Goal: Task Accomplishment & Management: Complete application form

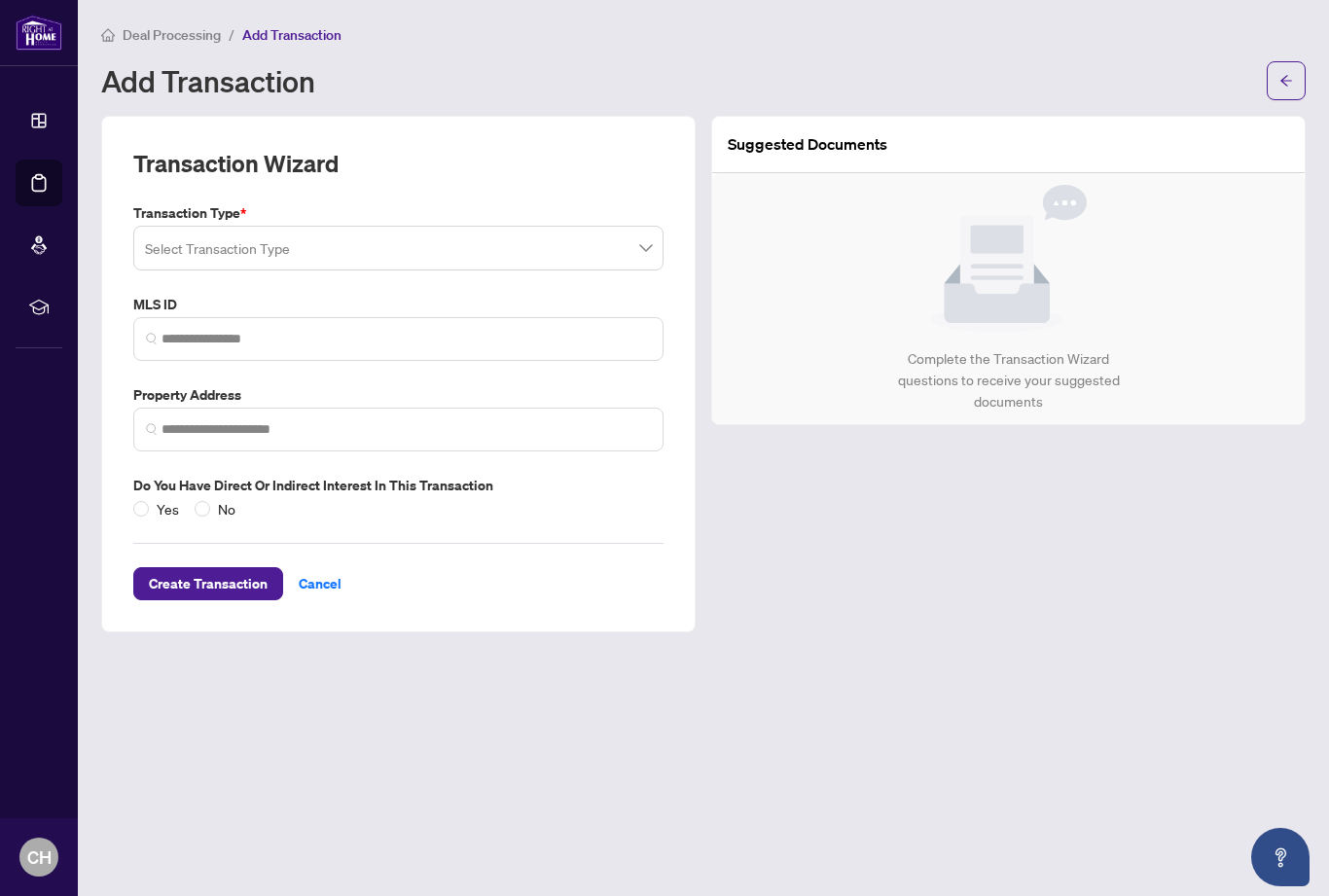
click at [277, 245] on input "search" at bounding box center [389, 251] width 490 height 43
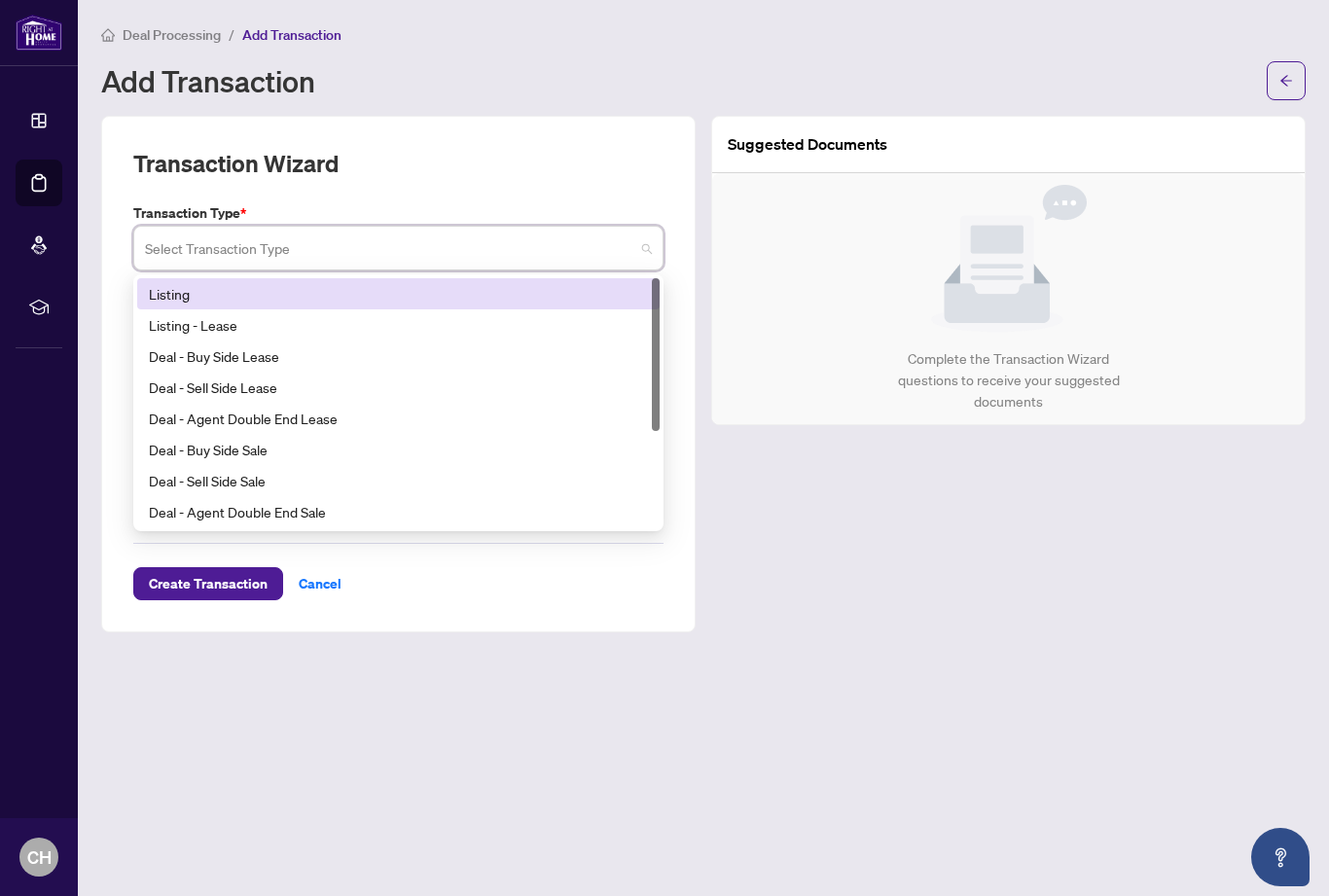
click at [279, 290] on div "Listing" at bounding box center [398, 294] width 499 height 21
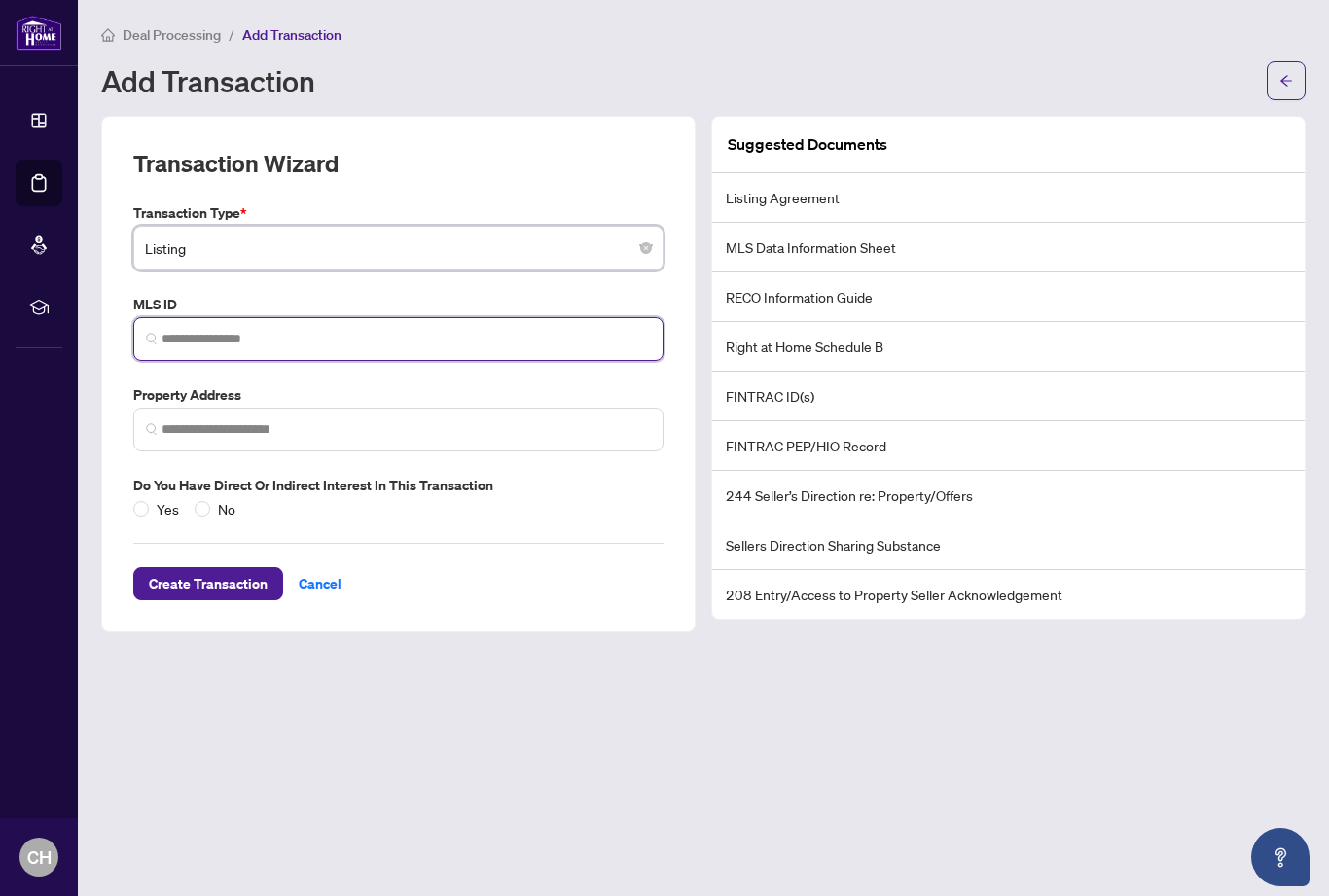
click at [347, 335] on input "search" at bounding box center [406, 339] width 490 height 21
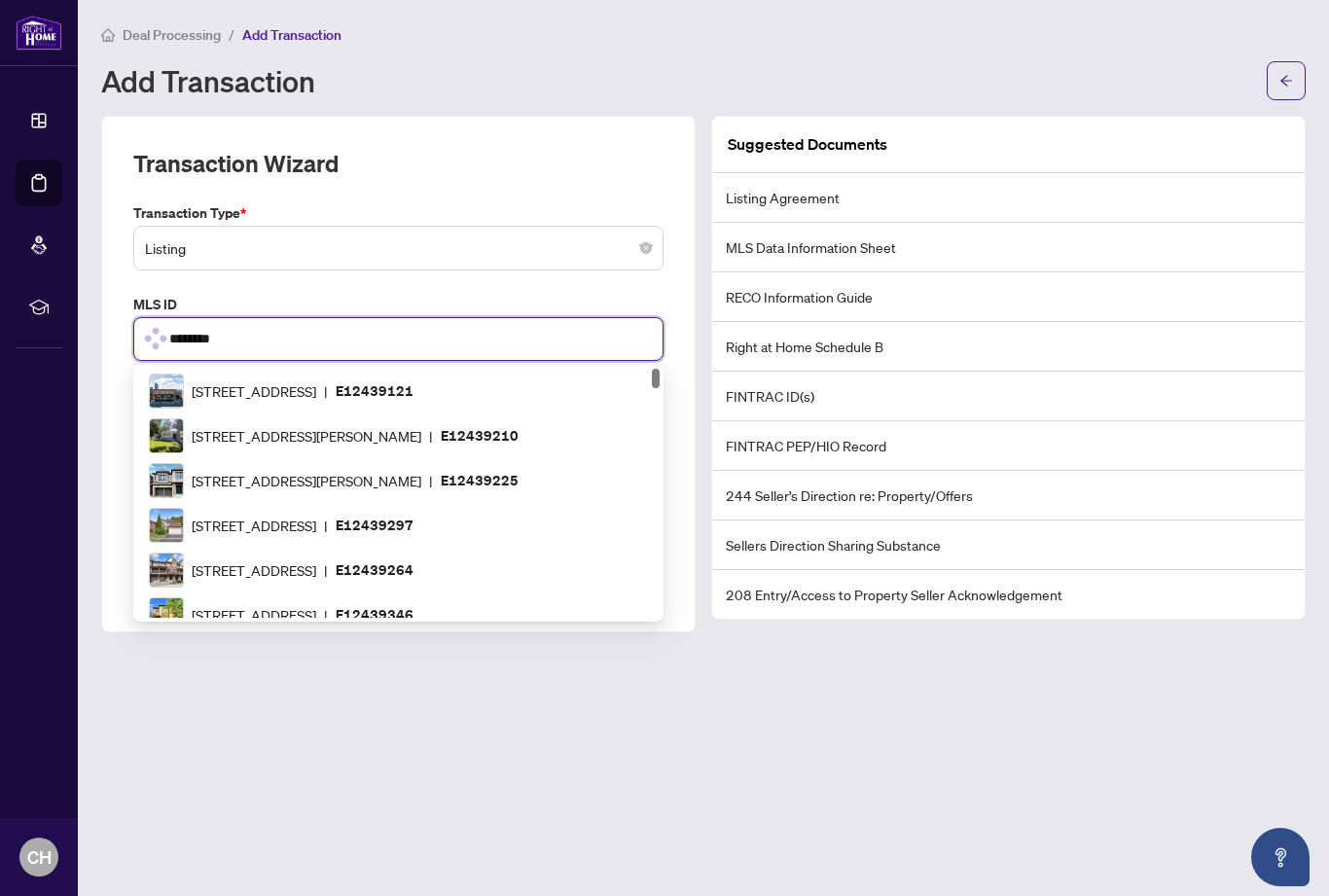
type input "*********"
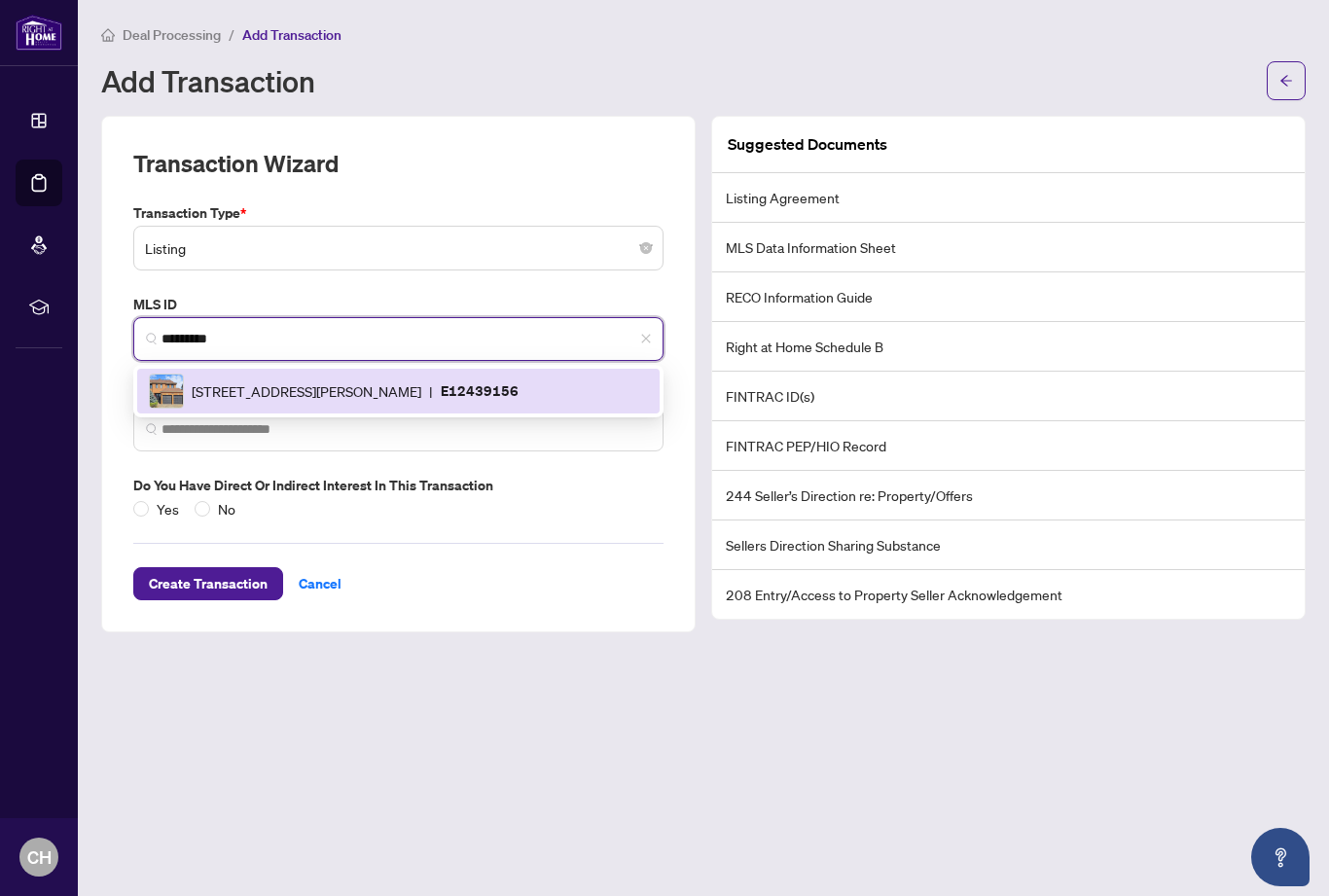
click at [421, 395] on span "[STREET_ADDRESS][PERSON_NAME]" at bounding box center [306, 391] width 230 height 21
type input "**********"
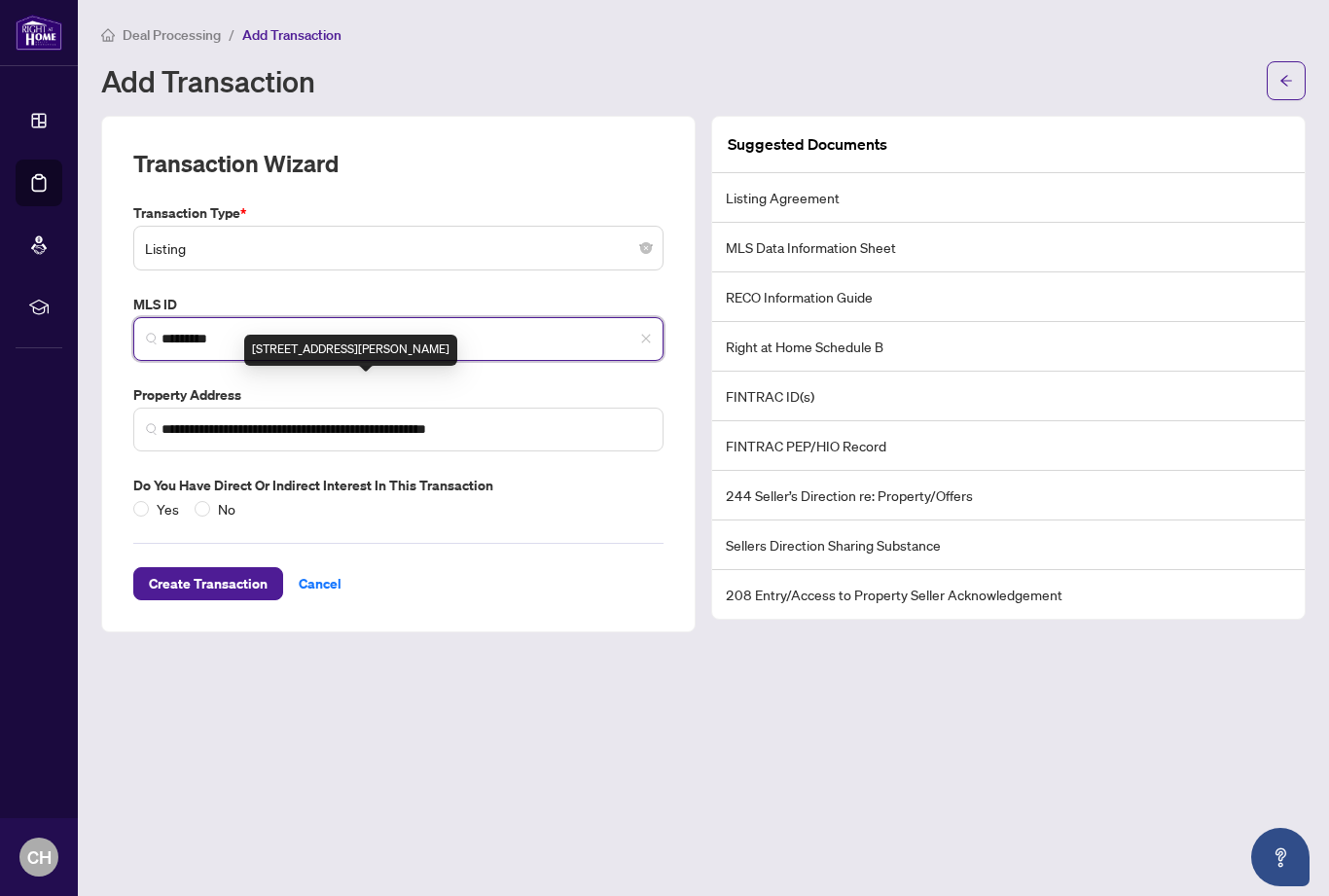
type input "*********"
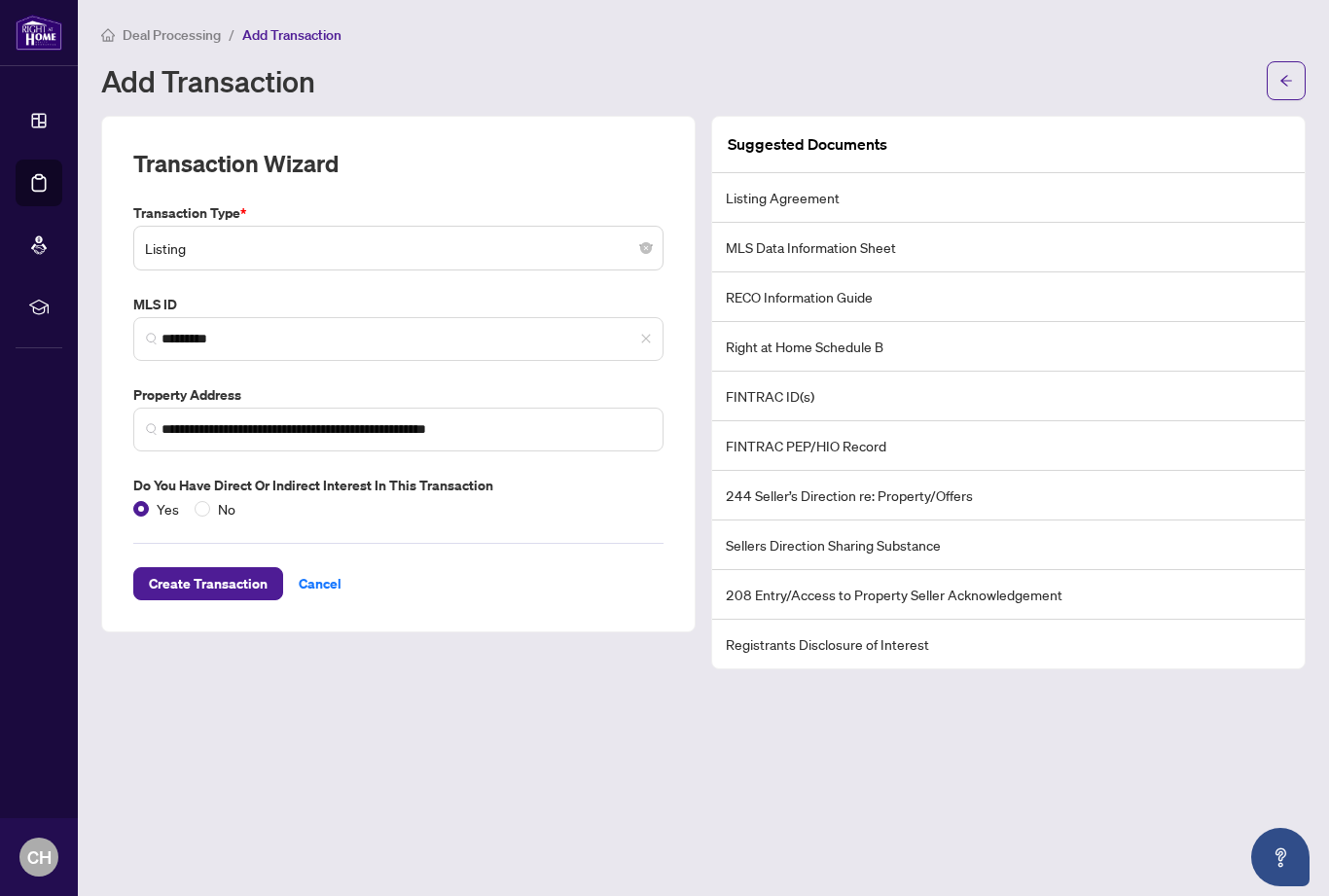
click at [205, 575] on span "Create Transaction" at bounding box center [207, 583] width 118 height 31
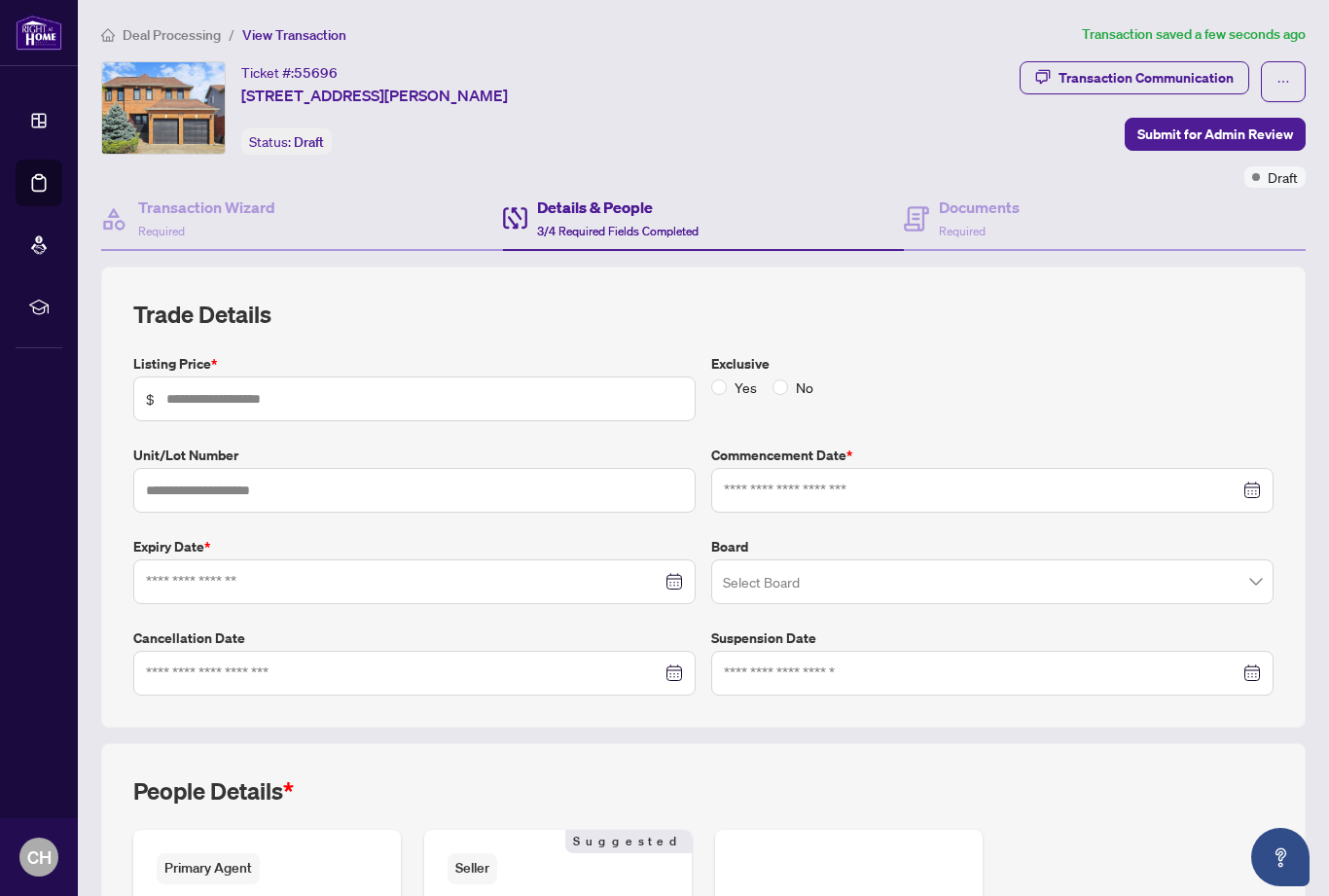
type input "*********"
type input "**********"
click at [1263, 570] on div "Select Board" at bounding box center [992, 582] width 562 height 45
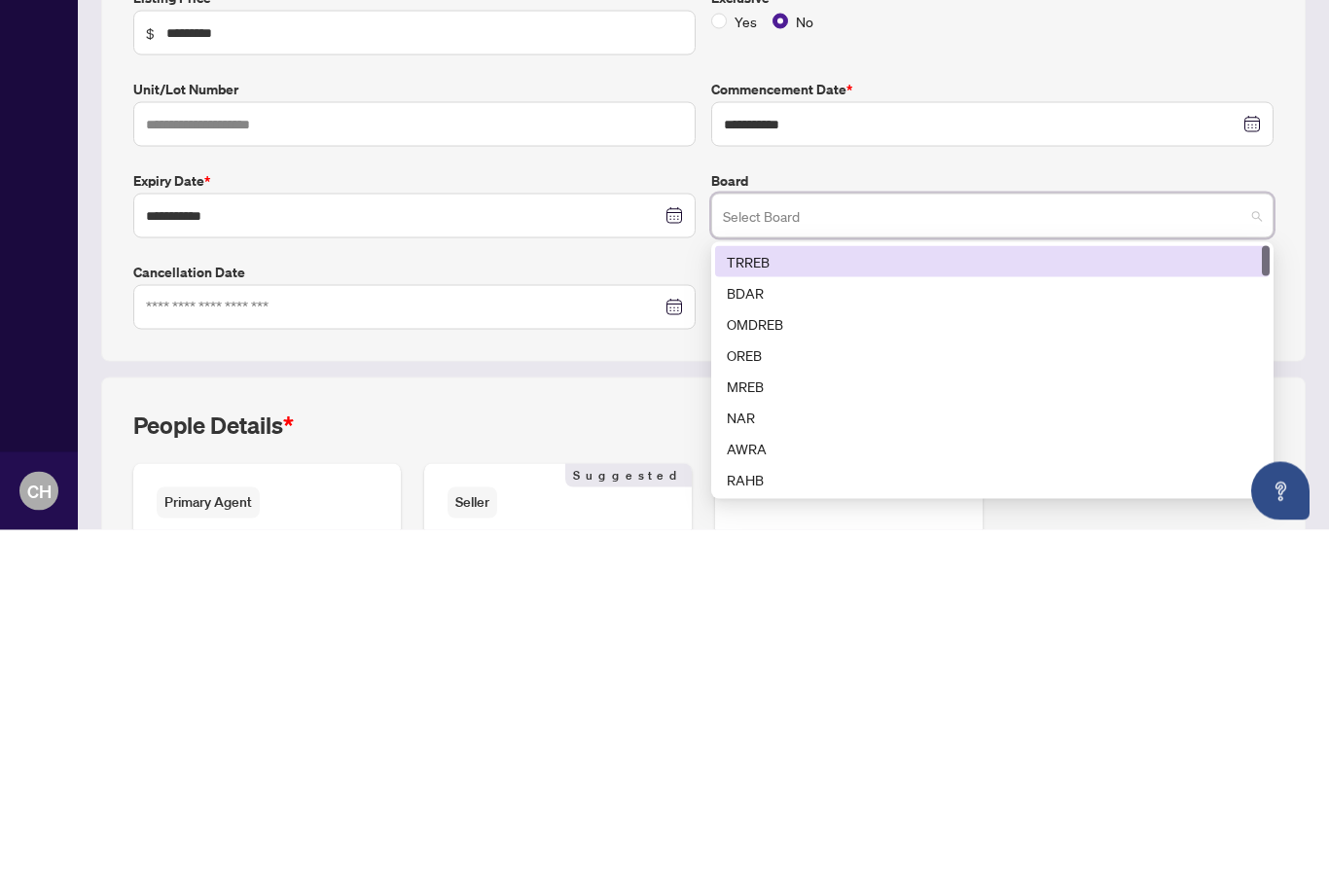
type input "*"
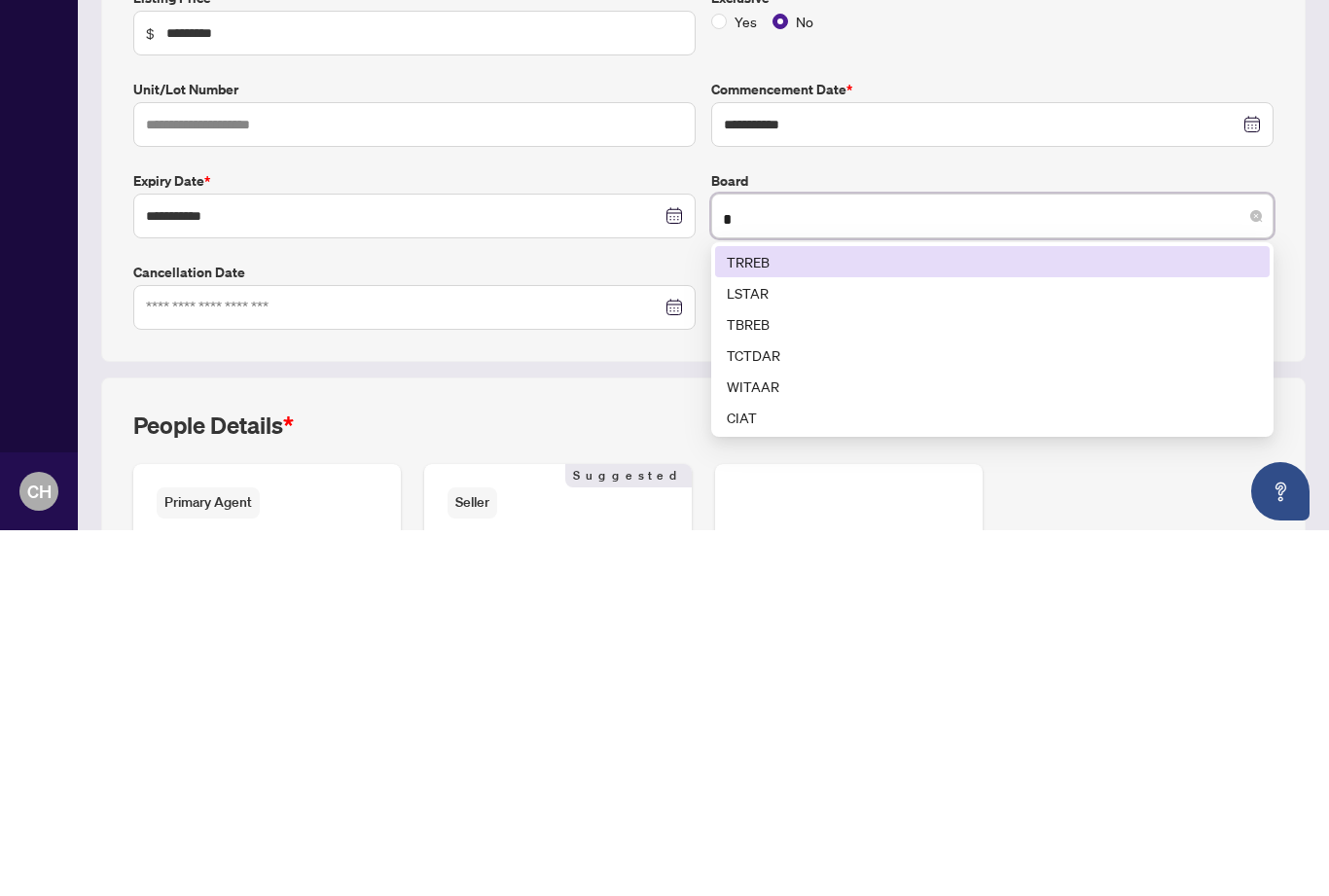
click at [793, 617] on div "TRREB" at bounding box center [993, 627] width 532 height 21
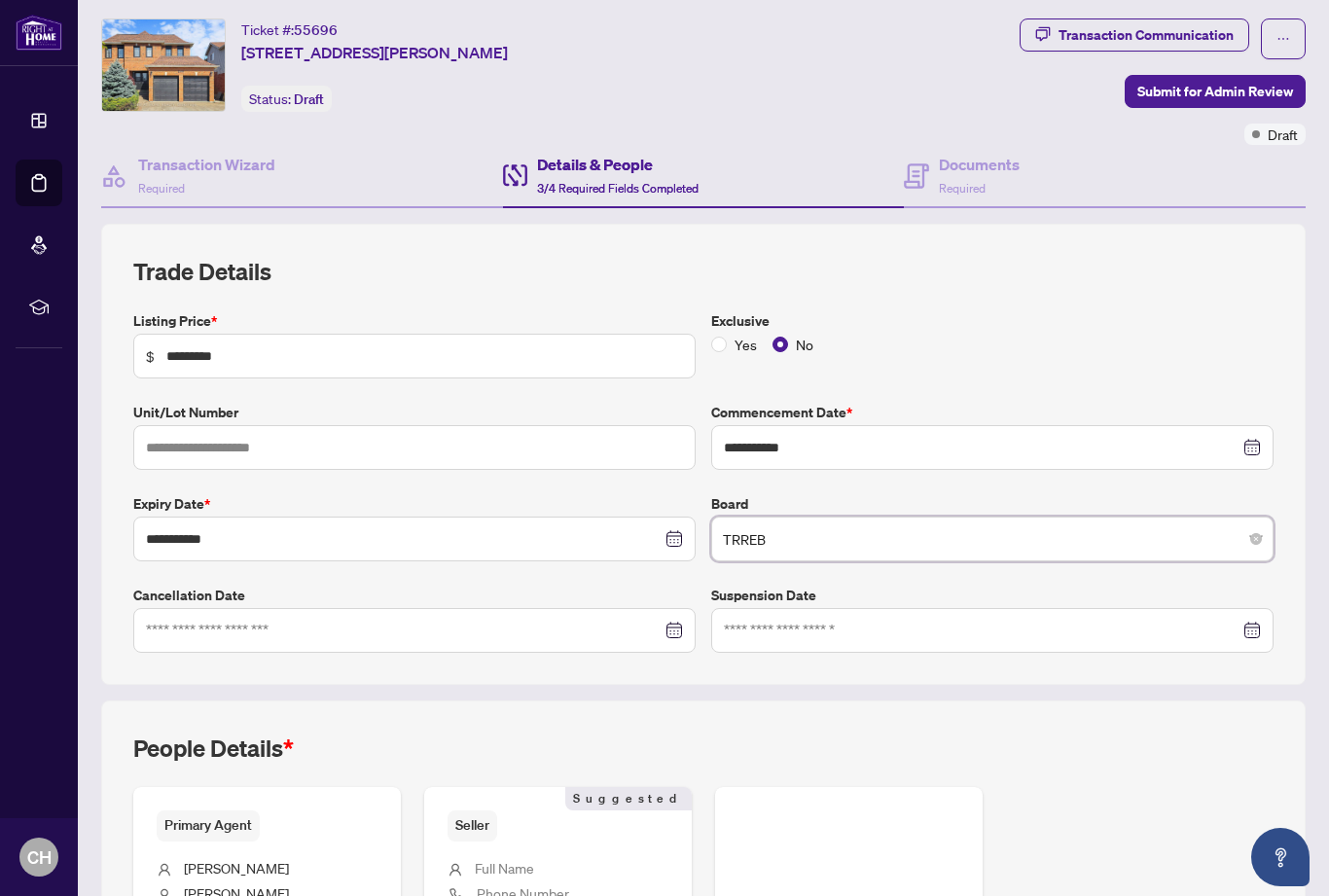
scroll to position [40, 0]
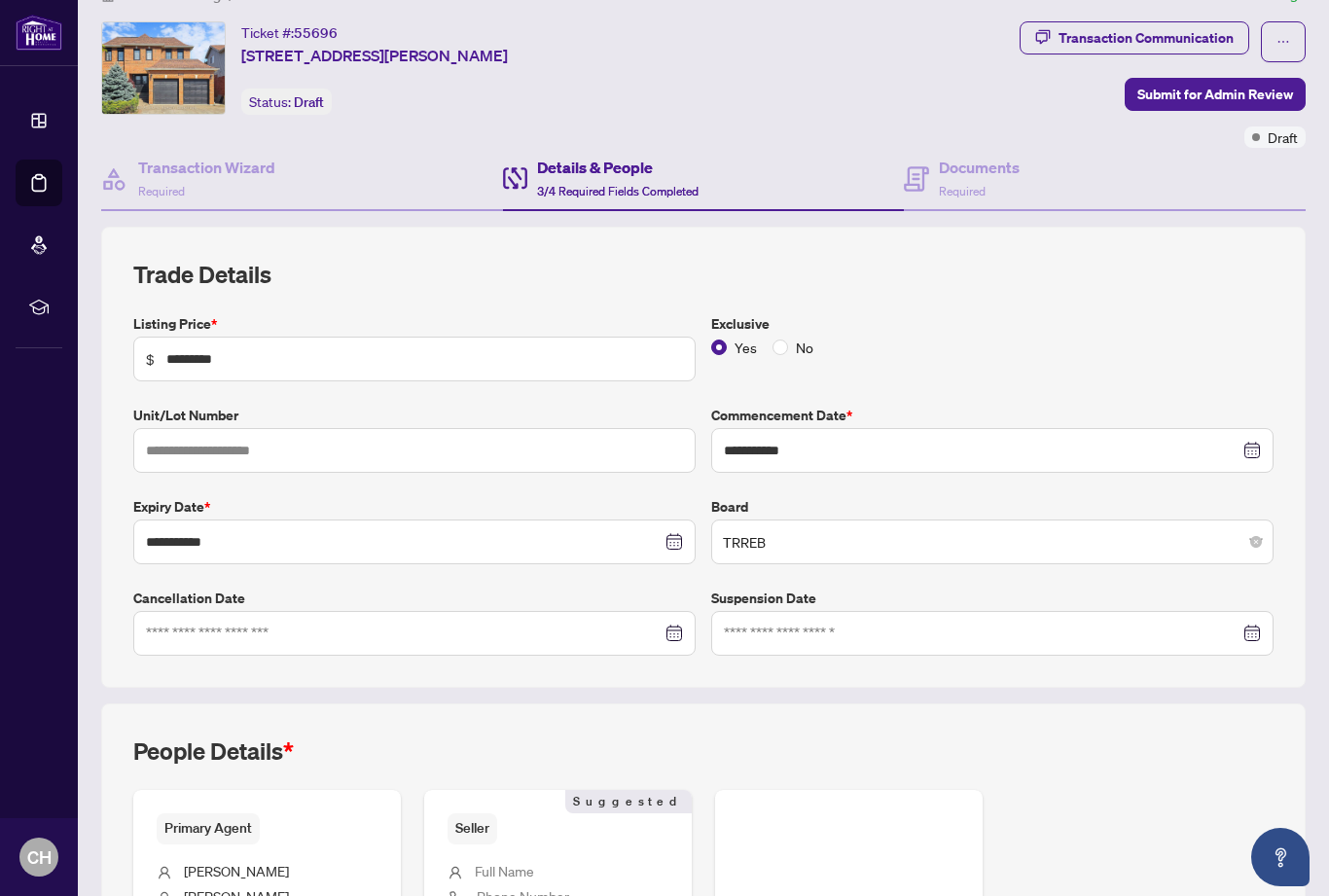
click at [783, 314] on label "Exclusive" at bounding box center [992, 324] width 562 height 21
click at [786, 337] on label "No" at bounding box center [797, 348] width 49 height 21
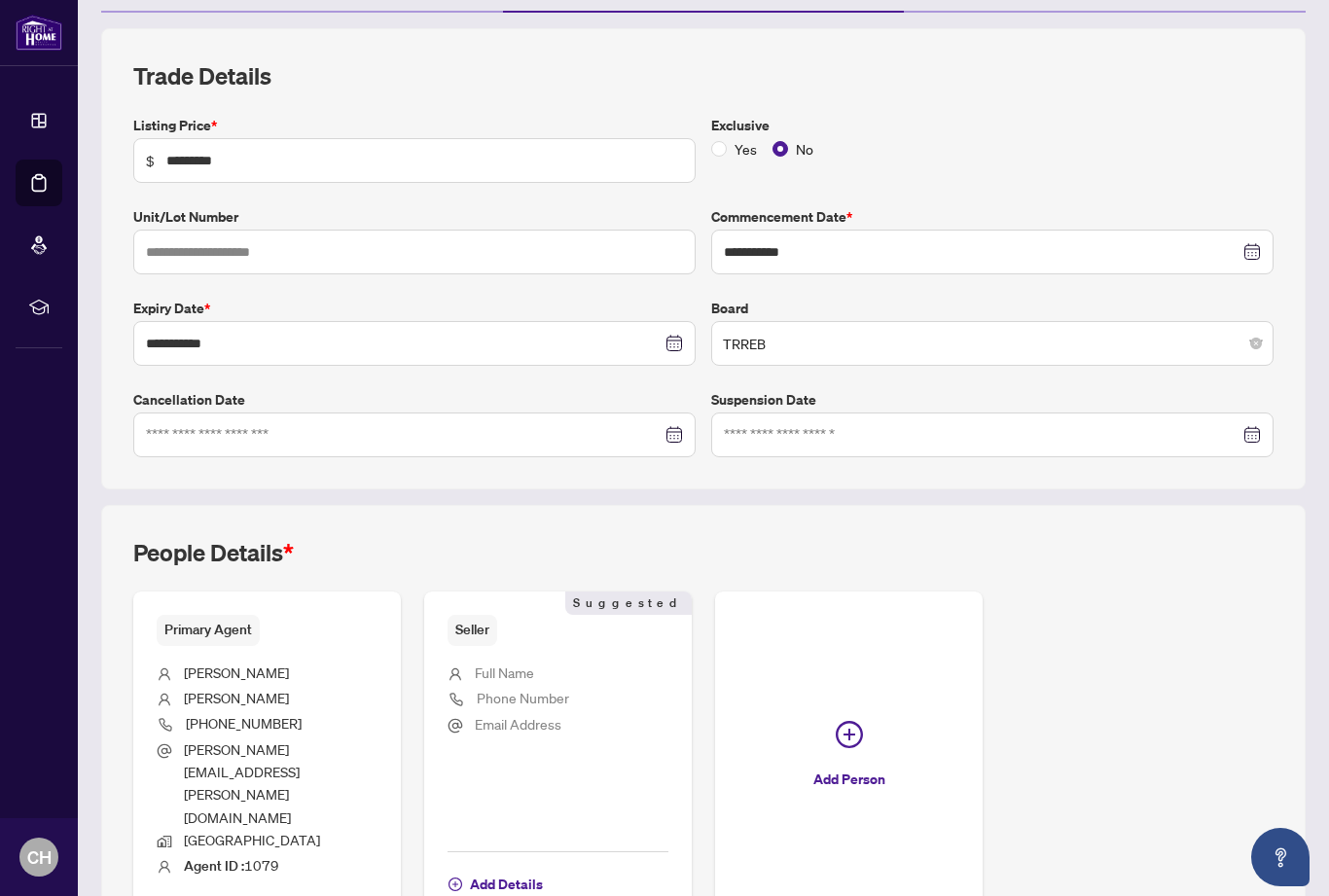
scroll to position [237, 0]
click at [469, 869] on button "Add Details" at bounding box center [495, 885] width 97 height 33
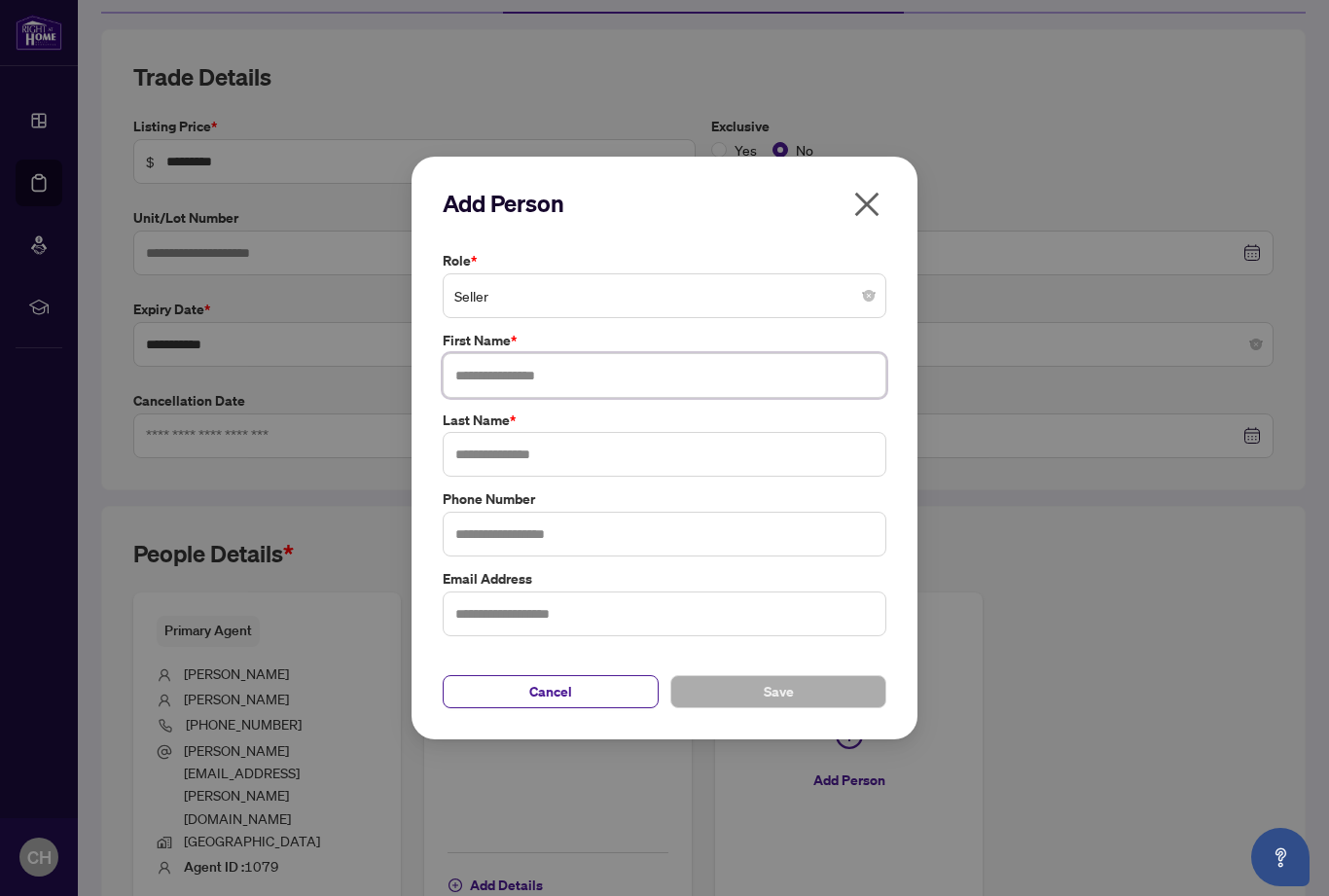
click at [529, 365] on input "text" at bounding box center [664, 375] width 444 height 45
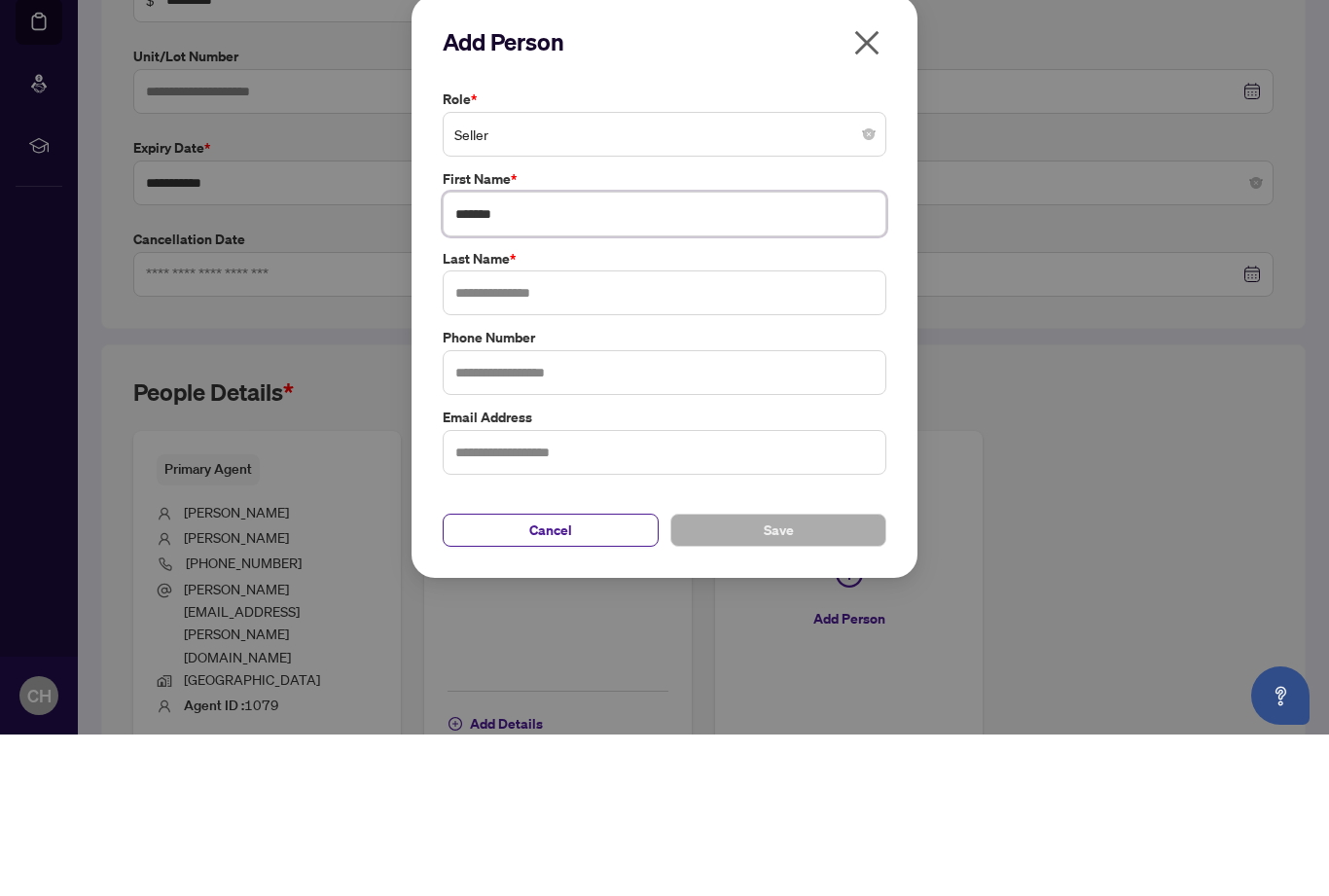
type input "******"
click at [492, 432] on input "text" at bounding box center [664, 454] width 444 height 45
type input "*****"
click at [556, 512] on input "text" at bounding box center [664, 534] width 444 height 45
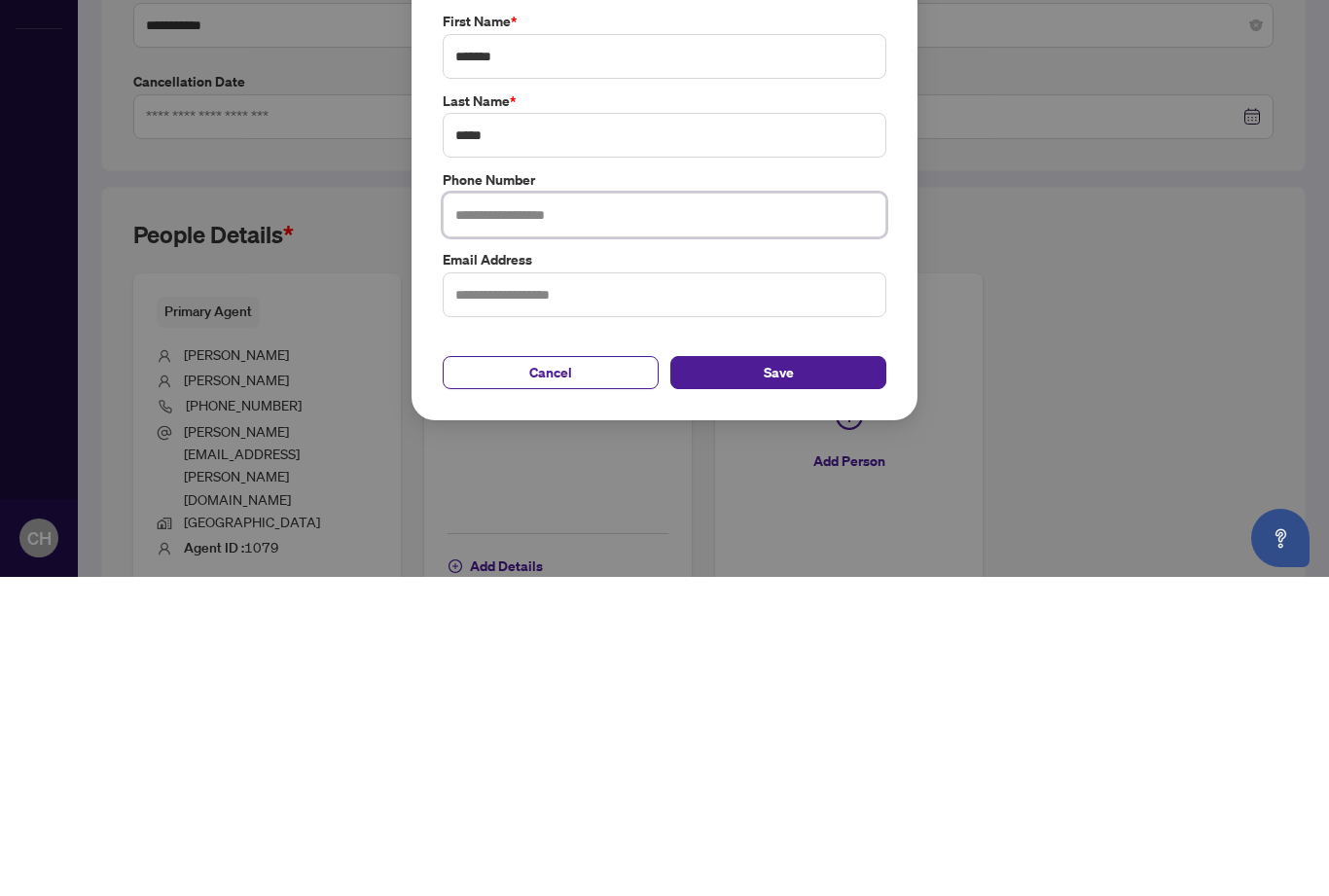
type input "**********"
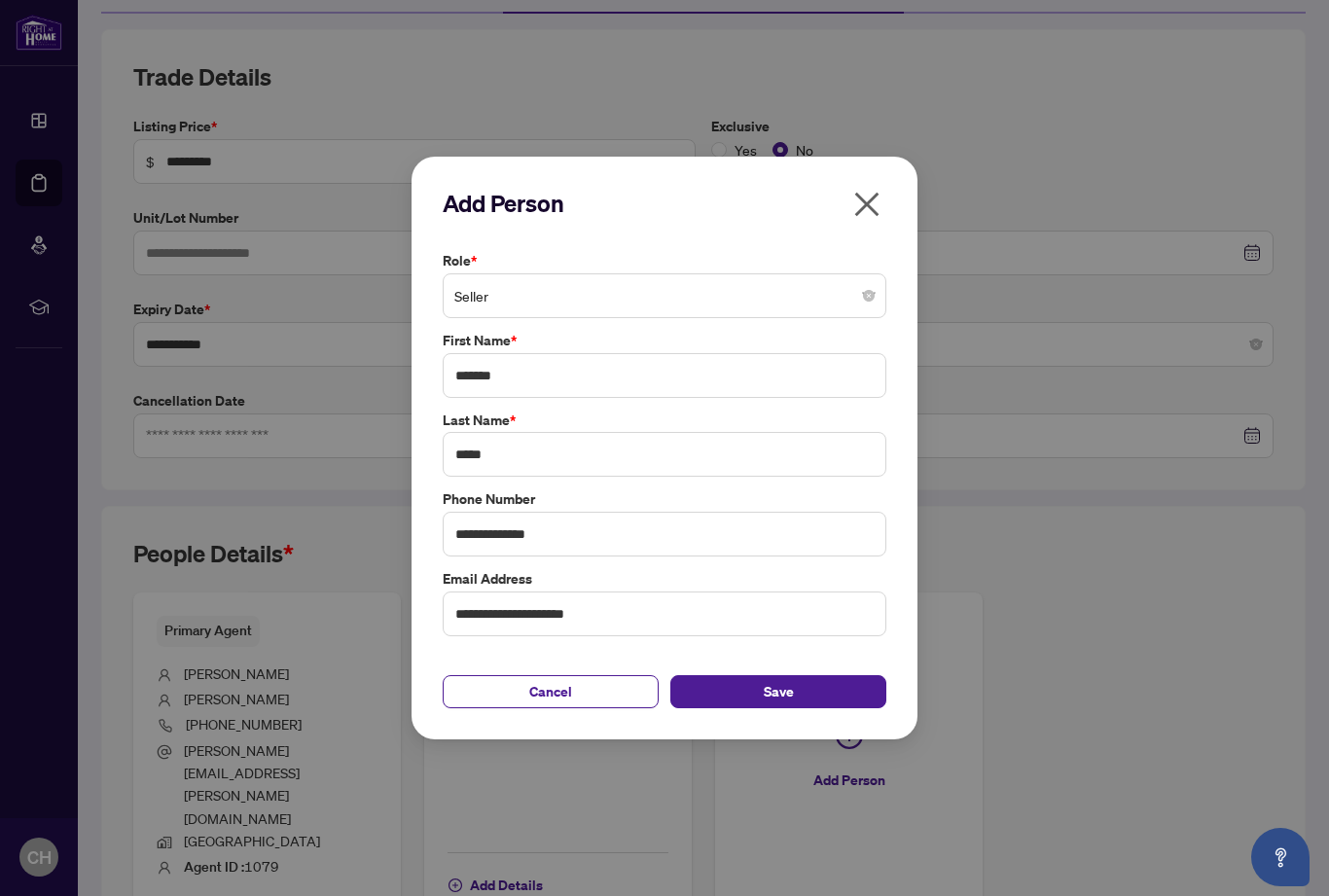
click at [794, 693] on button "Save" at bounding box center [778, 692] width 216 height 33
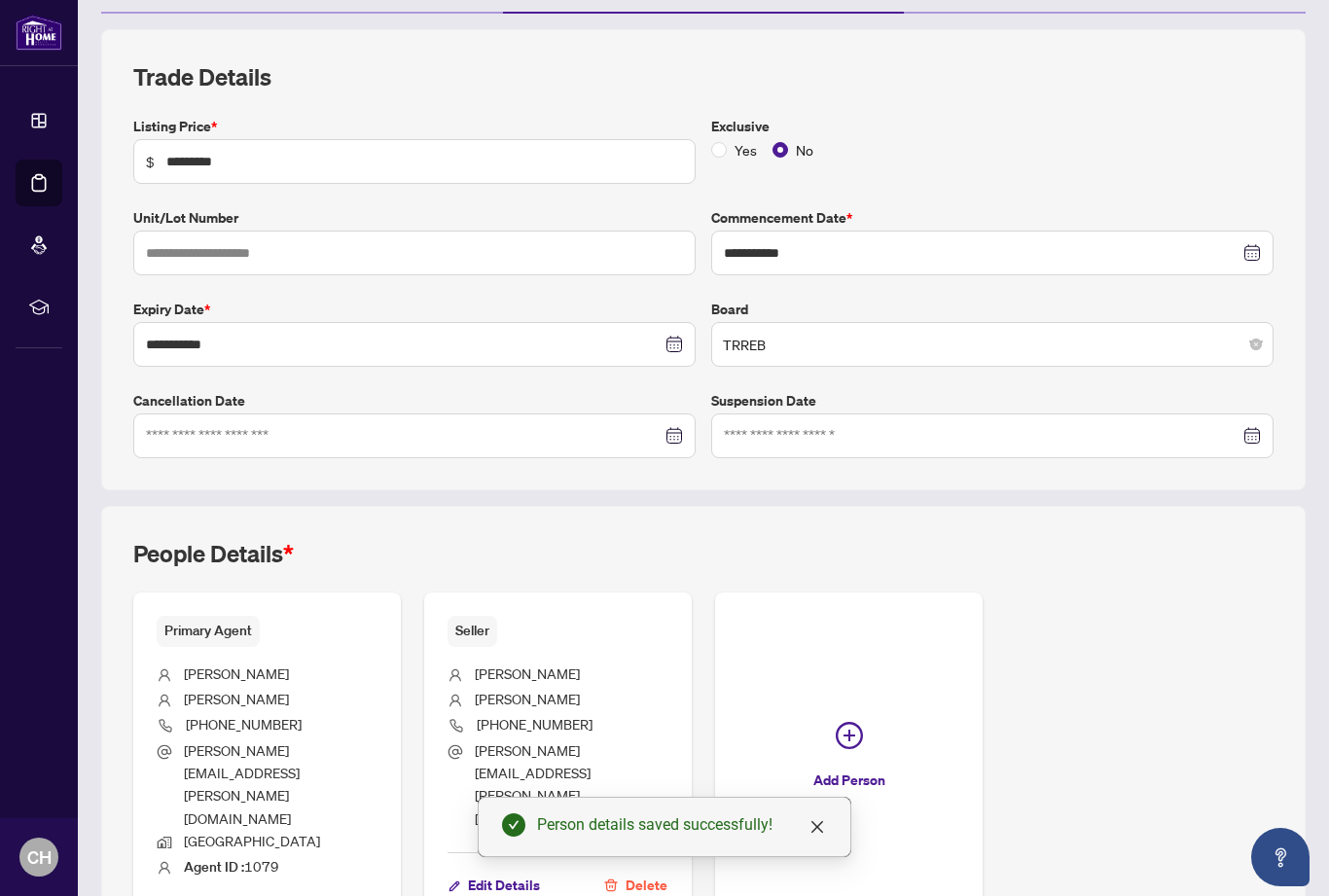
click at [835, 765] on span "Add Person" at bounding box center [849, 781] width 72 height 31
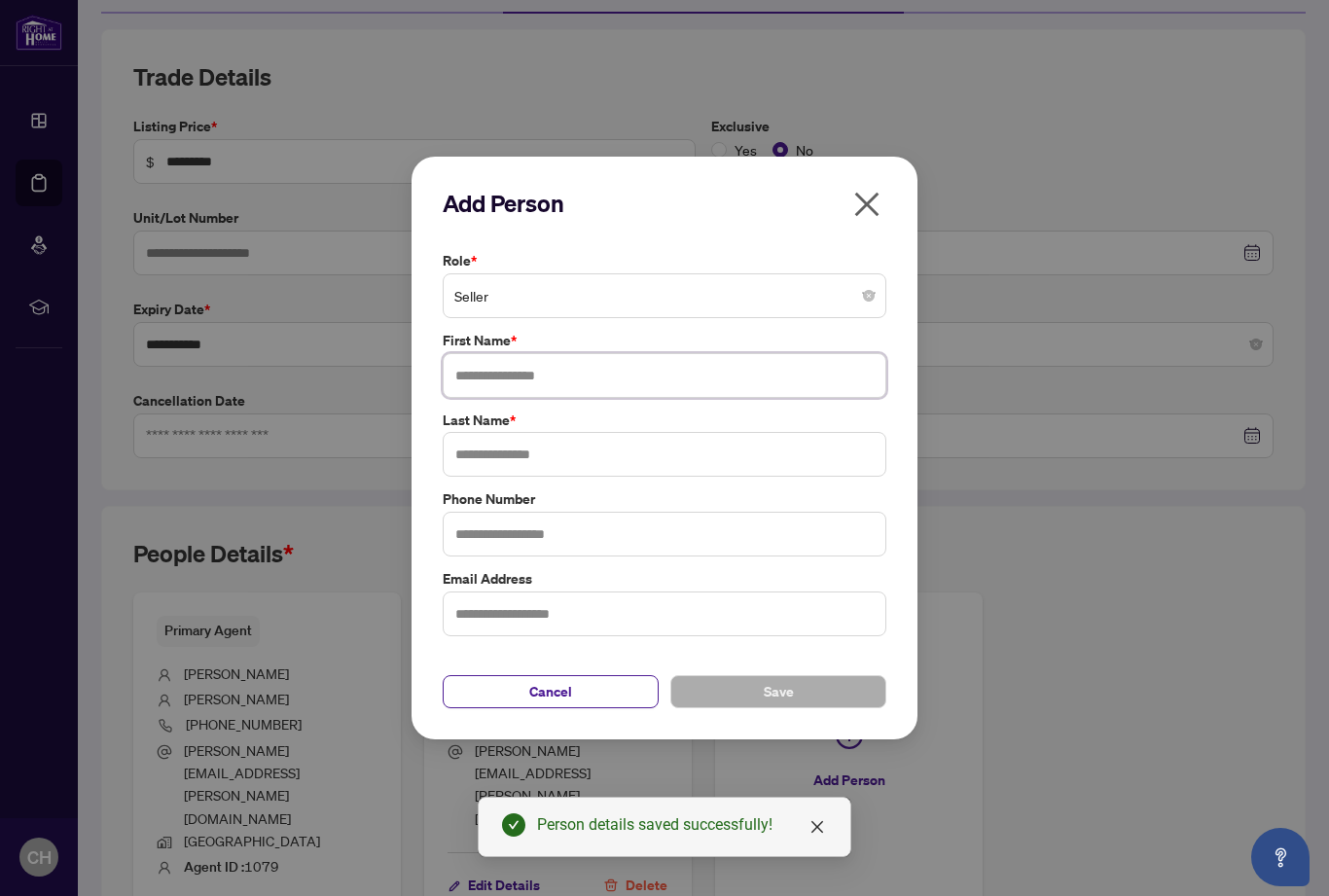
click at [511, 385] on input "text" at bounding box center [664, 375] width 444 height 45
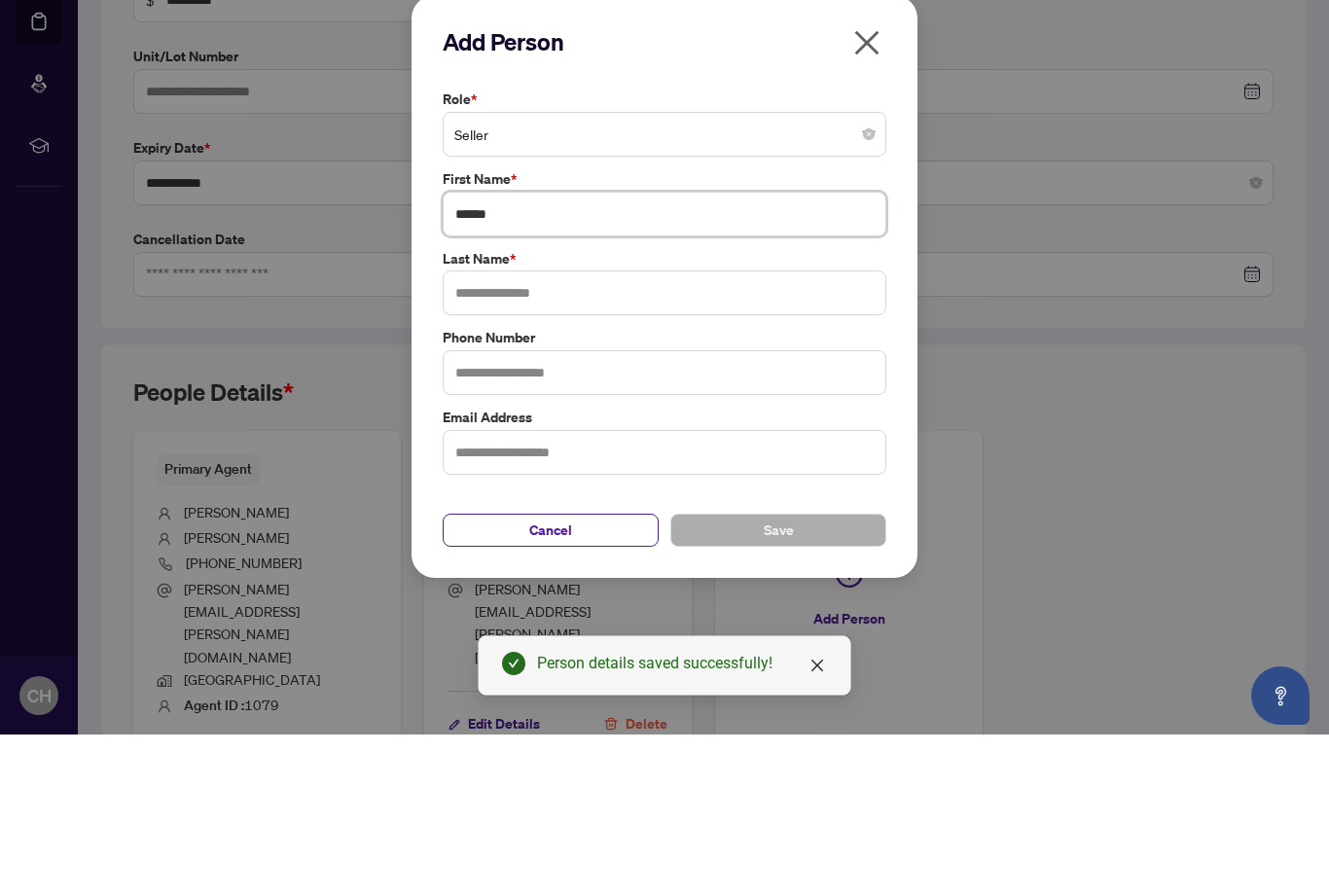
type input "******"
click at [498, 432] on input "text" at bounding box center [664, 454] width 444 height 45
type input "*****"
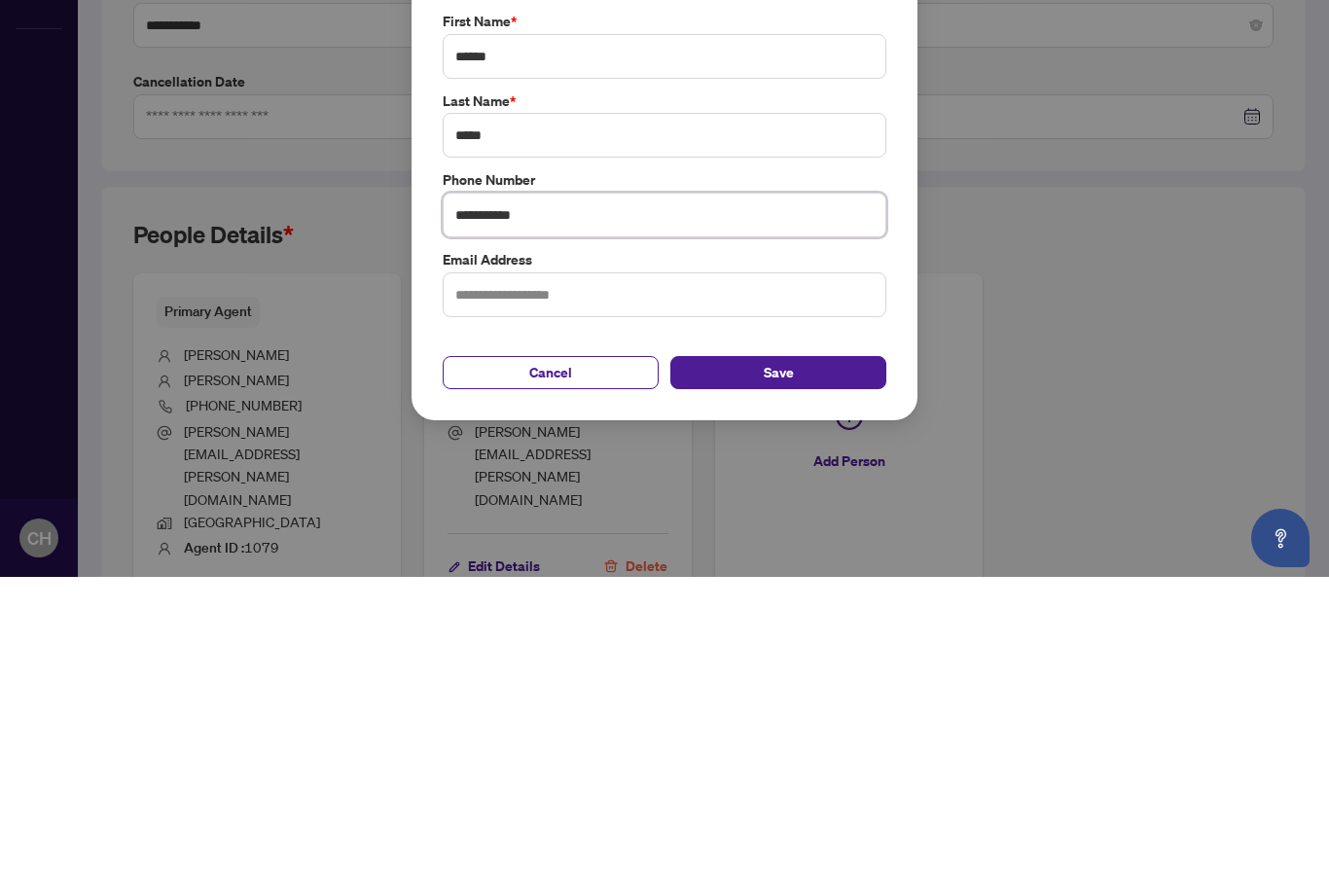
type input "**********"
click at [678, 591] on input "text" at bounding box center [664, 614] width 444 height 45
type input "*"
type input "**********"
click at [775, 676] on span "Save" at bounding box center [779, 692] width 30 height 31
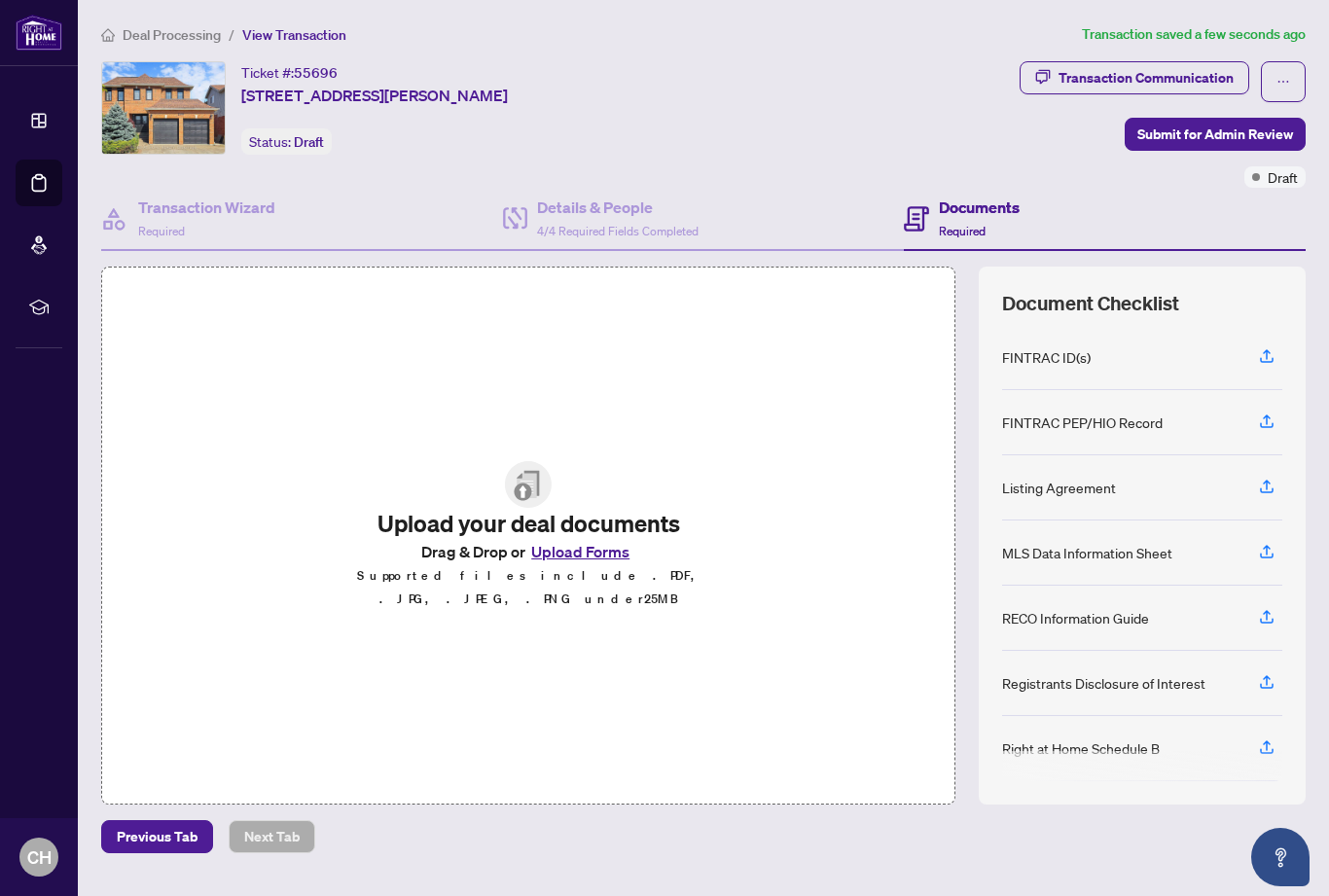
click at [1265, 347] on icon "button" at bounding box center [1266, 356] width 18 height 18
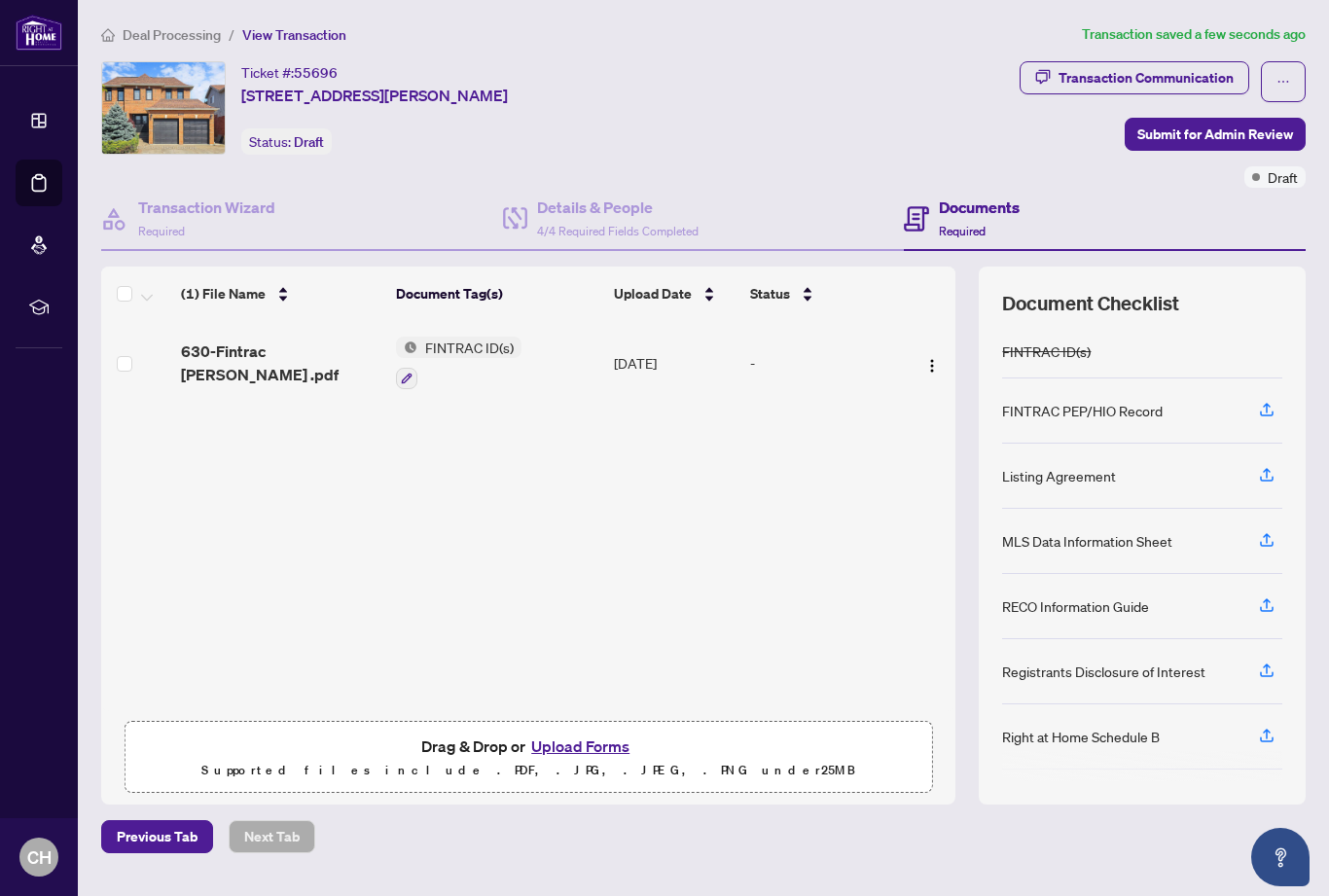
click at [587, 734] on button "Upload Forms" at bounding box center [580, 747] width 110 height 25
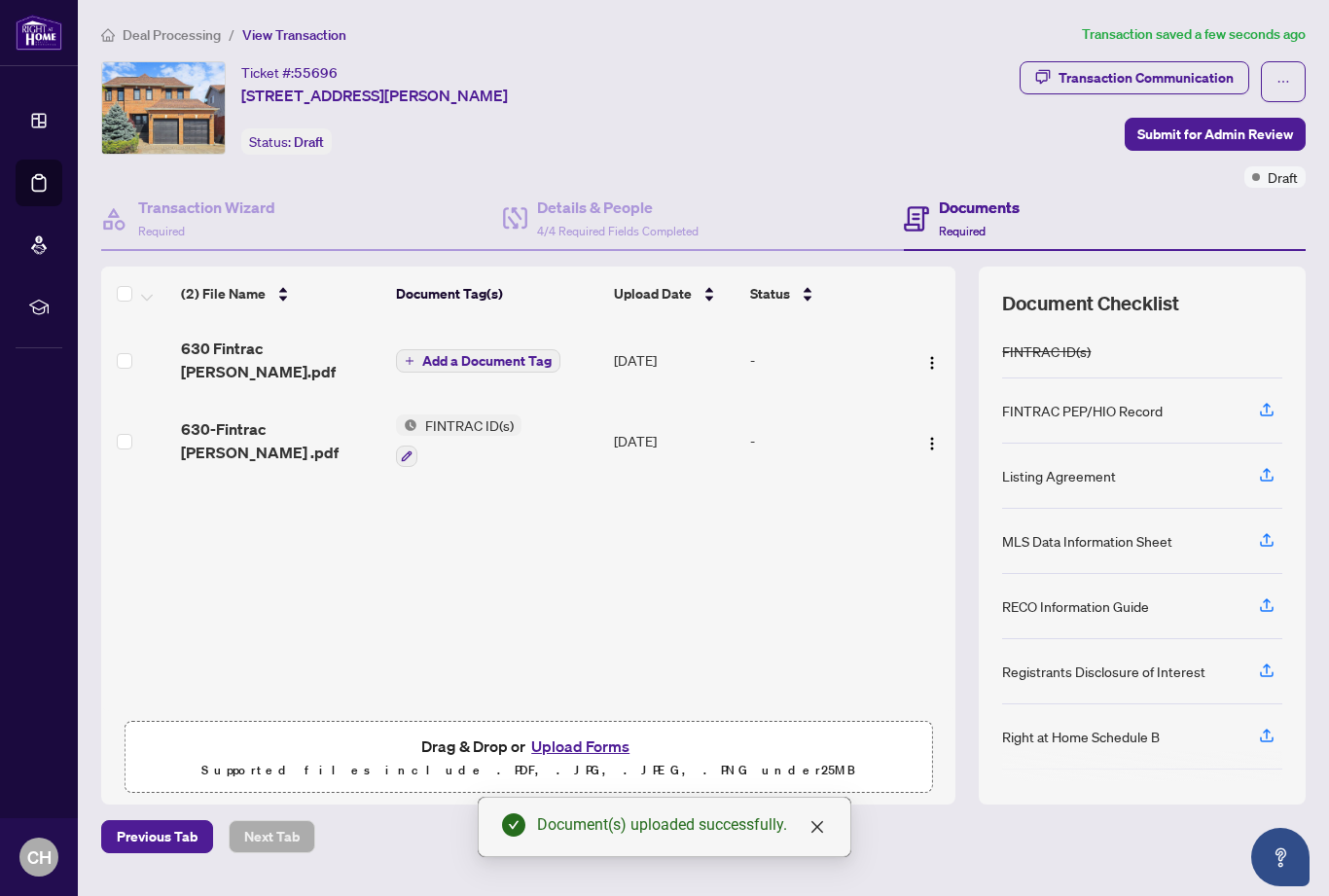
click at [1266, 466] on icon "button" at bounding box center [1266, 475] width 18 height 18
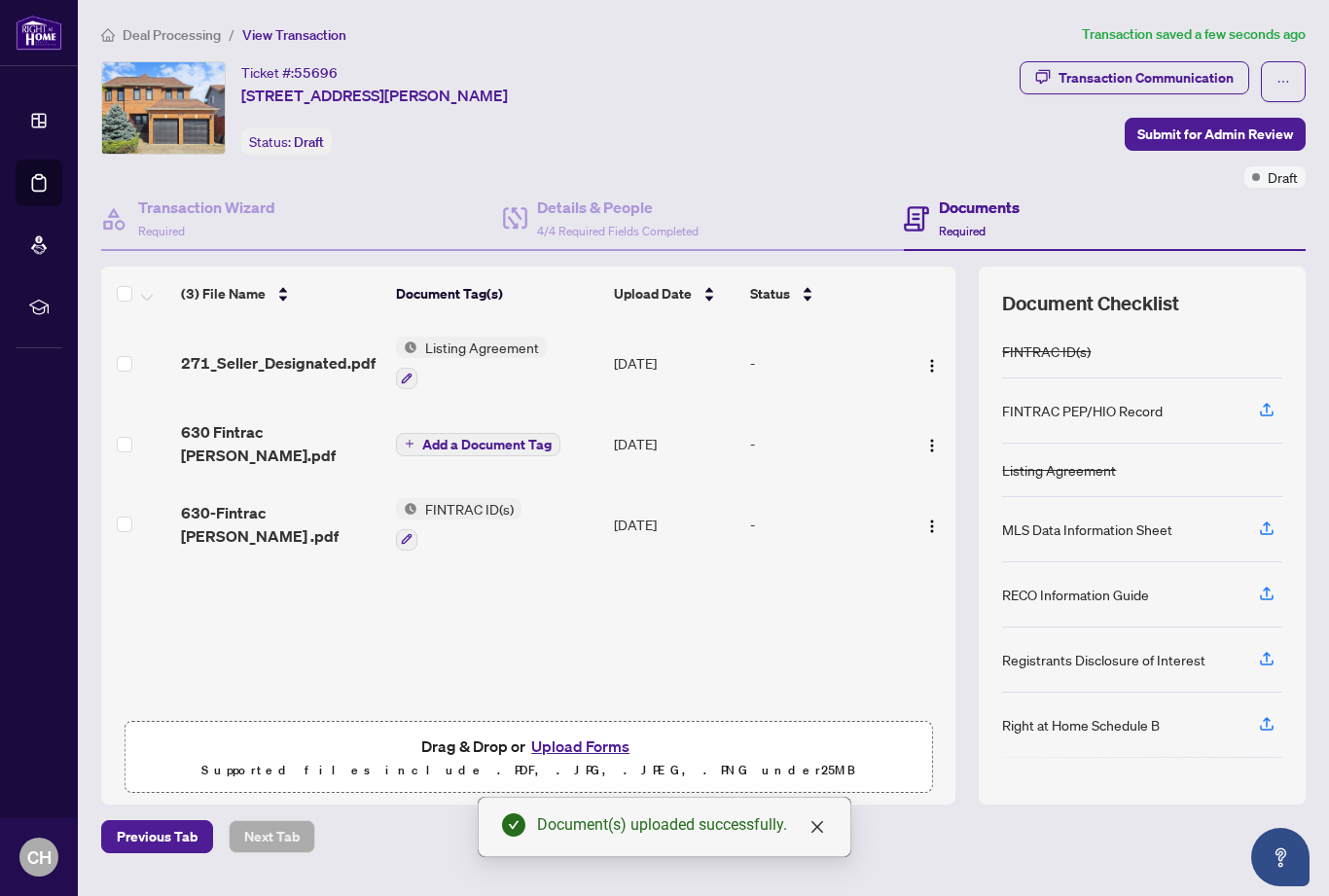
click at [1256, 513] on button "button" at bounding box center [1266, 530] width 31 height 33
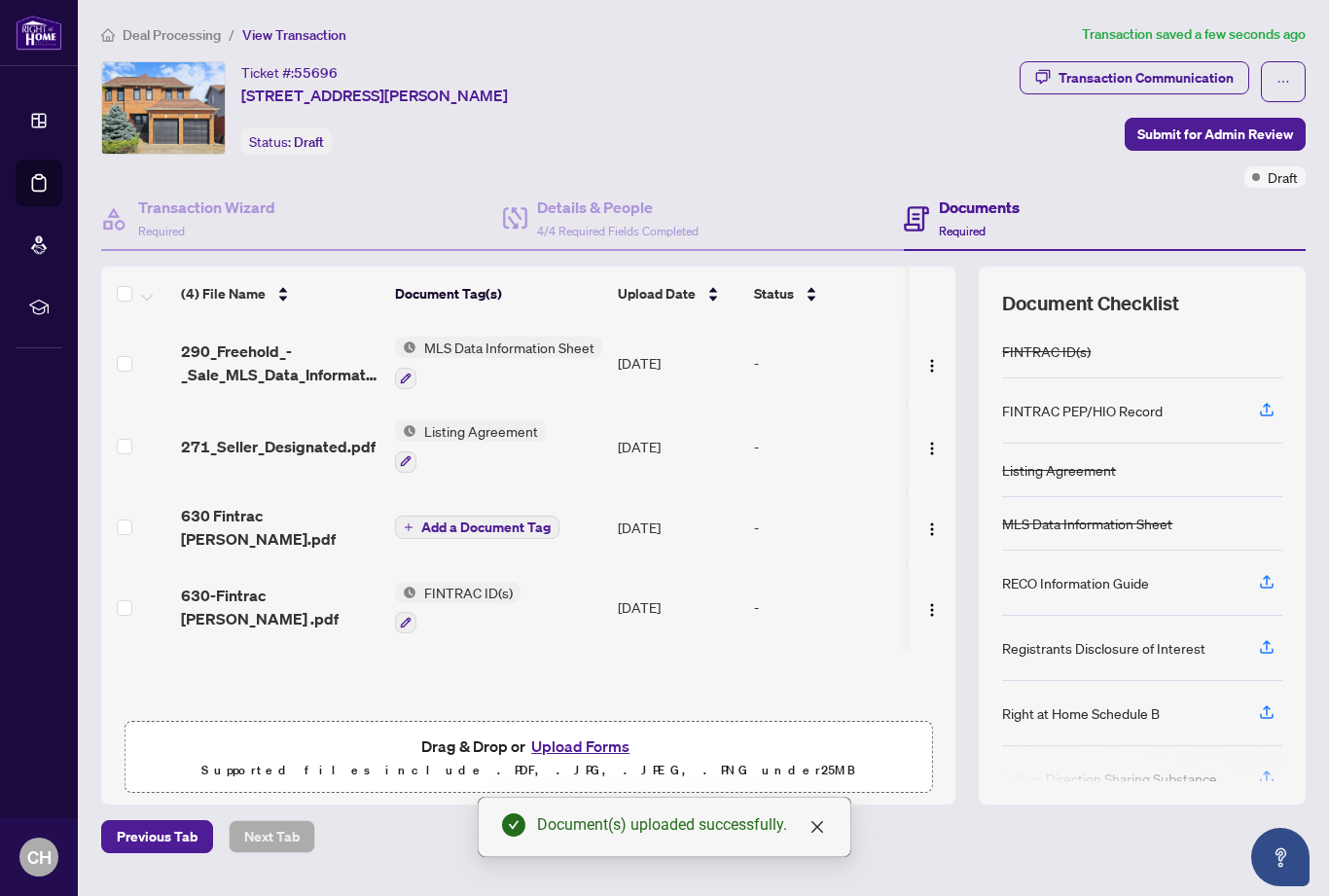
click at [1262, 573] on icon "button" at bounding box center [1266, 581] width 18 height 18
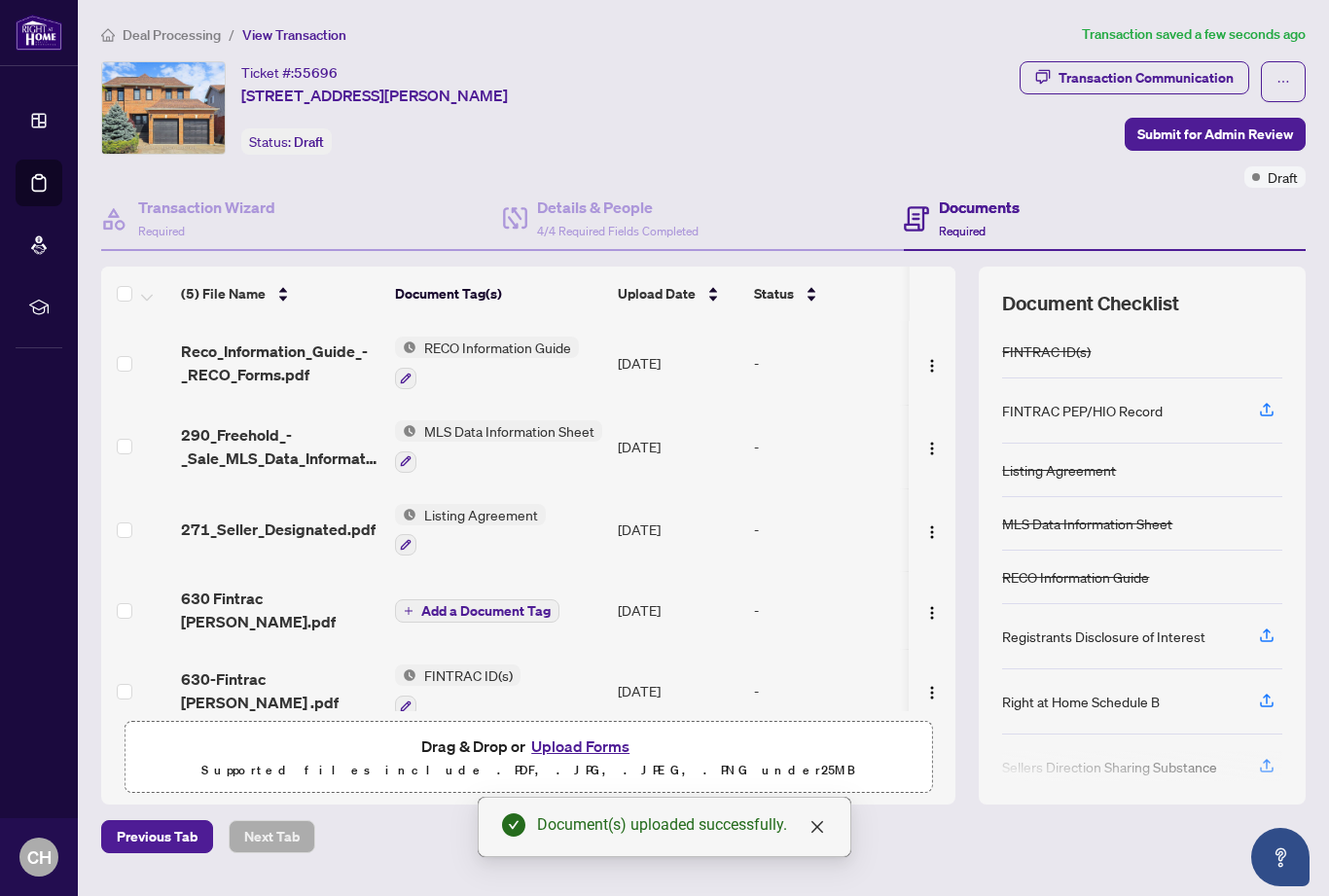
click at [1257, 619] on button "button" at bounding box center [1266, 636] width 31 height 33
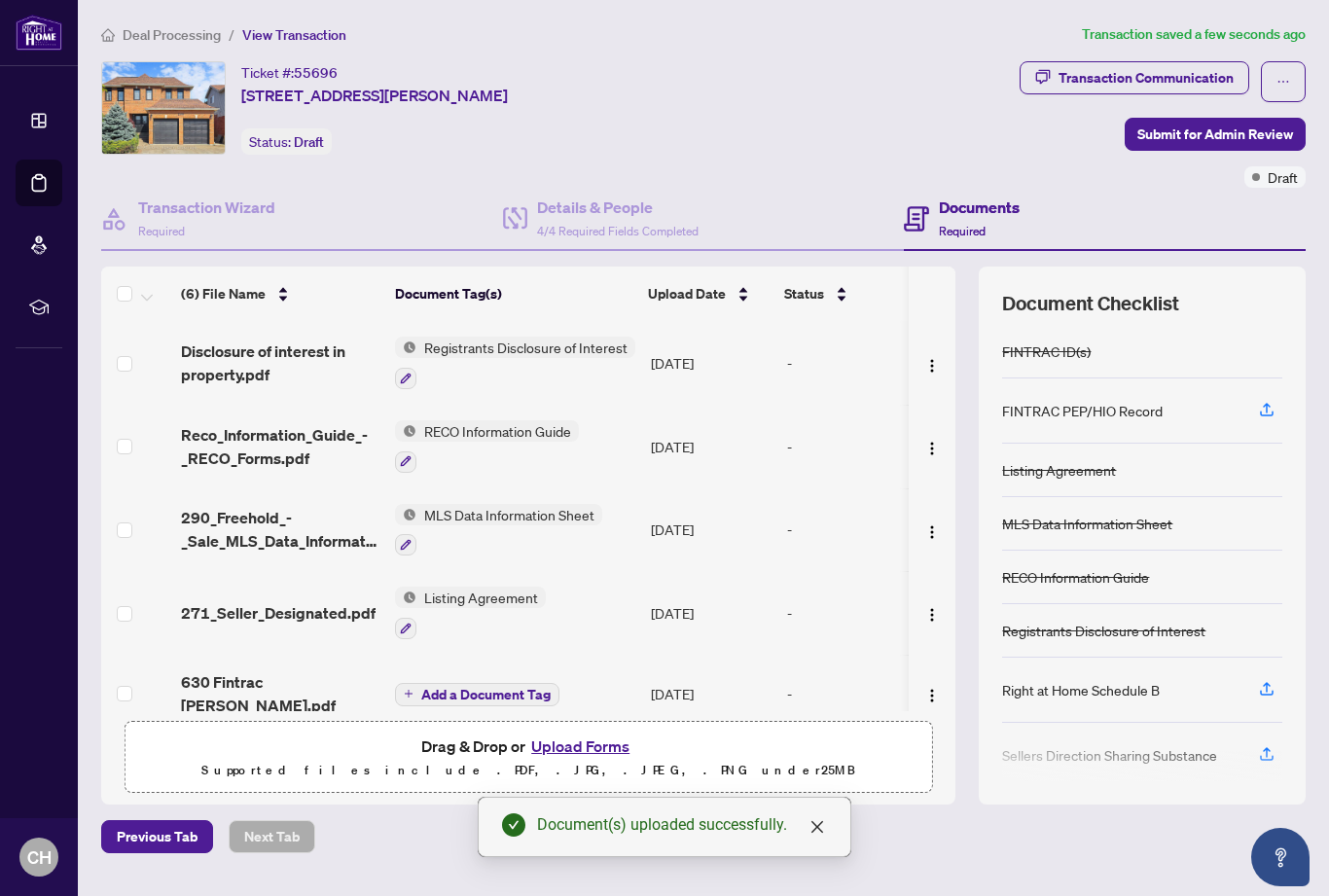
click at [1259, 680] on icon "button" at bounding box center [1266, 689] width 18 height 18
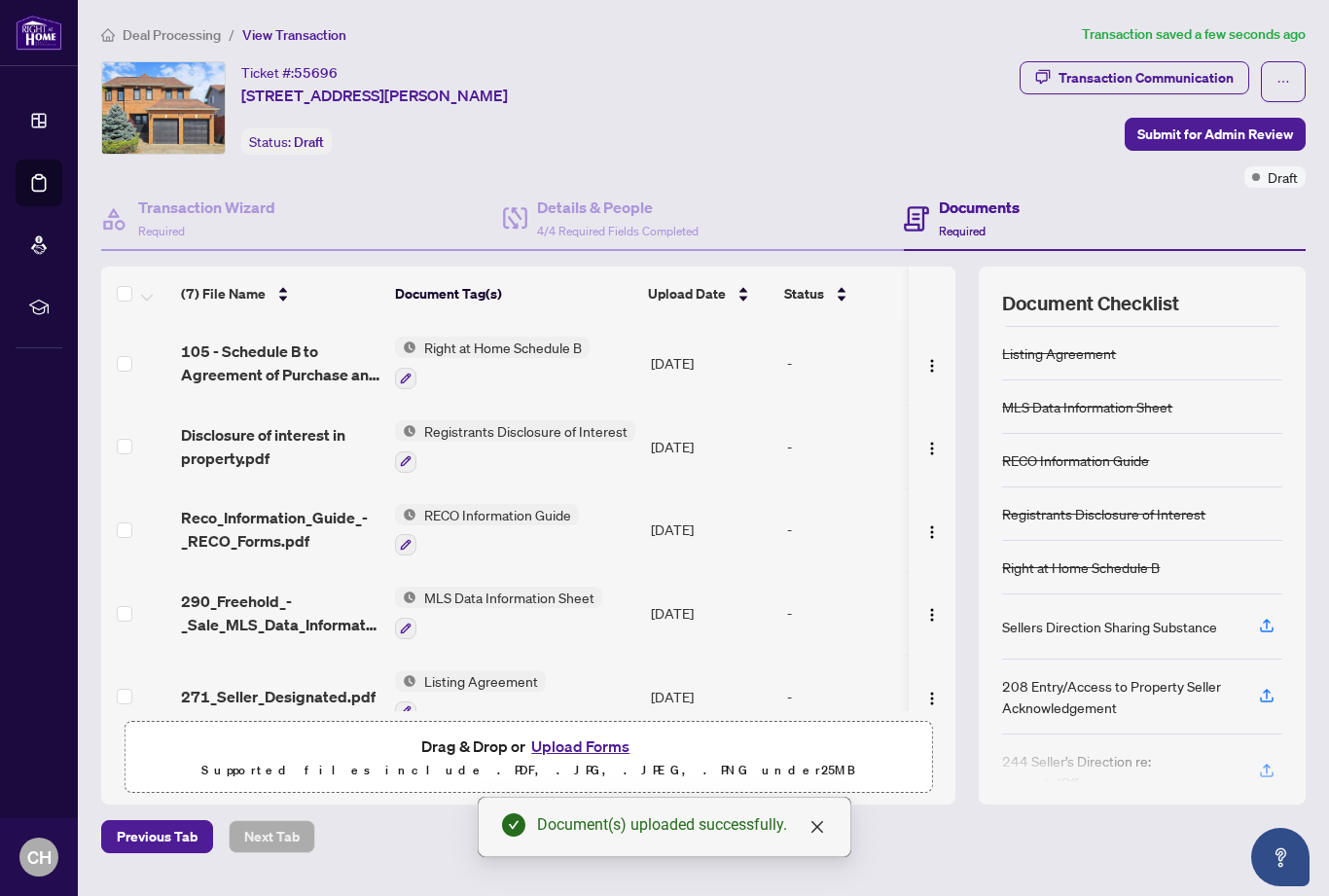
scroll to position [114, 0]
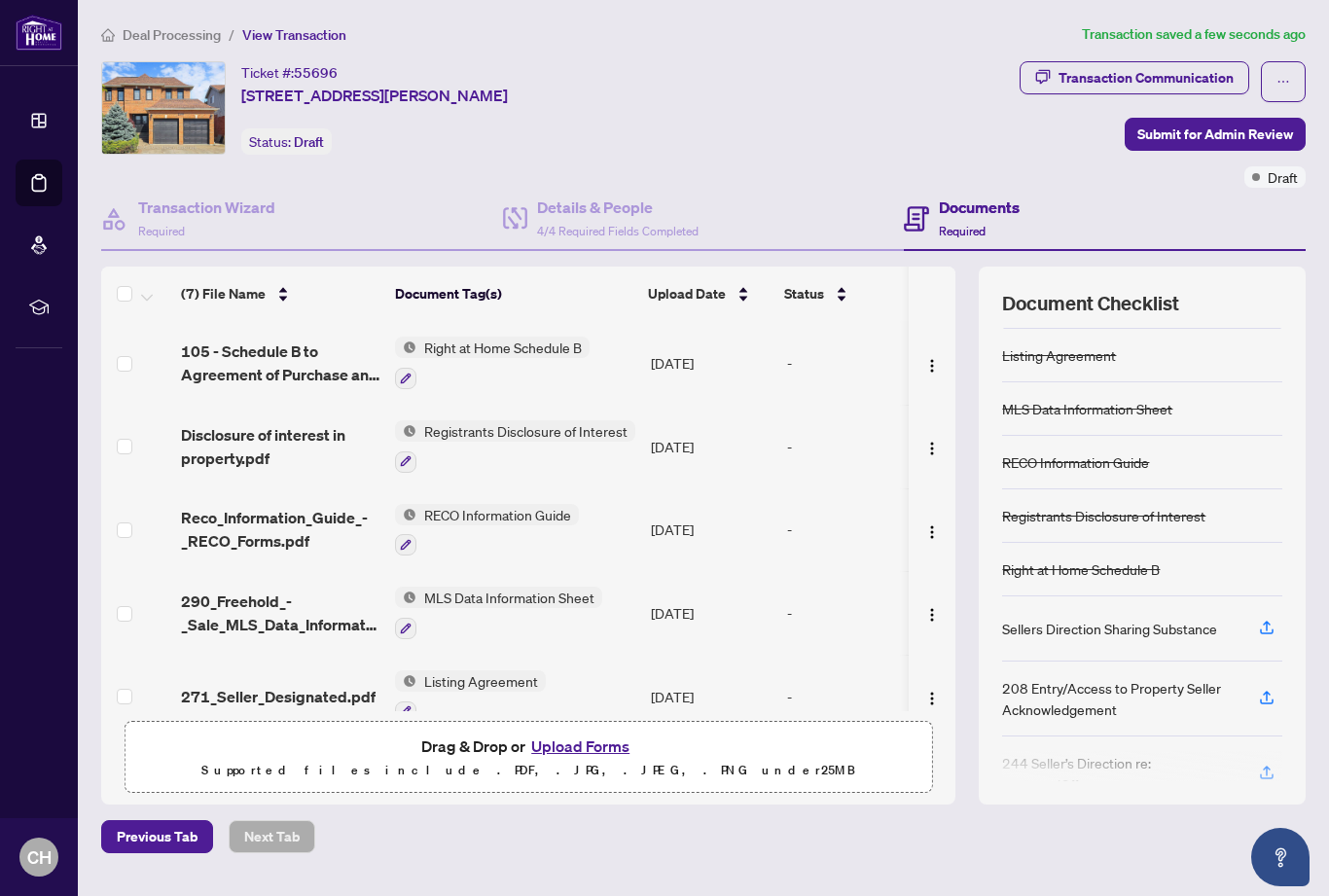
click at [1261, 613] on span "button" at bounding box center [1266, 628] width 18 height 31
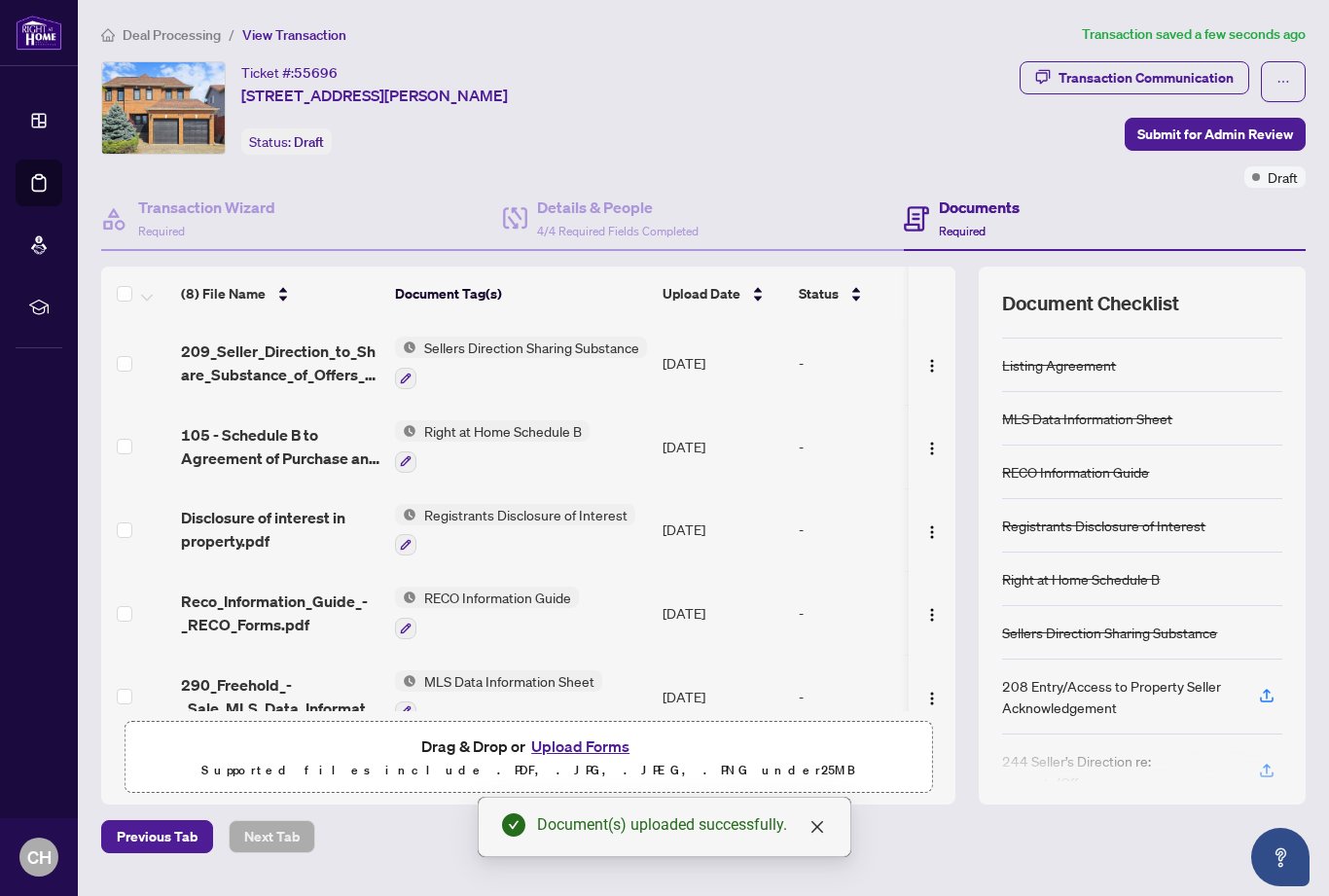
scroll to position [104, 0]
click at [1260, 689] on icon "button" at bounding box center [1266, 698] width 18 height 18
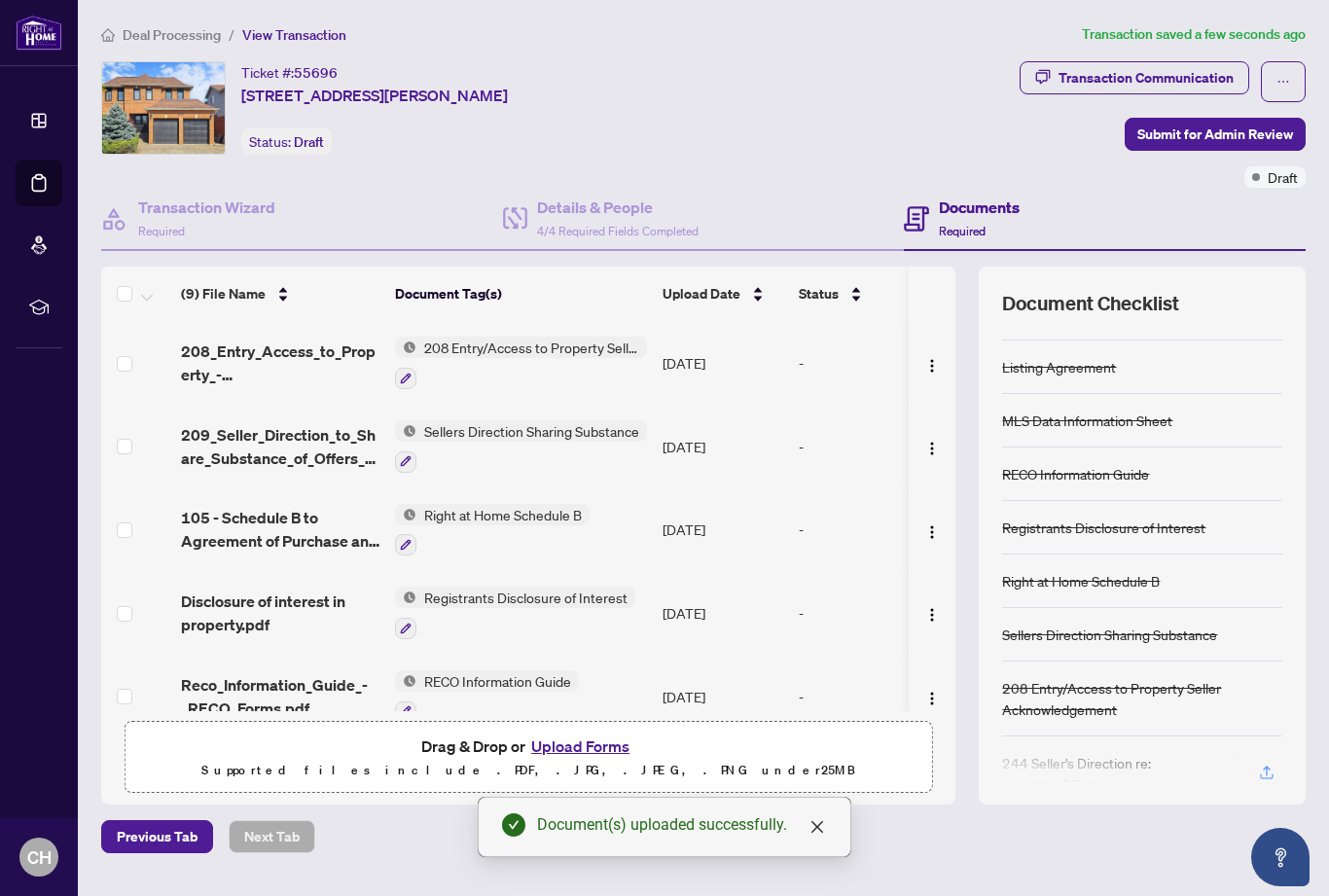
click at [1267, 774] on icon "button" at bounding box center [1266, 776] width 14 height 5
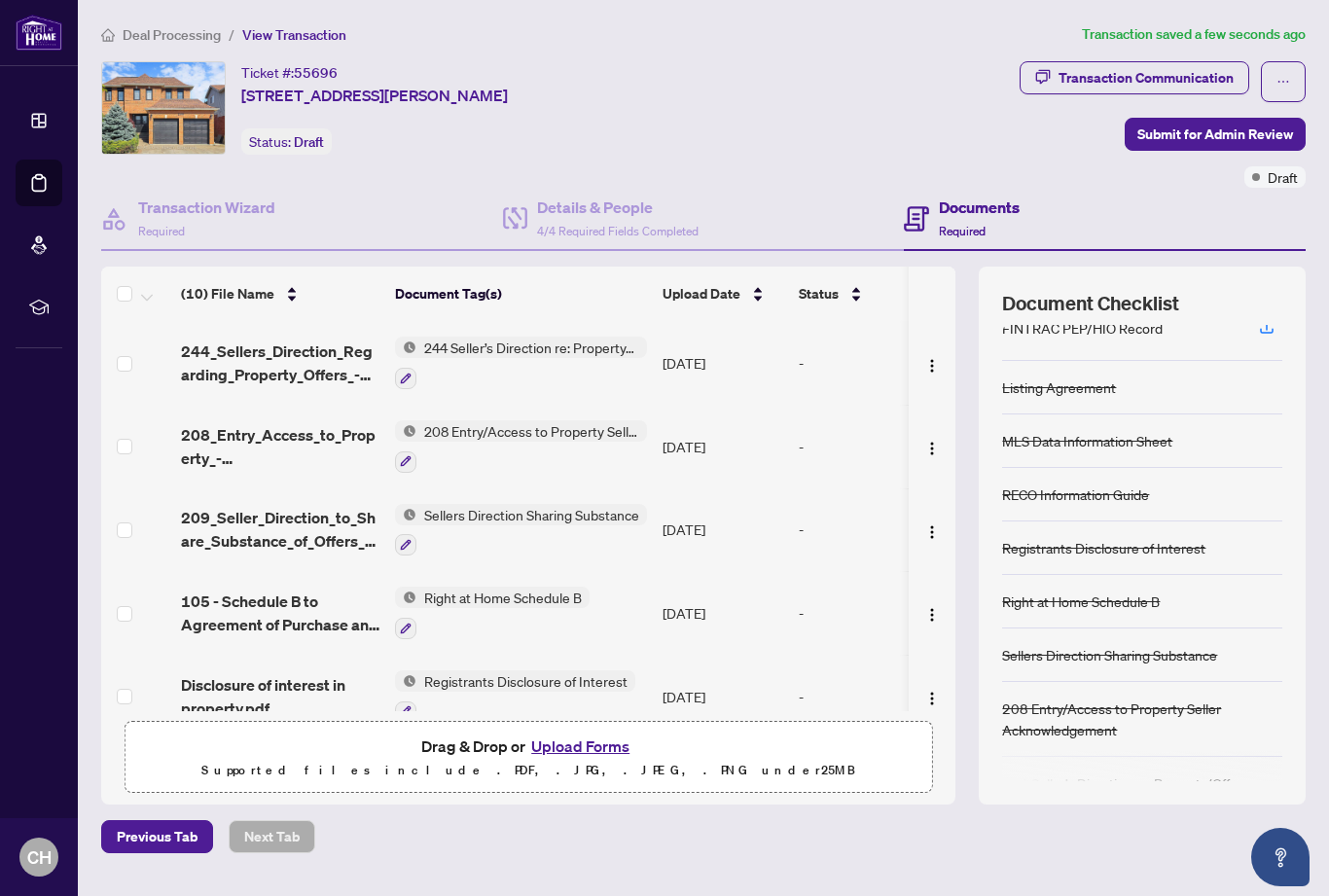
scroll to position [82, 0]
click at [575, 734] on button "Upload Forms" at bounding box center [580, 747] width 110 height 25
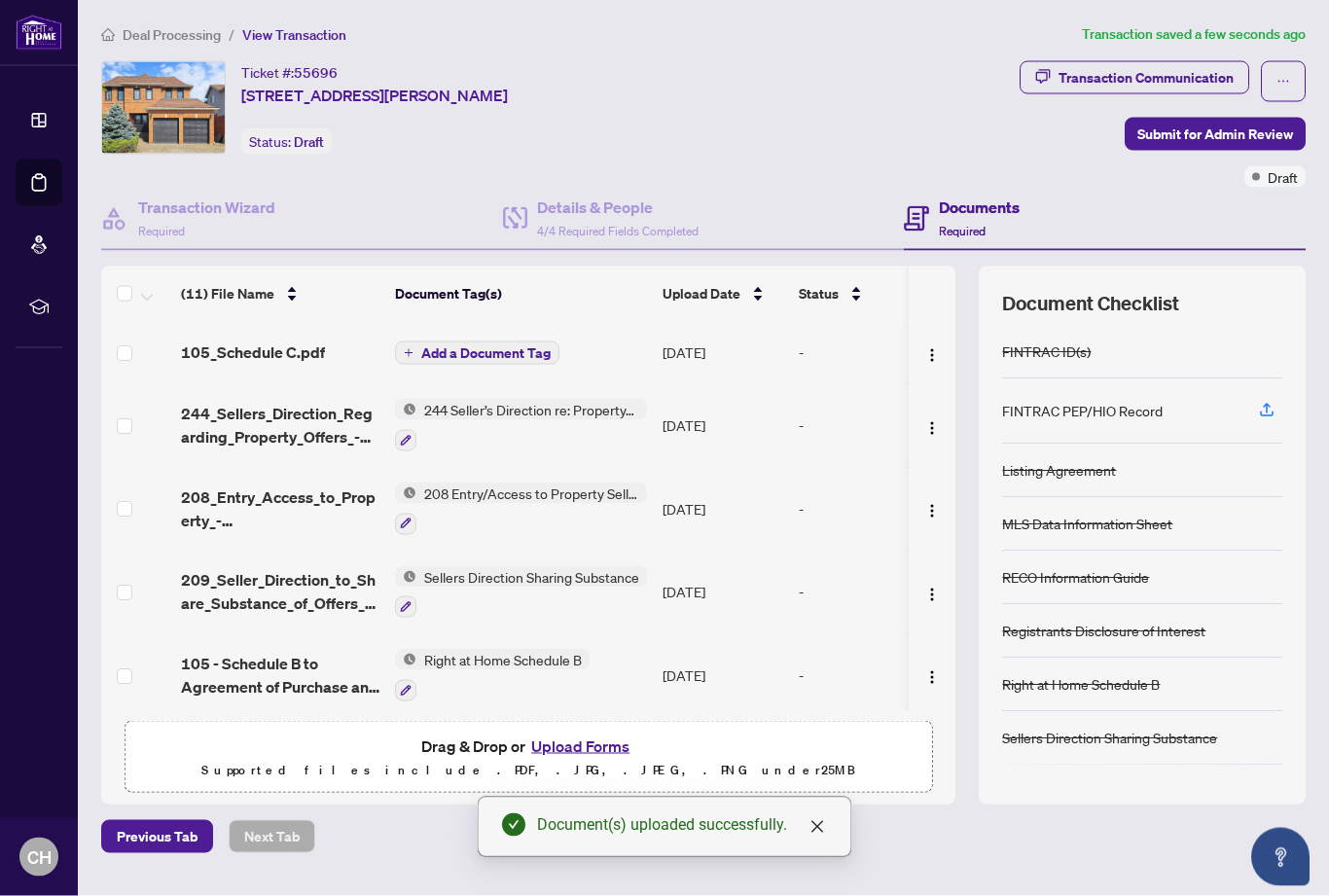
scroll to position [0, 0]
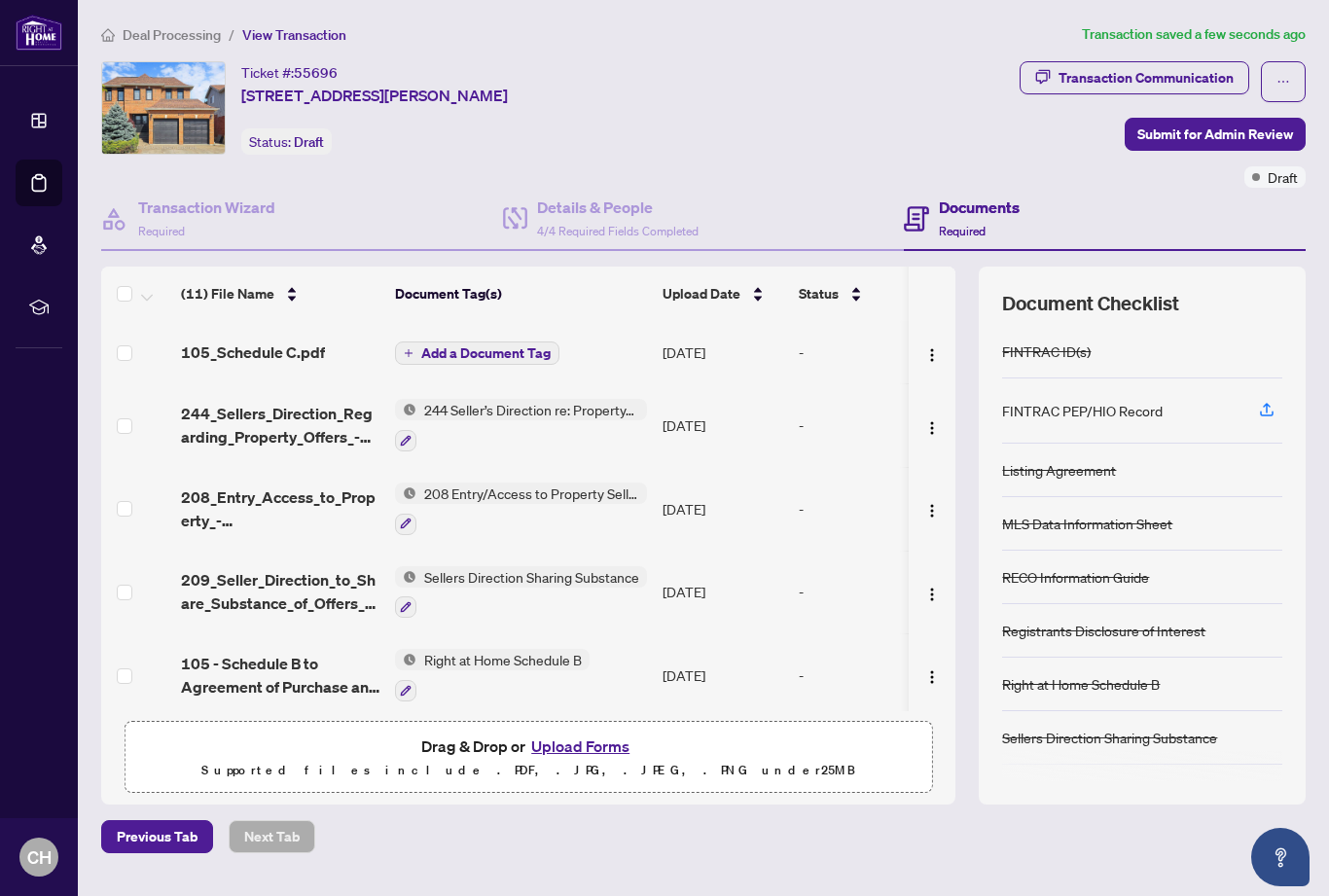
click at [437, 356] on span "Add a Document Tag" at bounding box center [486, 353] width 129 height 14
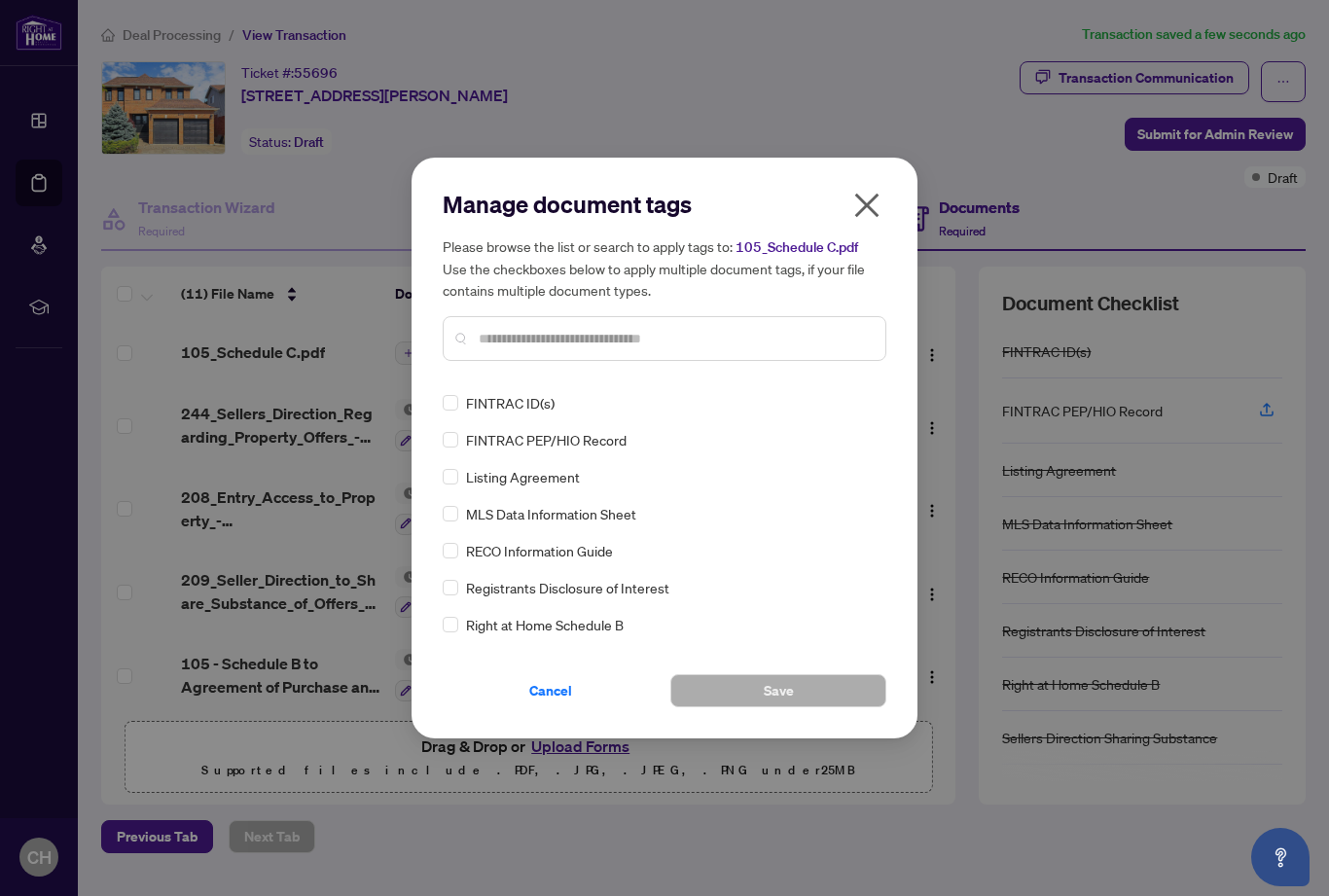
click at [503, 336] on input "text" at bounding box center [674, 339] width 391 height 21
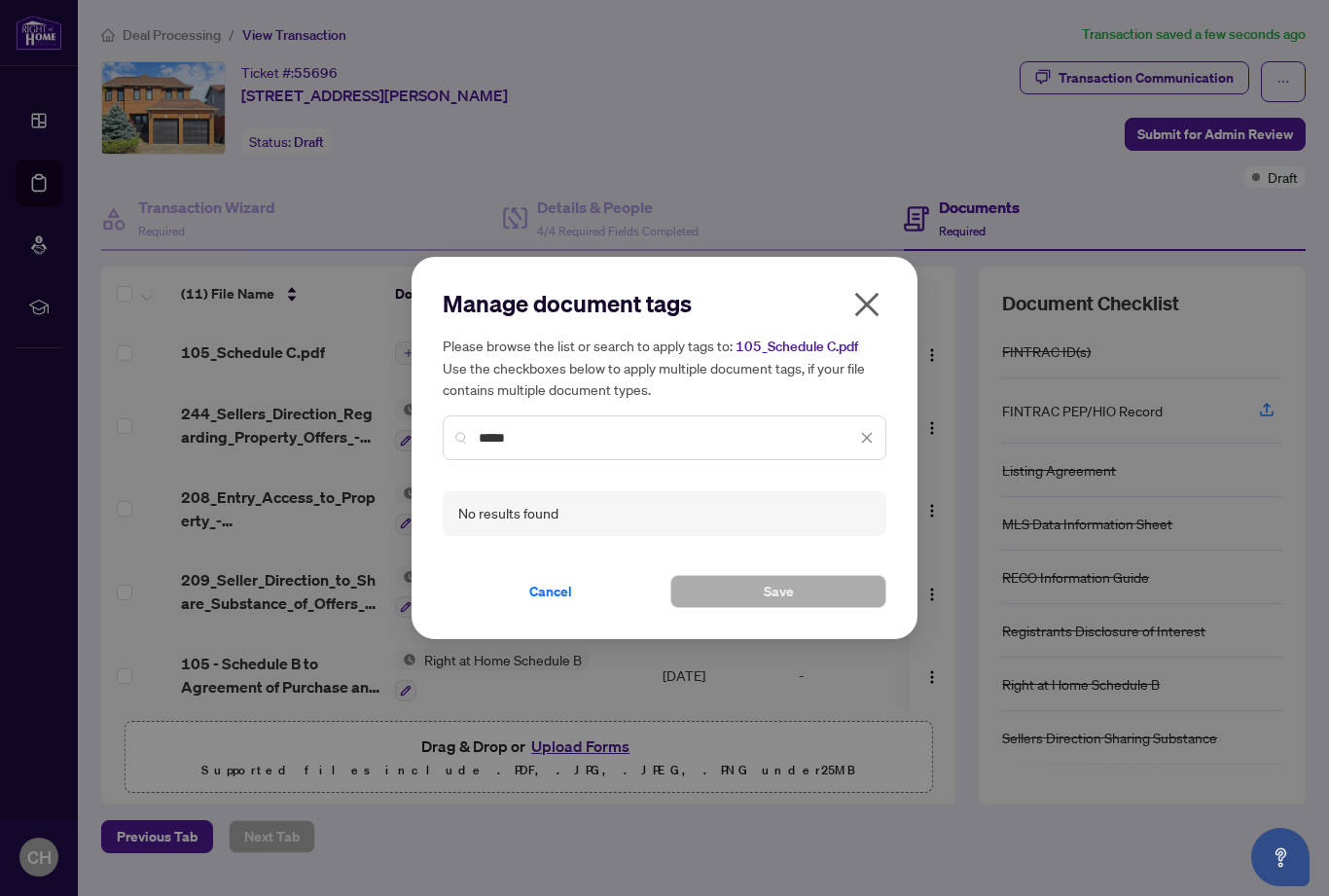
click at [636, 432] on input "*****" at bounding box center [667, 438] width 377 height 21
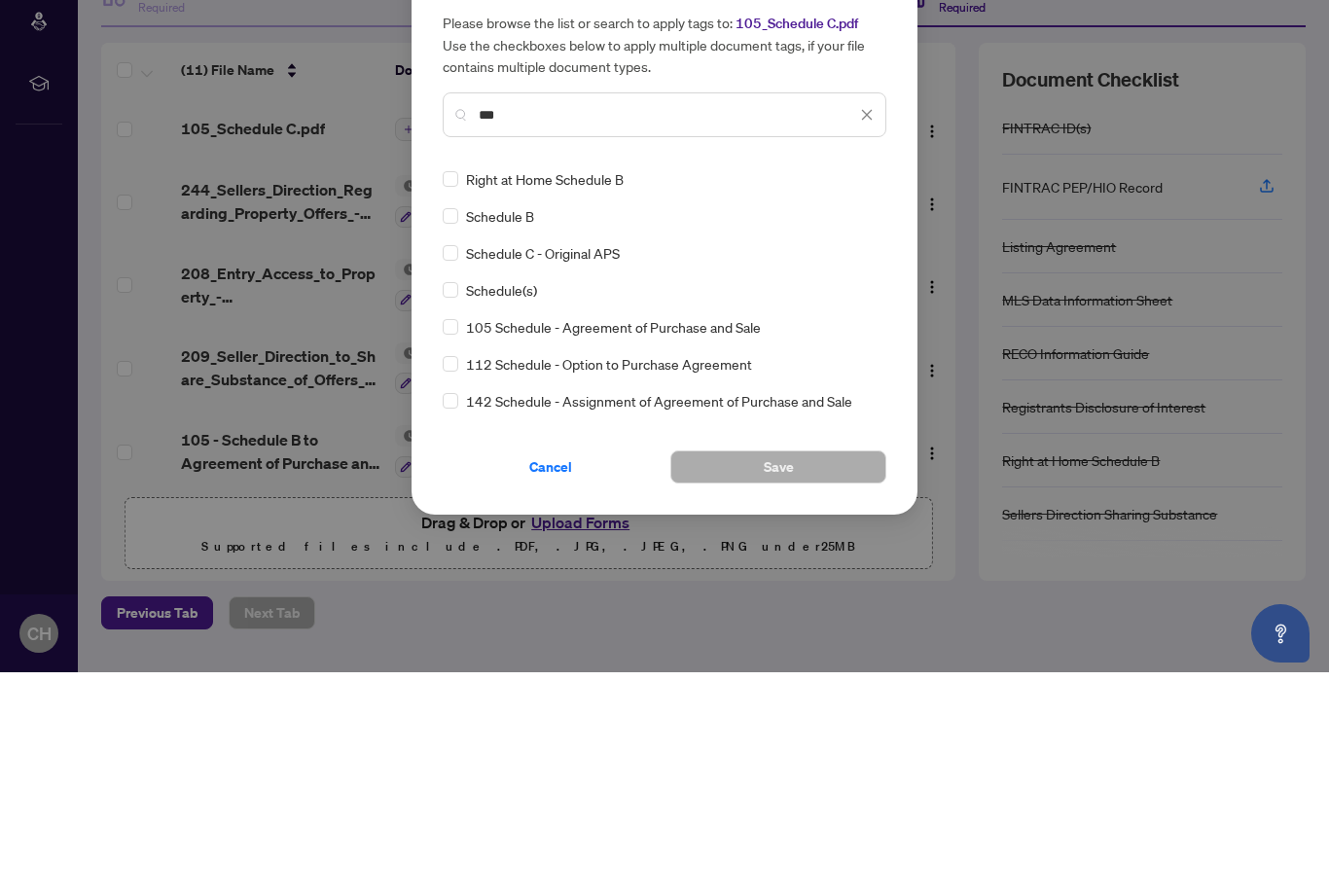
type input "***"
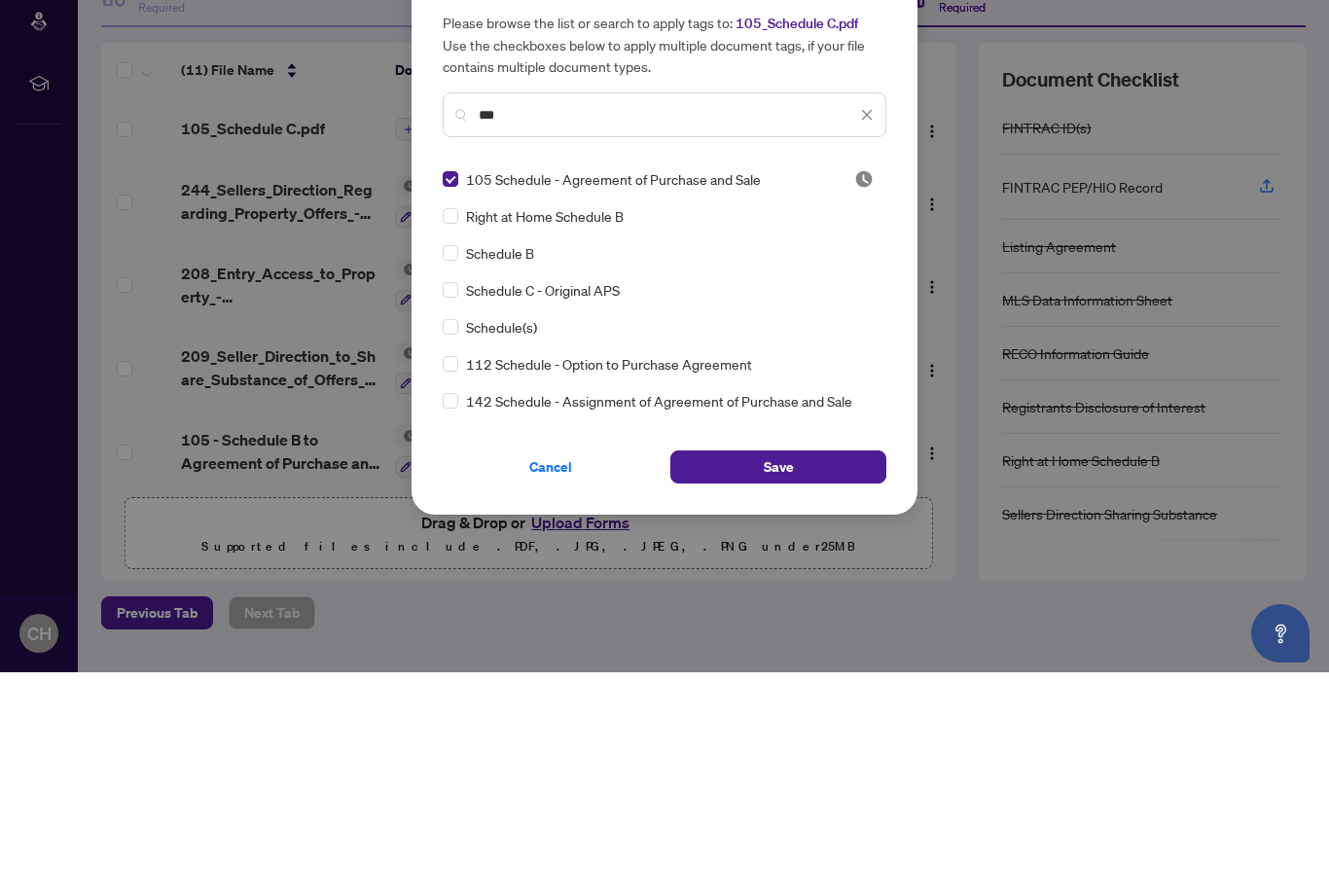
scroll to position [63, 0]
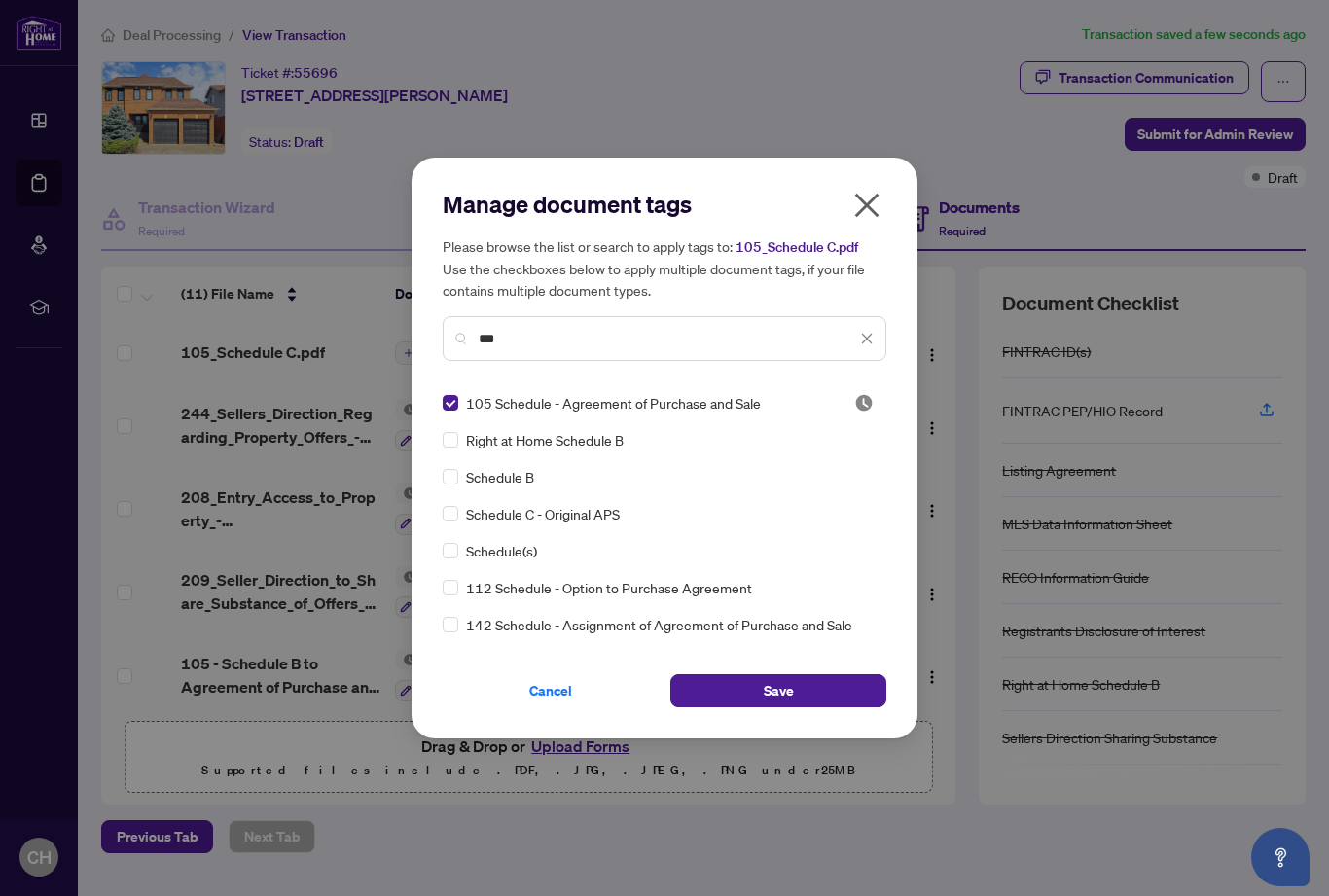
click at [786, 676] on span "Save" at bounding box center [779, 691] width 30 height 31
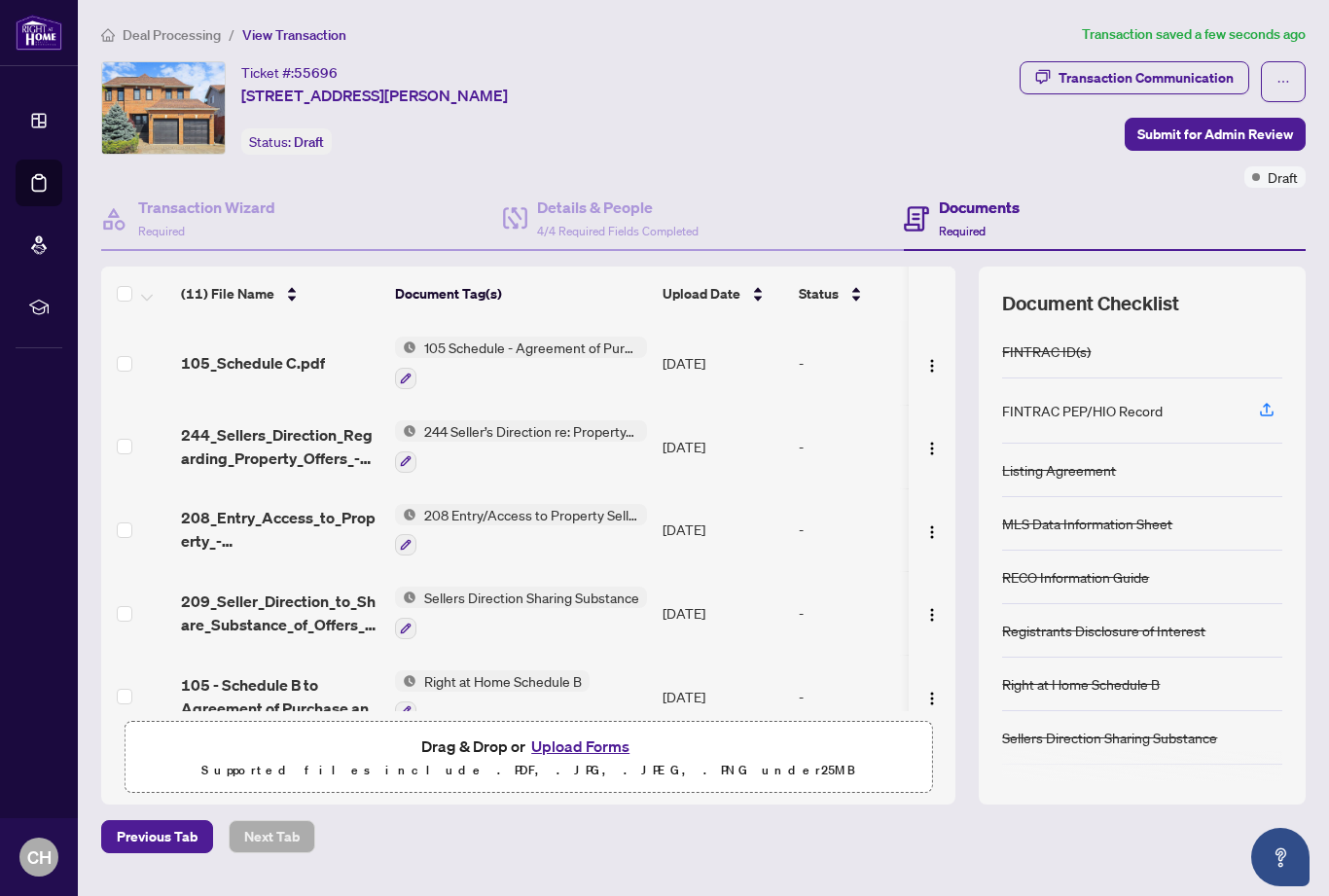
scroll to position [0, 0]
click at [1222, 141] on span "Submit for Admin Review" at bounding box center [1215, 134] width 155 height 31
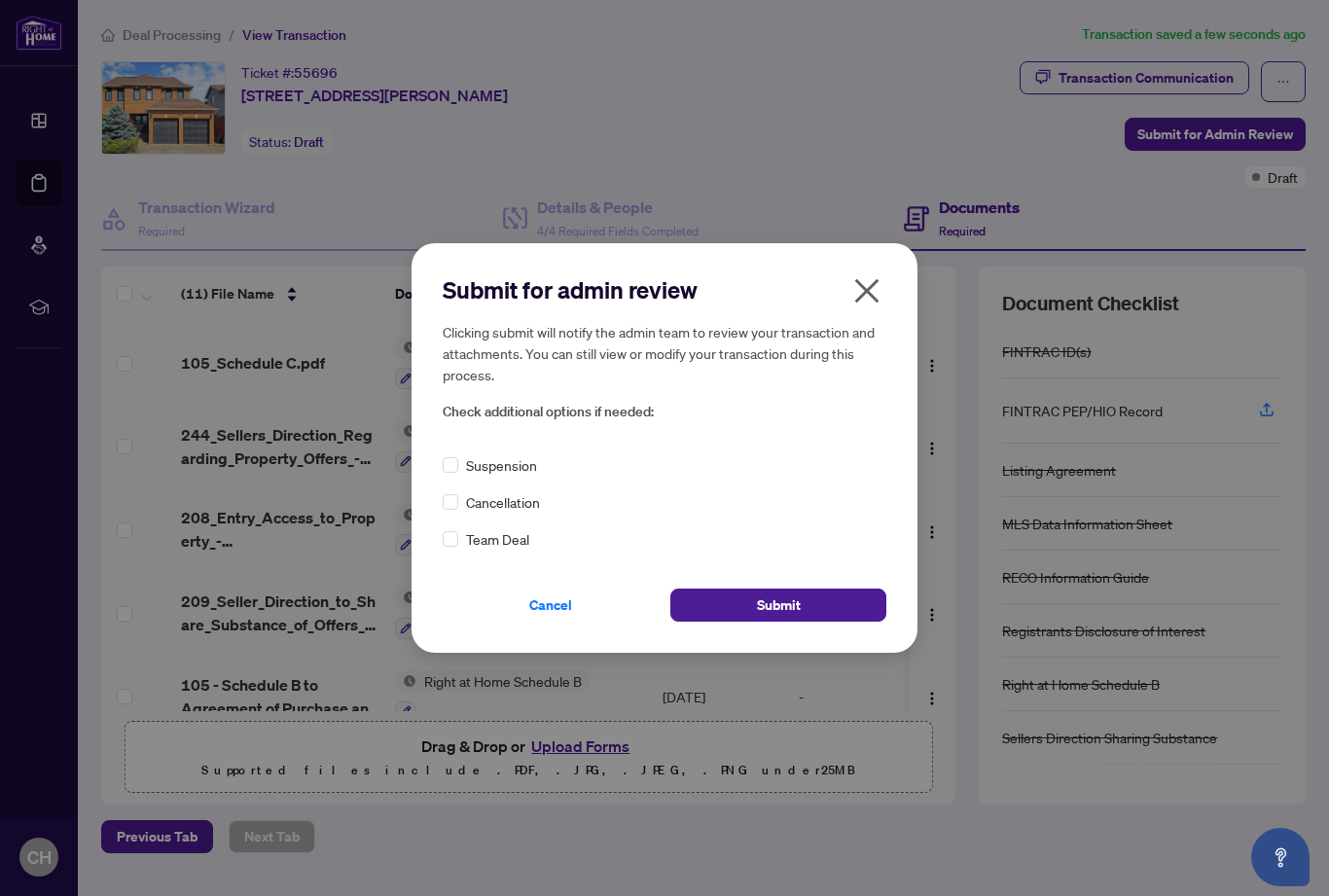
click at [789, 604] on span "Submit" at bounding box center [779, 605] width 44 height 31
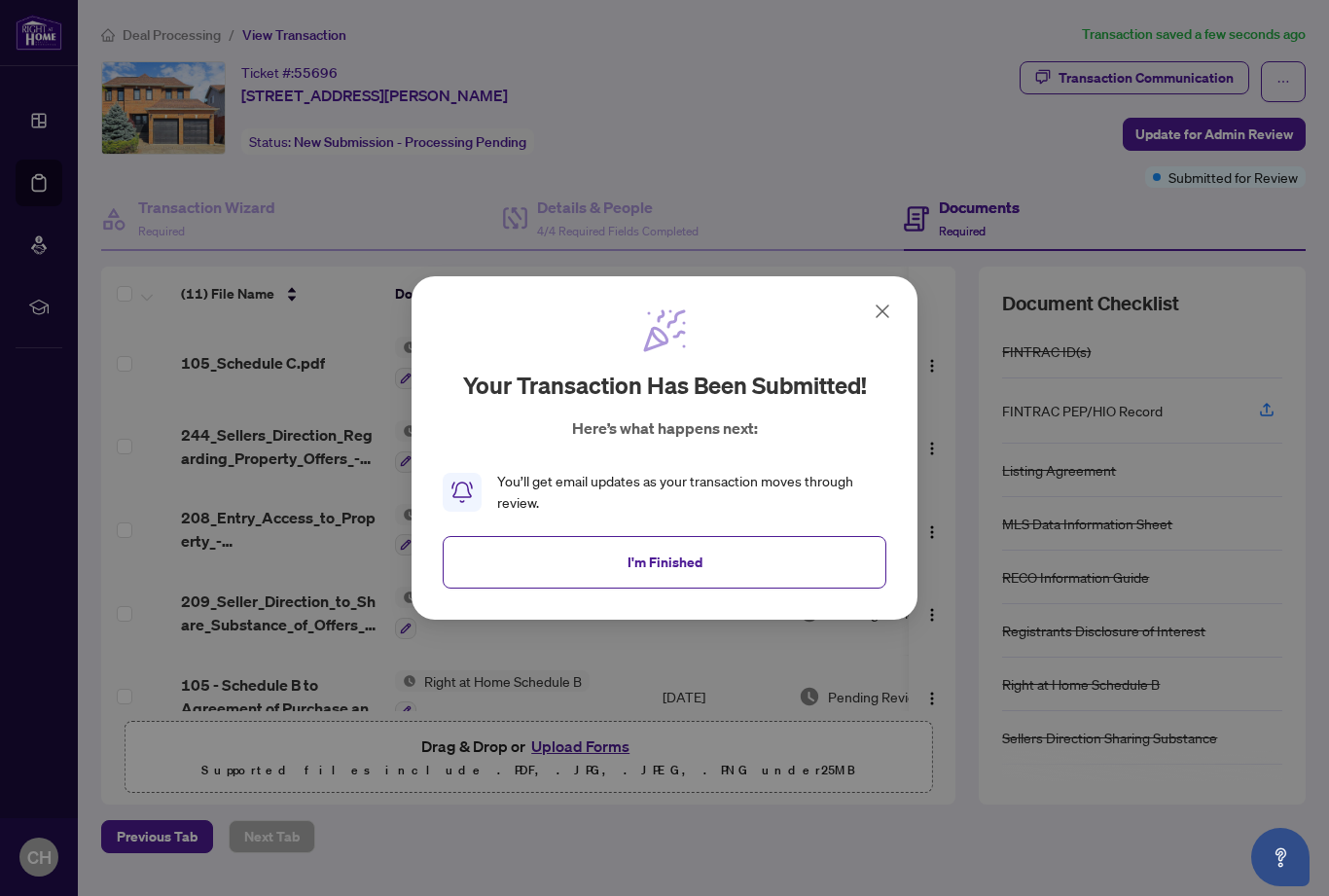
click at [647, 567] on span "I'm Finished" at bounding box center [664, 563] width 75 height 31
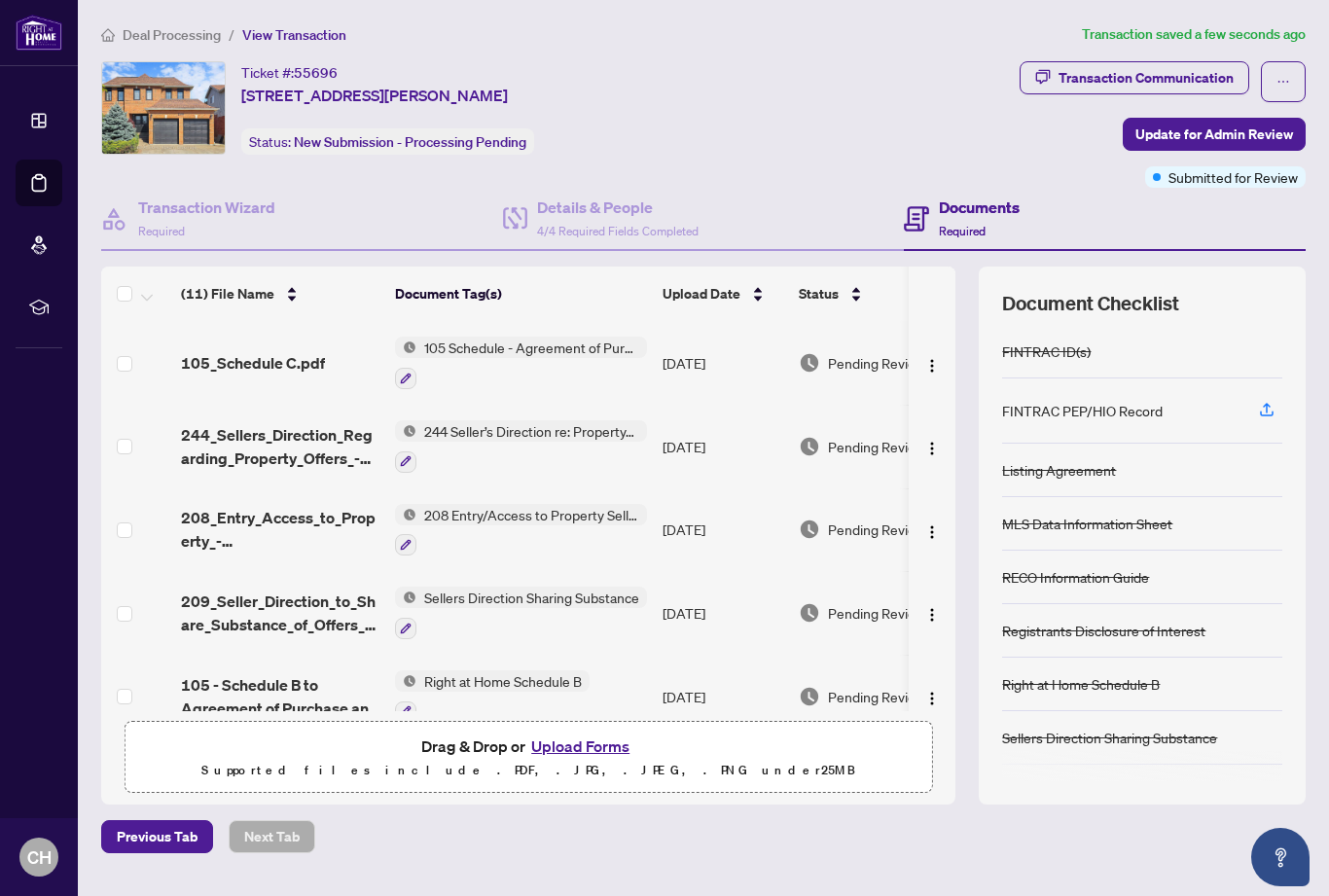
click at [1096, 405] on div "FINTRAC PEP/HIO Record" at bounding box center [1083, 410] width 160 height 21
click at [296, 37] on span "View Transaction" at bounding box center [294, 35] width 105 height 18
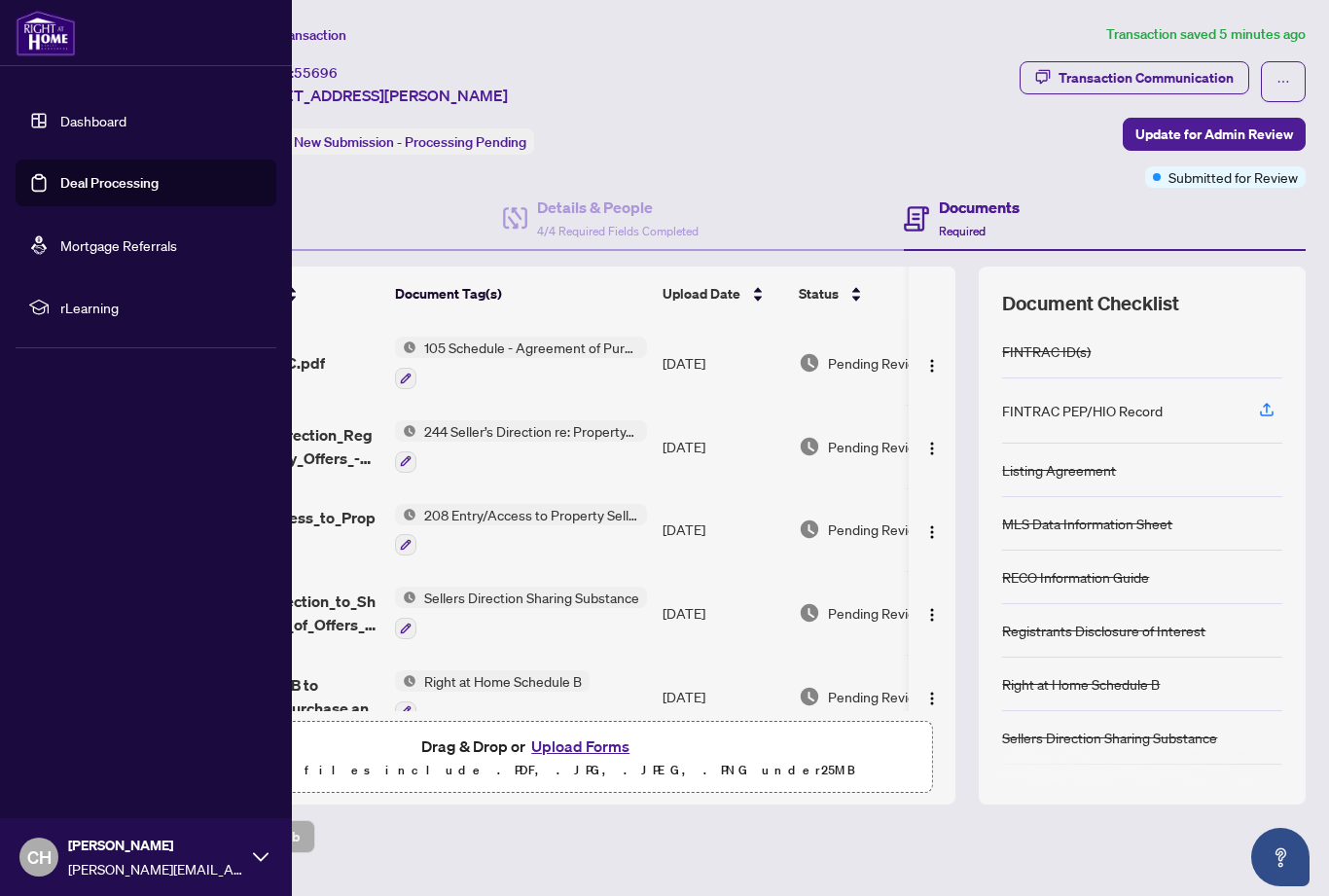
click at [100, 178] on link "Deal Processing" at bounding box center [109, 183] width 99 height 18
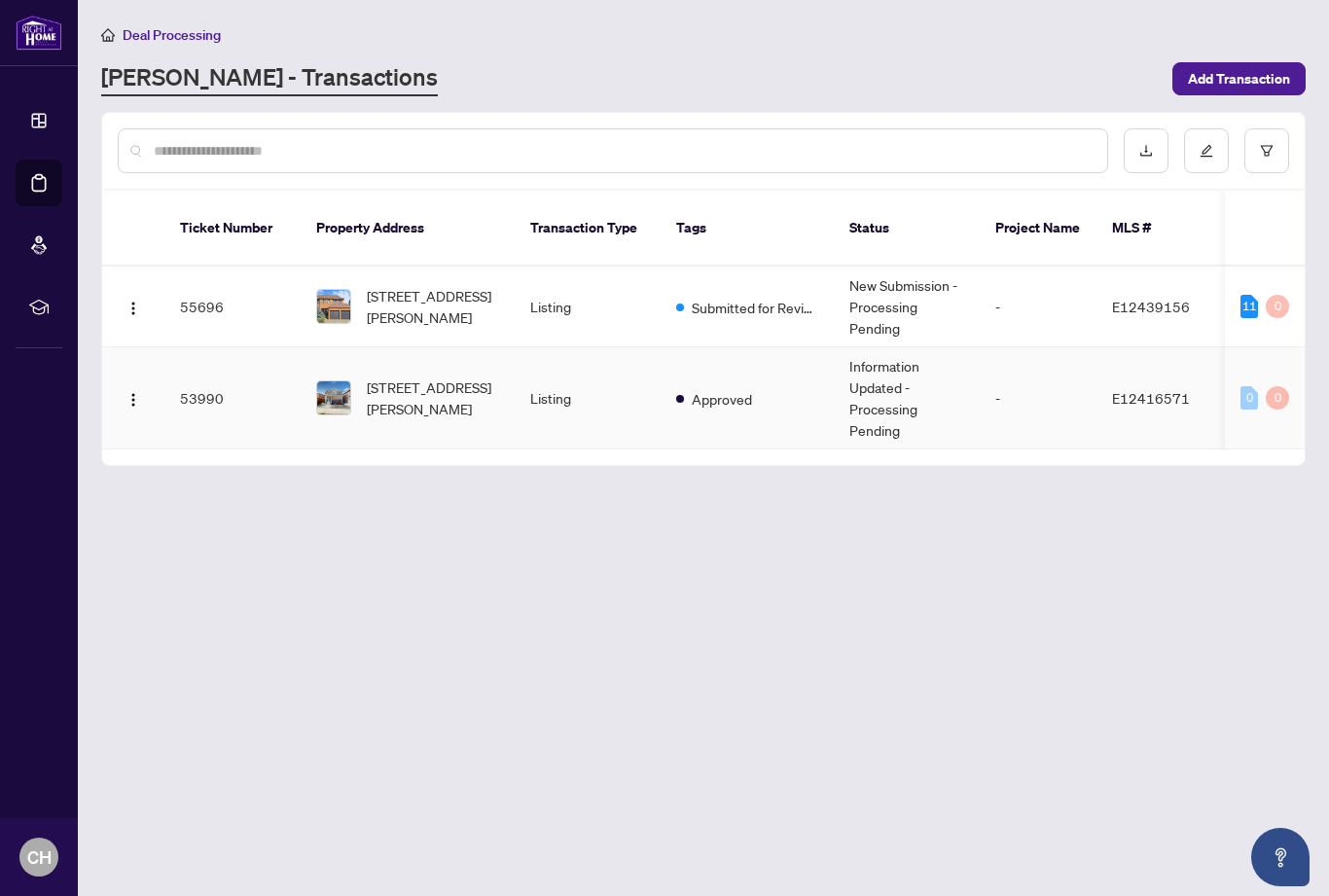
click at [438, 413] on td "[STREET_ADDRESS][PERSON_NAME]" at bounding box center [407, 398] width 214 height 103
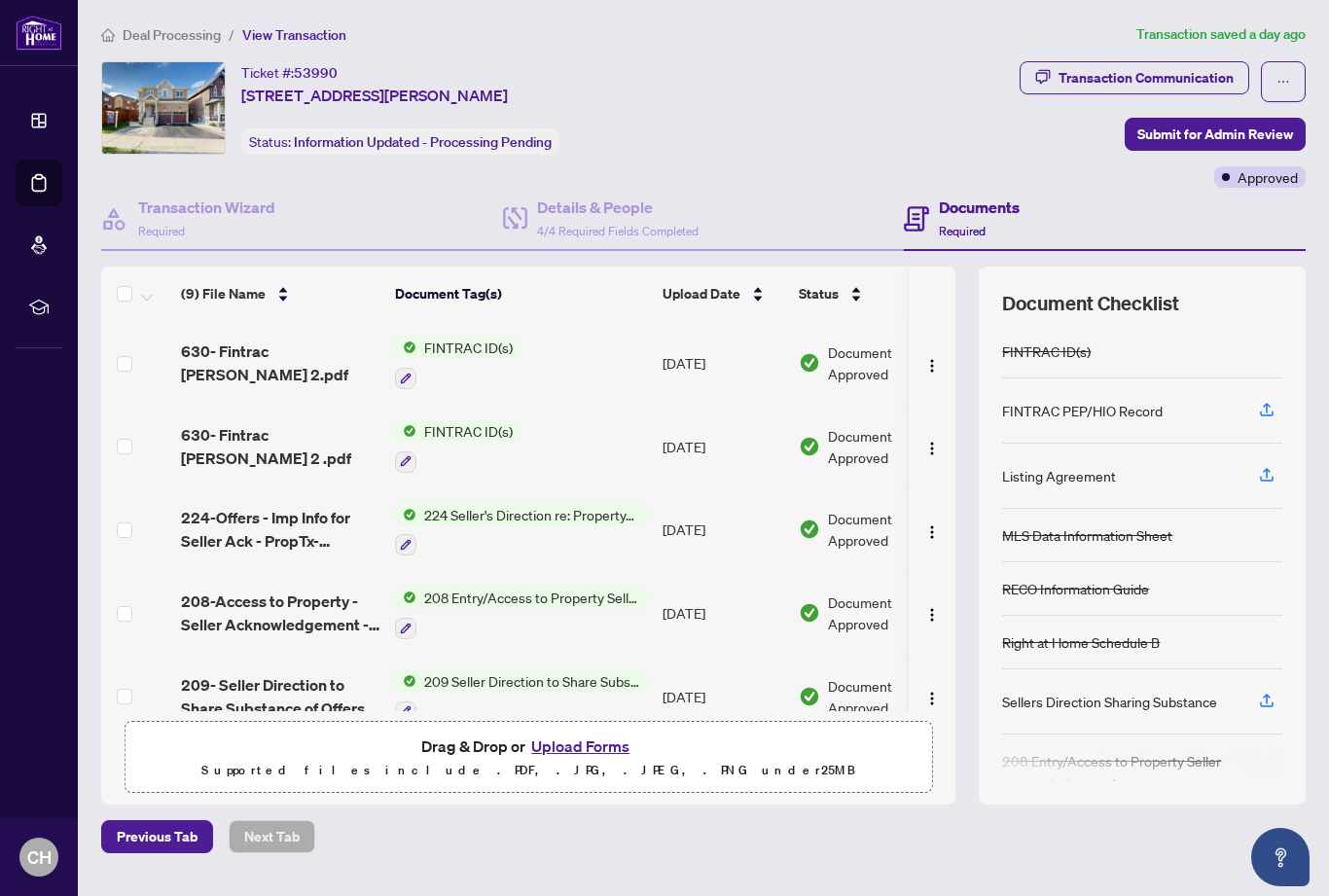
click at [293, 36] on span "View Transaction" at bounding box center [294, 35] width 105 height 18
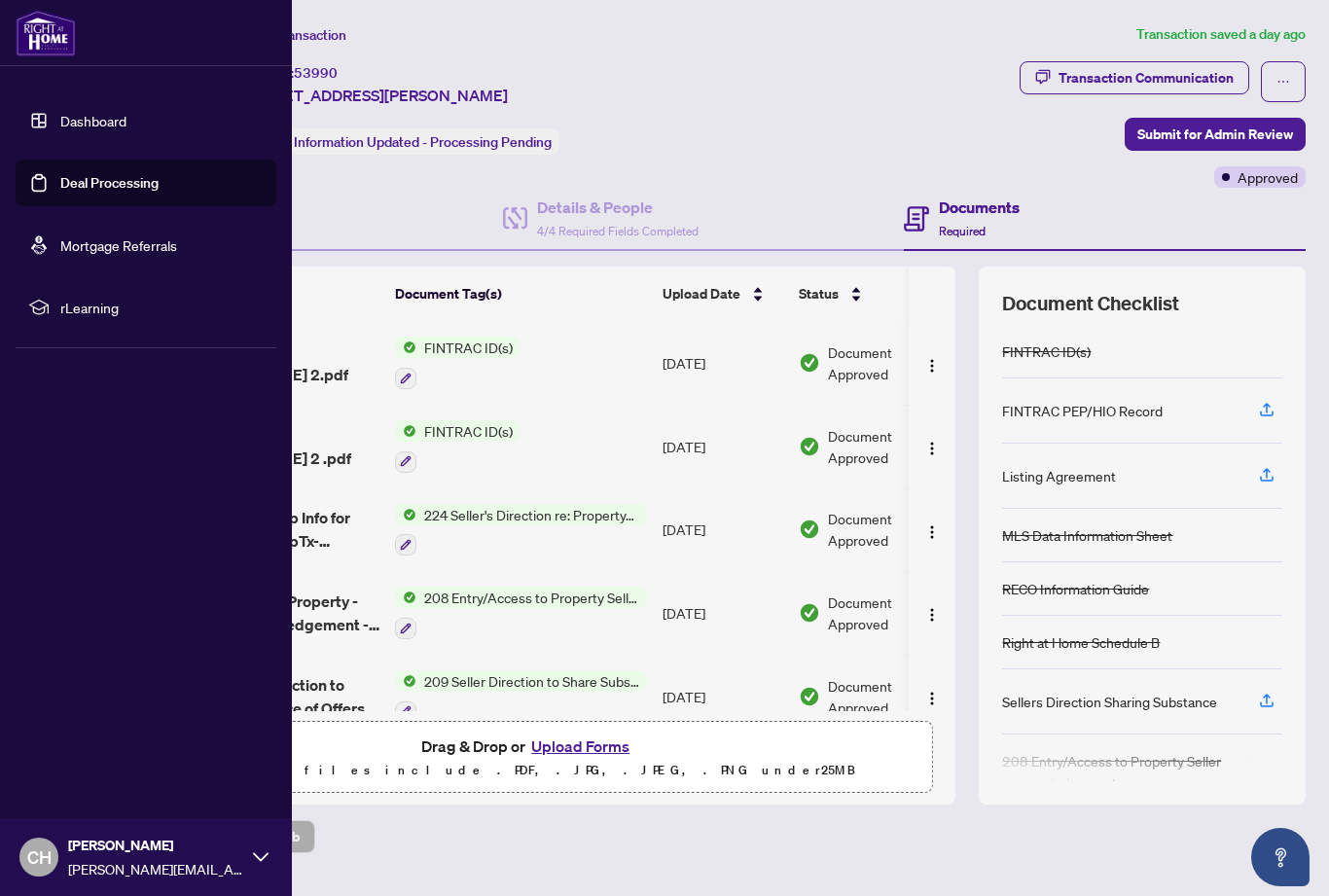
click at [61, 126] on link "Dashboard" at bounding box center [94, 121] width 66 height 18
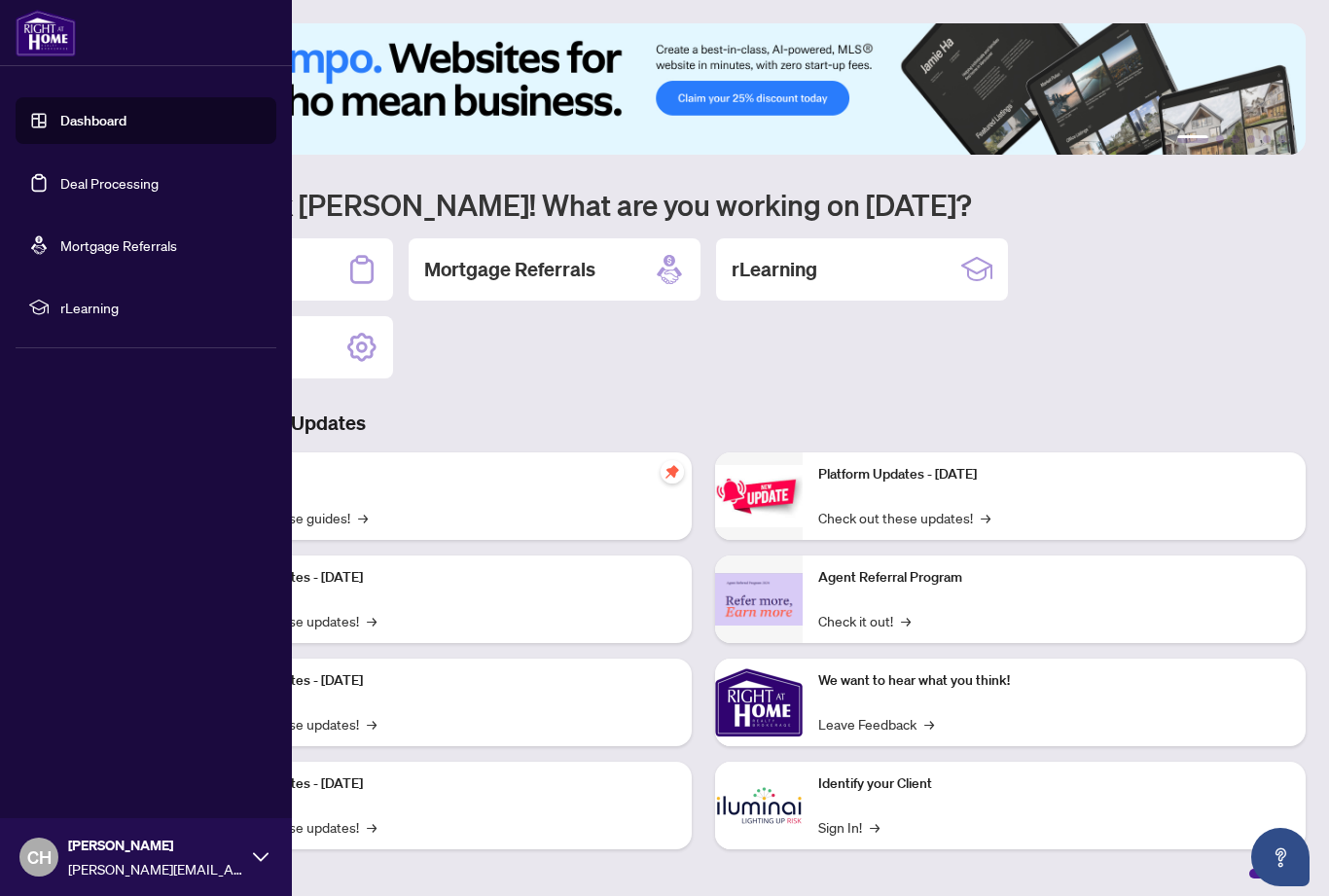
click at [150, 191] on link "Deal Processing" at bounding box center [109, 183] width 99 height 18
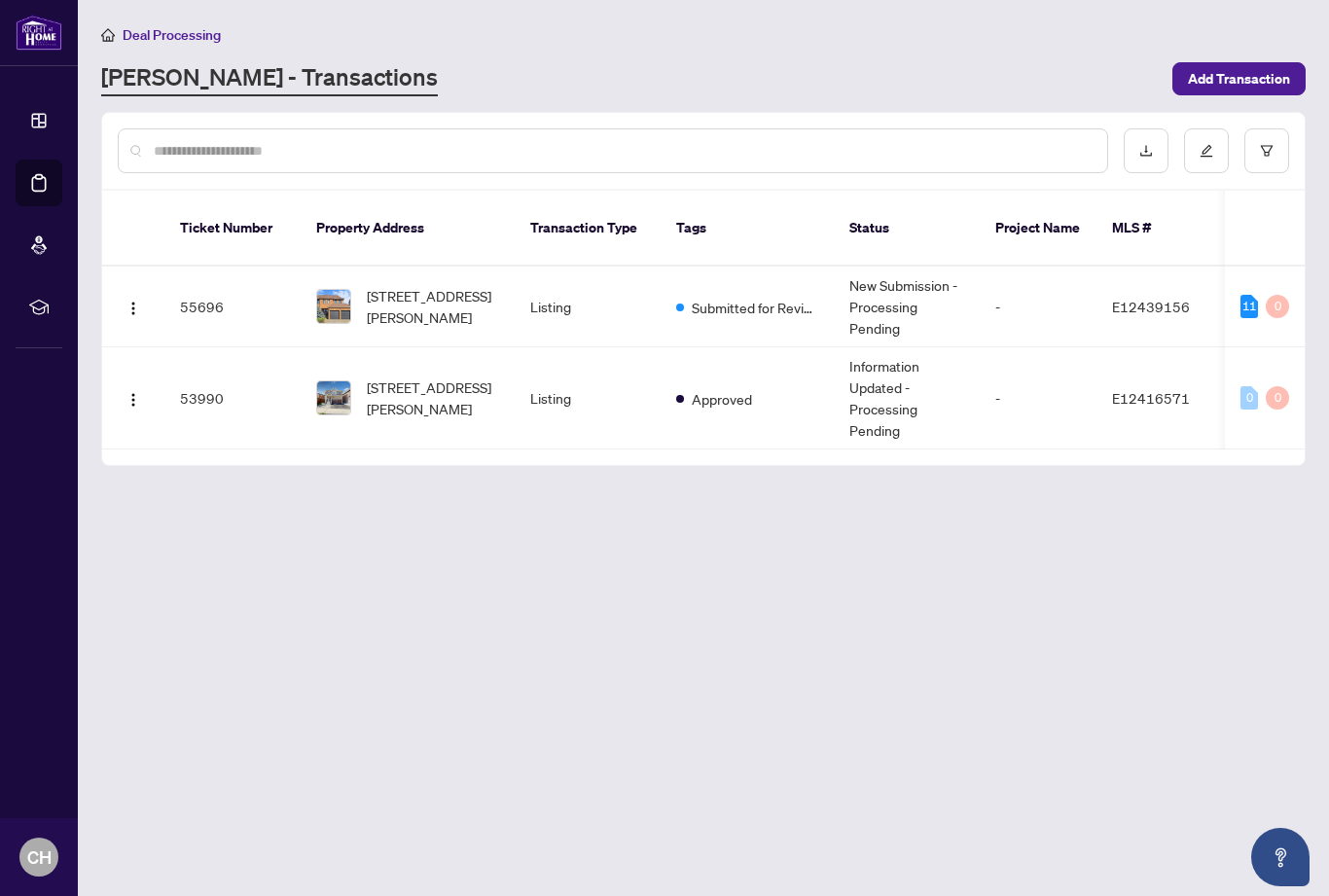
click at [605, 633] on main "Deal Processing [PERSON_NAME] - Transactions Add Transaction Ticket Number Prop…" at bounding box center [704, 448] width 1251 height 896
click at [479, 285] on span "[STREET_ADDRESS][PERSON_NAME]" at bounding box center [432, 307] width 132 height 43
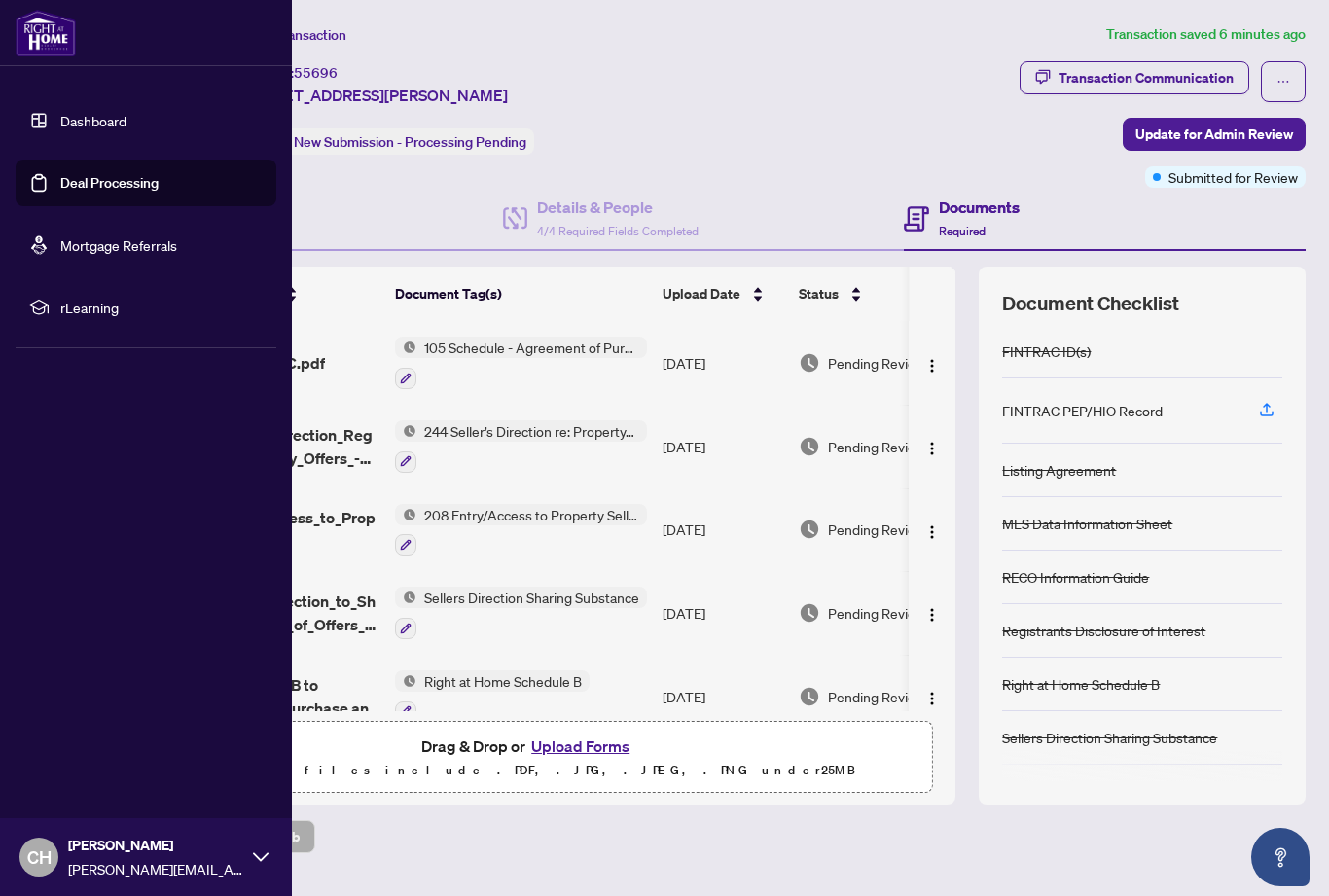
click at [61, 122] on link "Dashboard" at bounding box center [94, 121] width 66 height 18
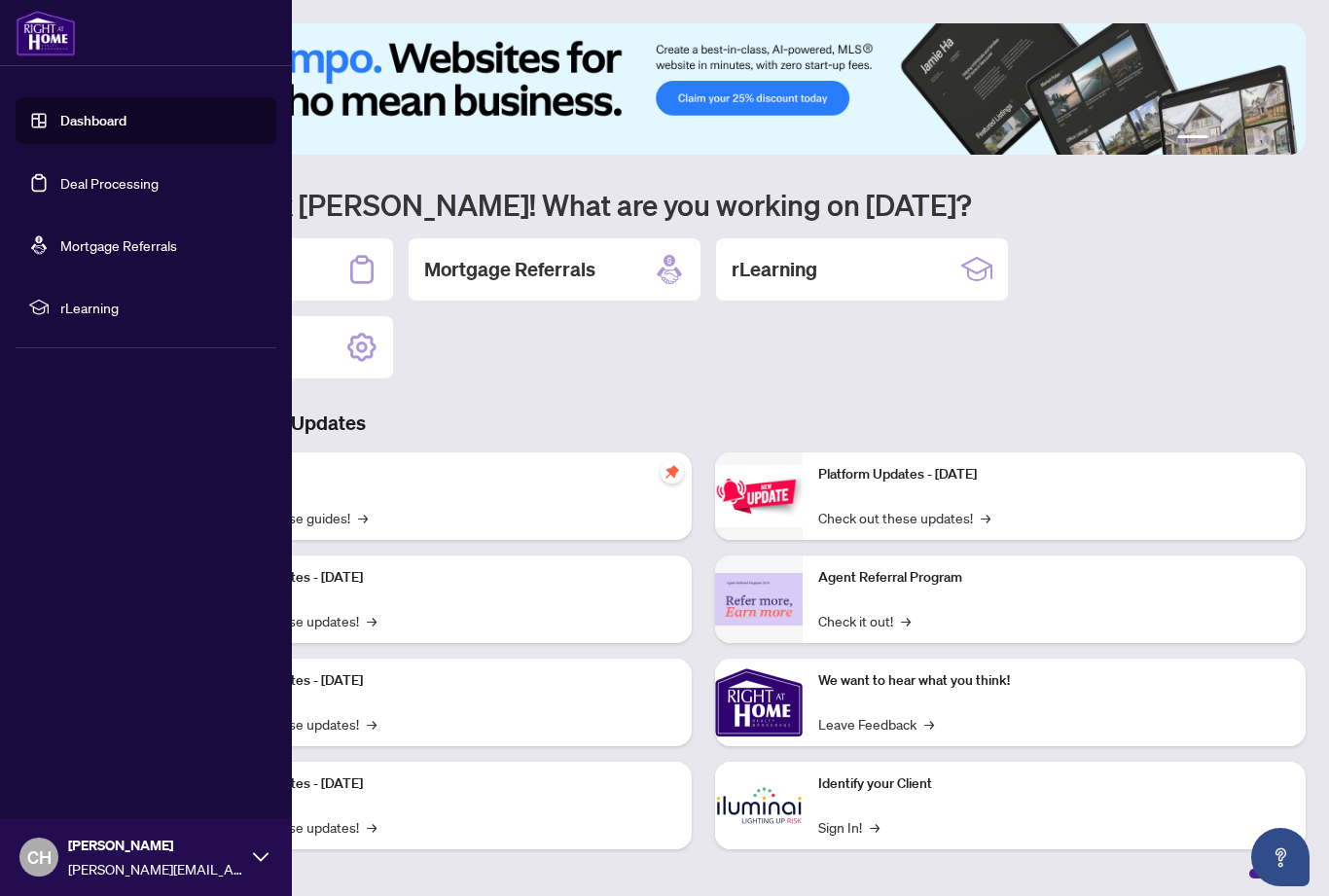
click at [136, 189] on link "Deal Processing" at bounding box center [109, 183] width 99 height 18
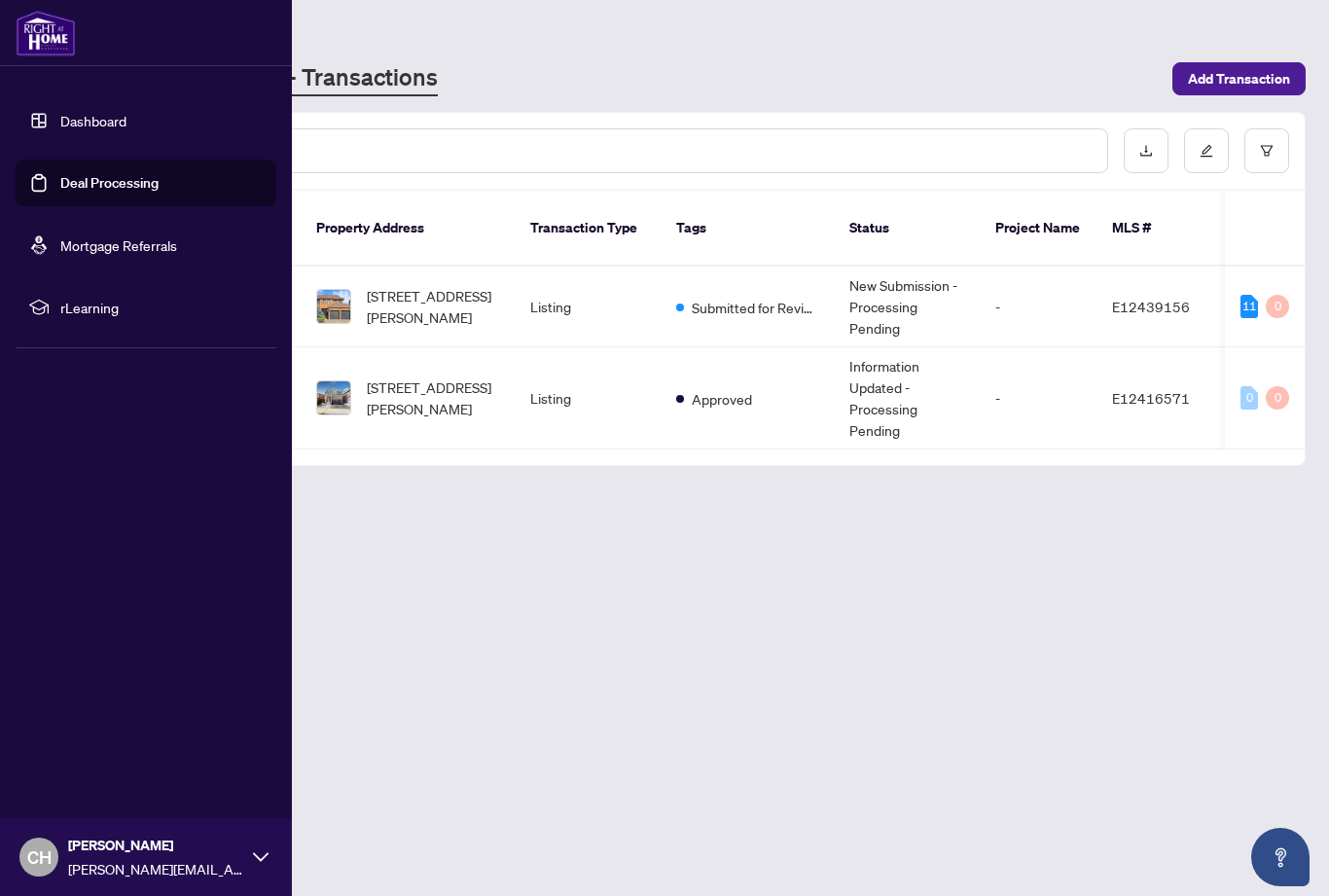
click at [451, 634] on main "Deal Processing [PERSON_NAME] - Transactions Add Transaction Ticket Number Prop…" at bounding box center [704, 448] width 1251 height 896
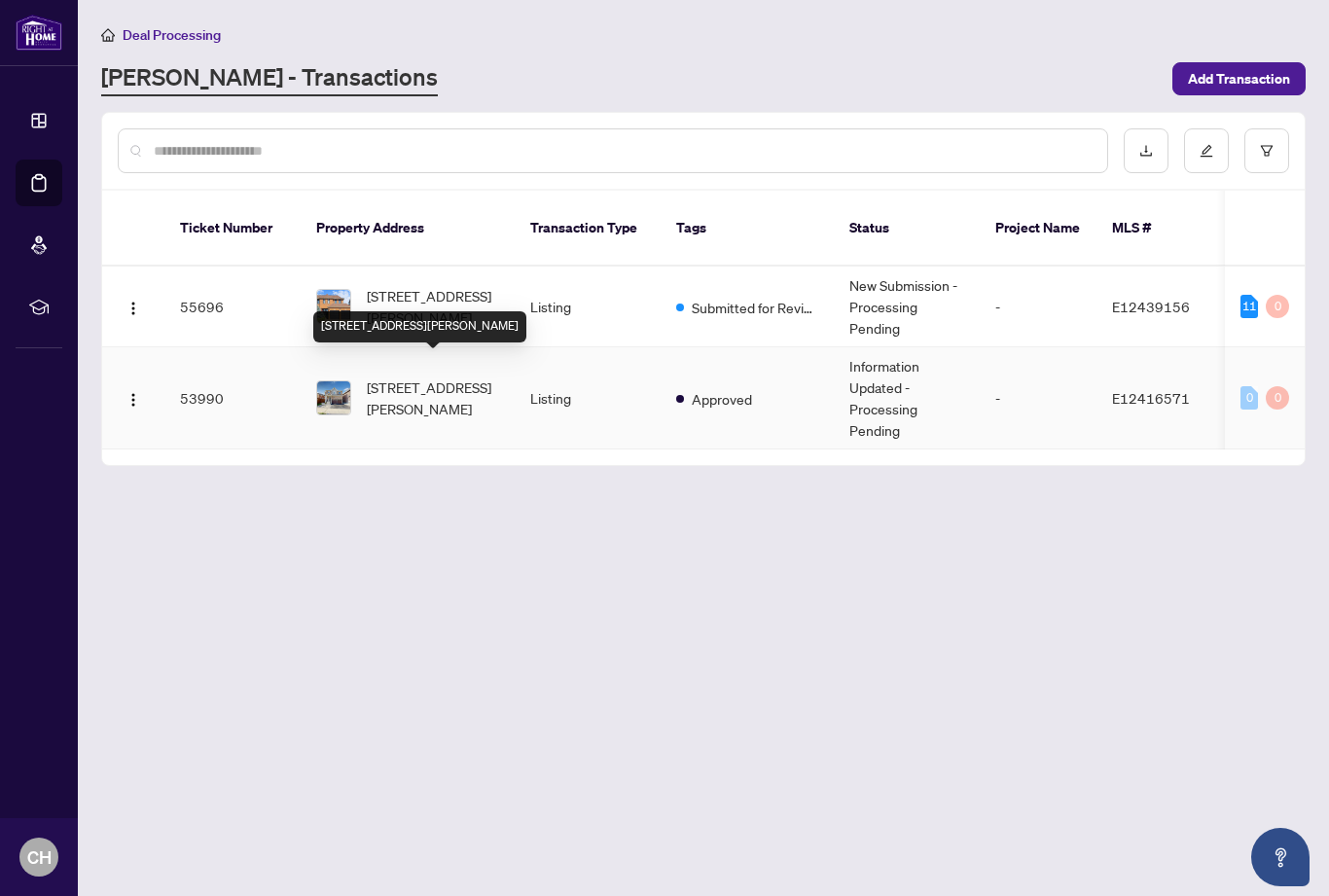
click at [445, 385] on span "[STREET_ADDRESS][PERSON_NAME]" at bounding box center [432, 398] width 132 height 43
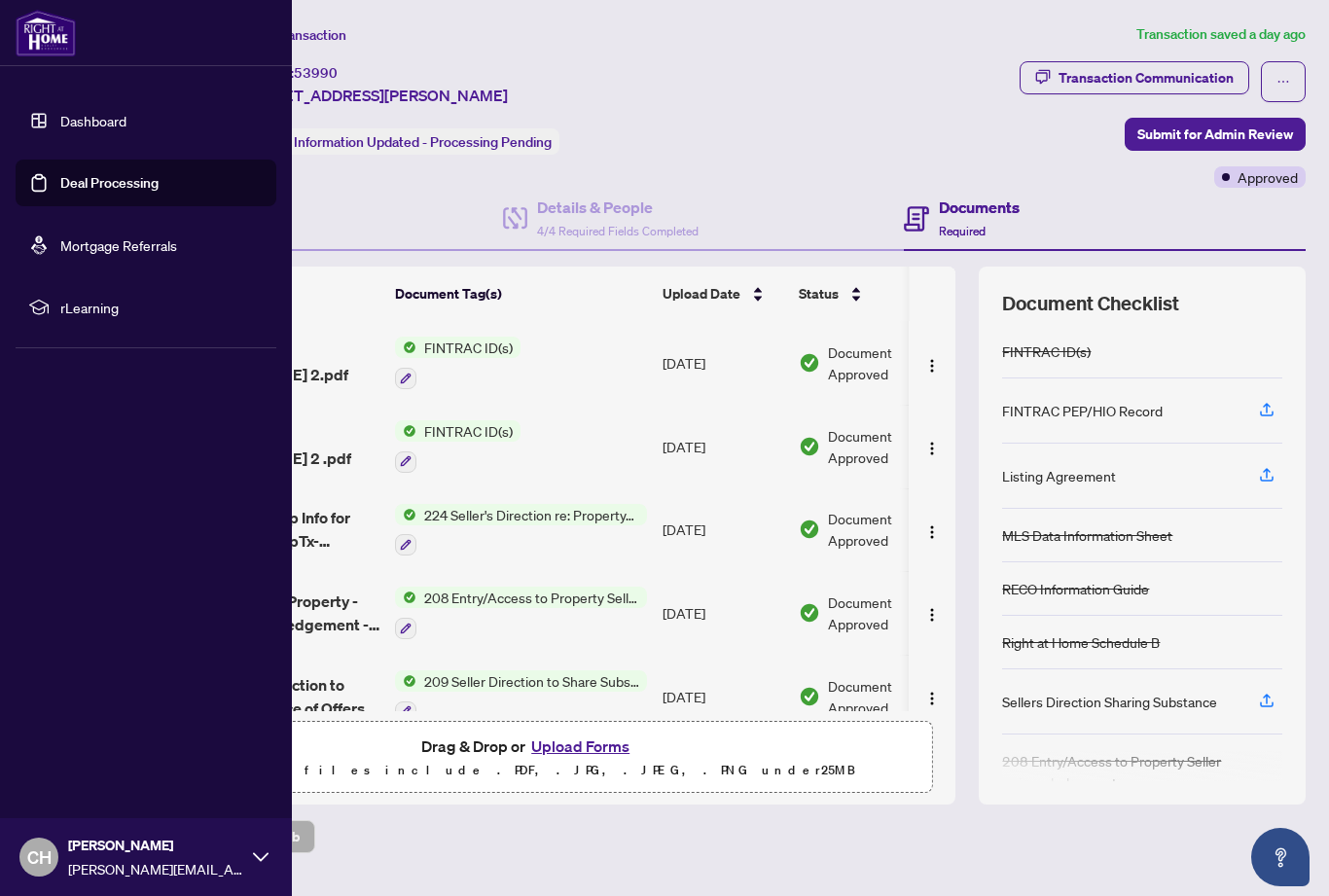
click at [143, 180] on link "Deal Processing" at bounding box center [109, 183] width 99 height 18
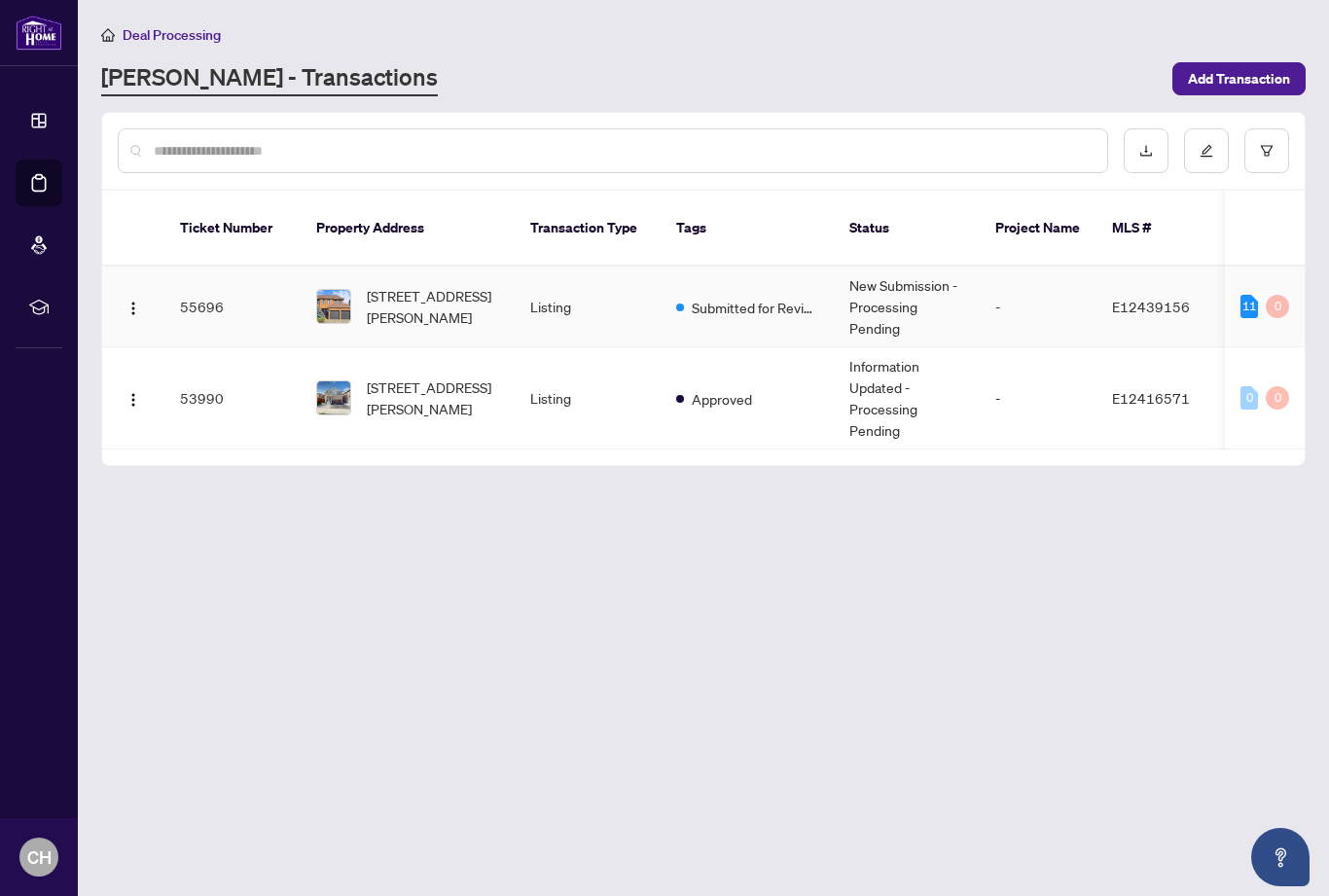
click at [511, 267] on td "[STREET_ADDRESS][PERSON_NAME]" at bounding box center [407, 307] width 214 height 81
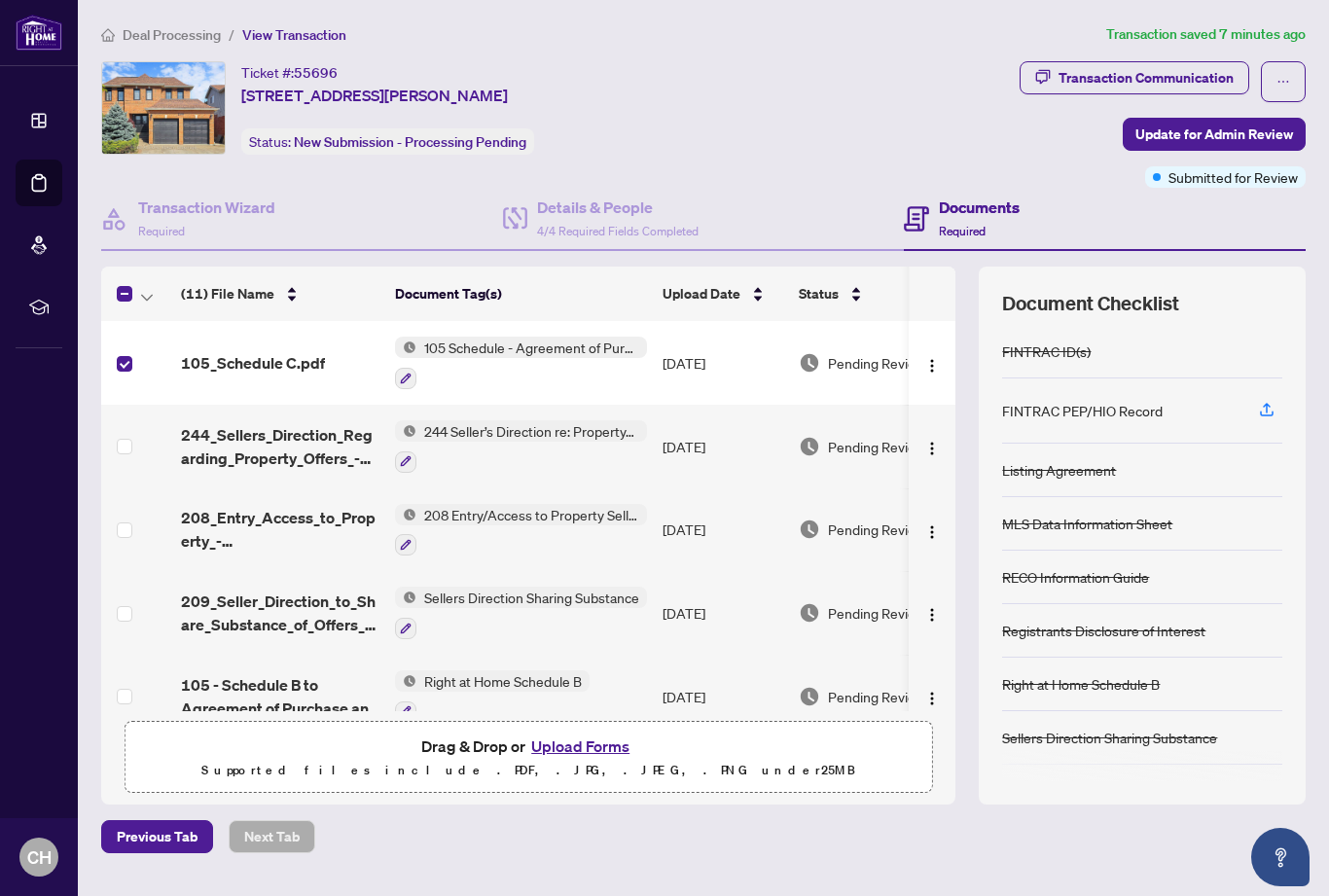
click at [925, 365] on img "button" at bounding box center [932, 365] width 16 height 16
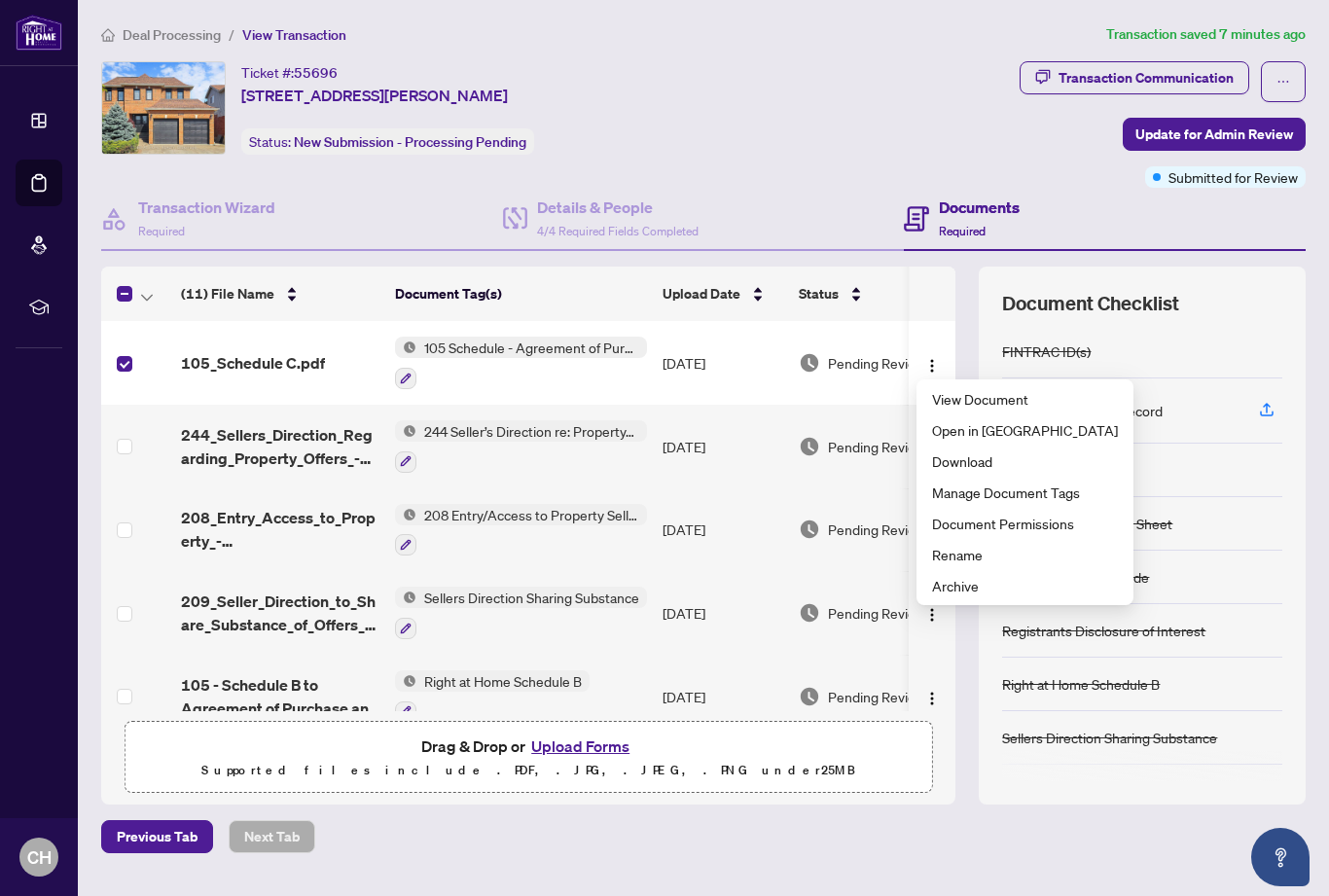
click at [962, 595] on span "Archive" at bounding box center [1025, 585] width 186 height 21
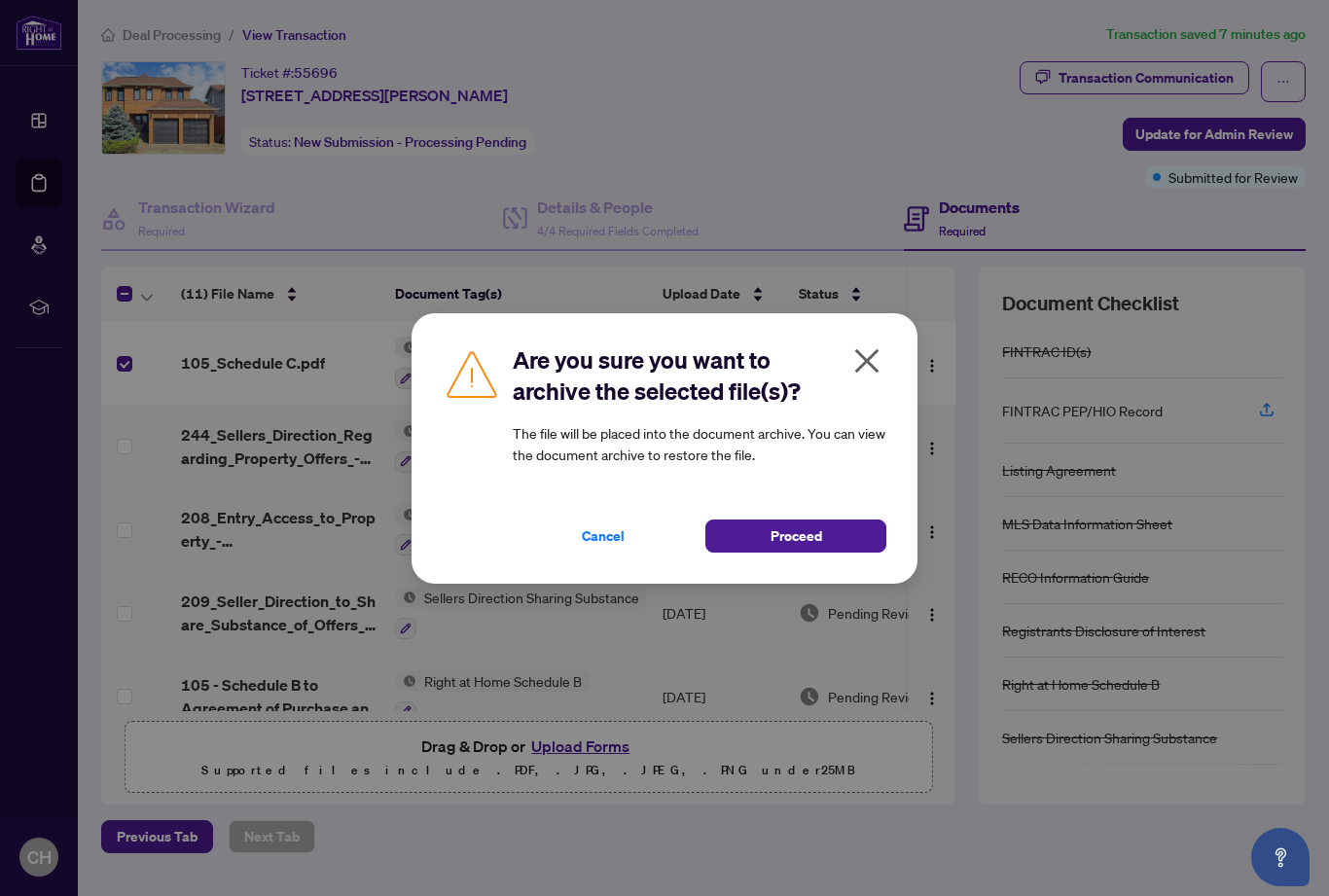
click at [806, 543] on span "Proceed" at bounding box center [796, 536] width 52 height 31
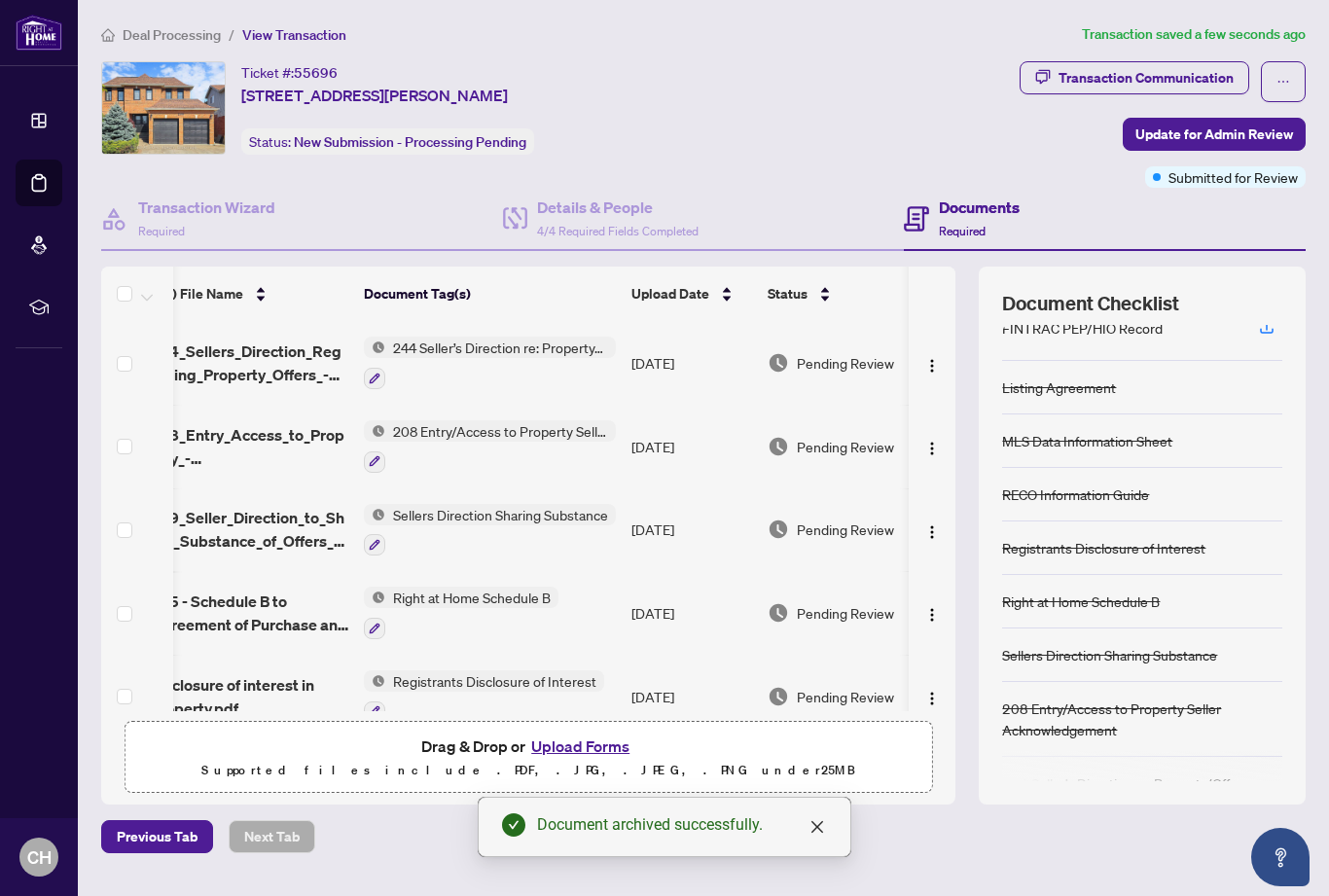
scroll to position [82, 0]
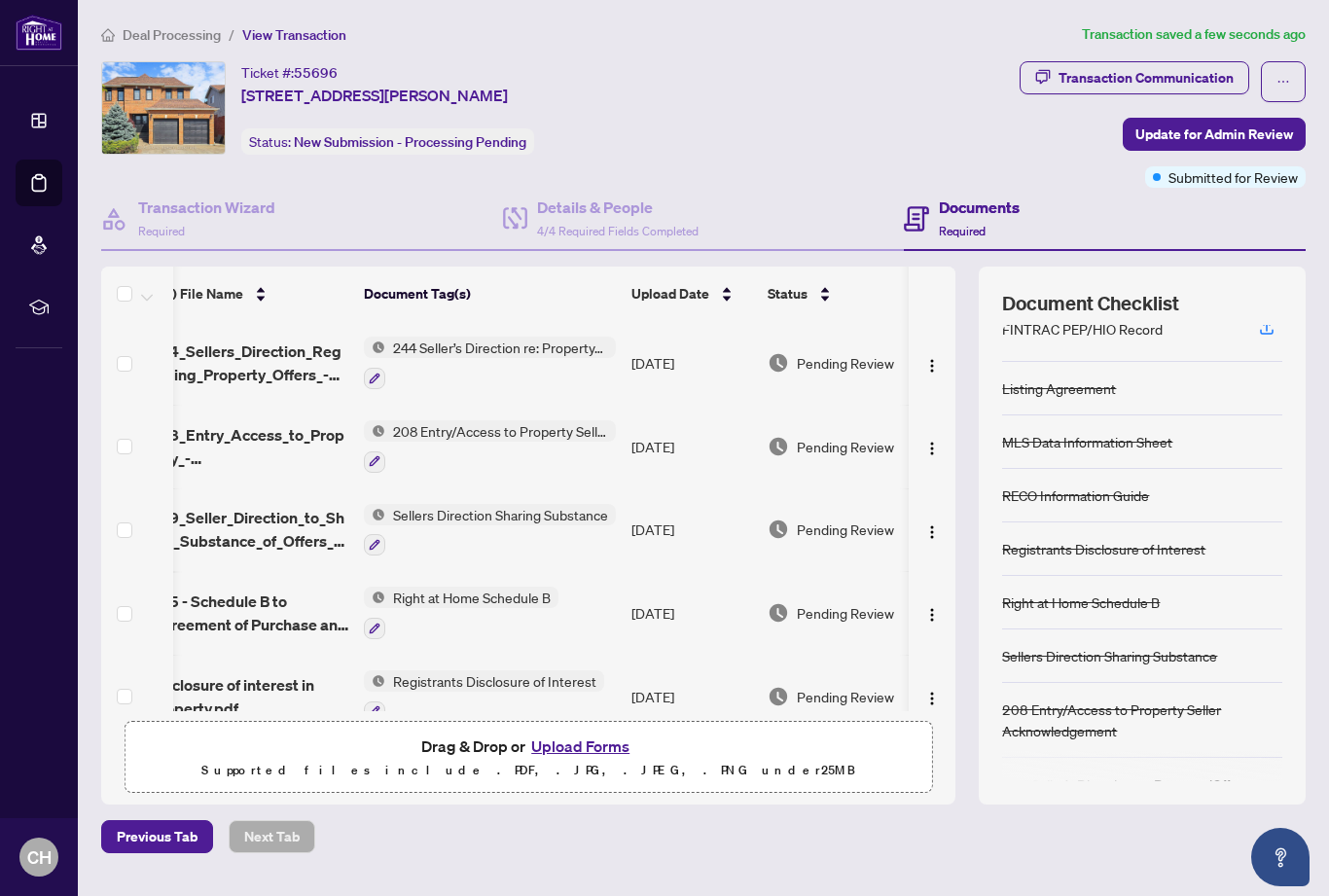
click at [1232, 132] on span "Update for Admin Review" at bounding box center [1214, 134] width 157 height 31
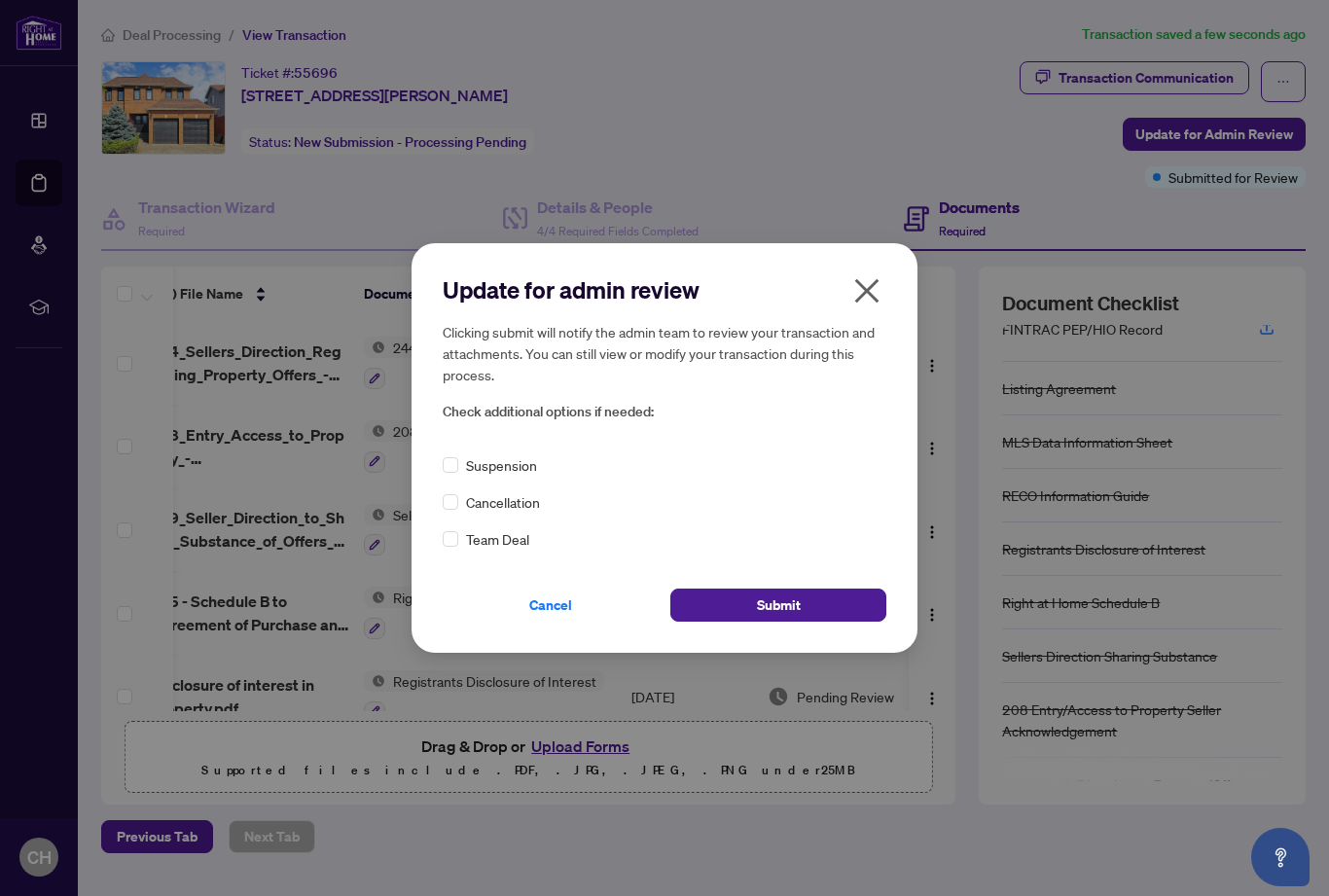
click at [795, 608] on span "Submit" at bounding box center [779, 605] width 44 height 31
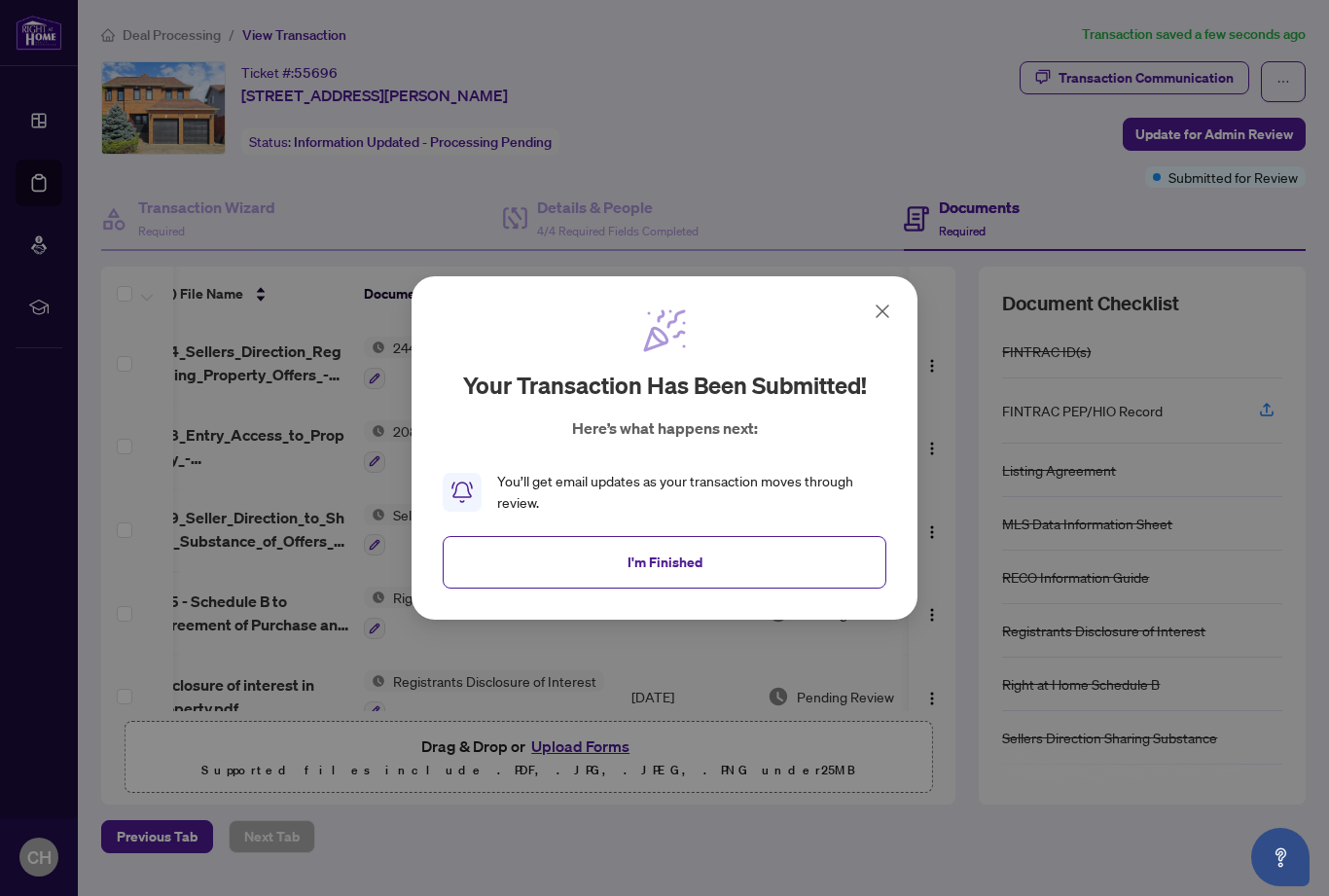
click at [679, 557] on span "I'm Finished" at bounding box center [664, 563] width 75 height 31
